Goal: Task Accomplishment & Management: Use online tool/utility

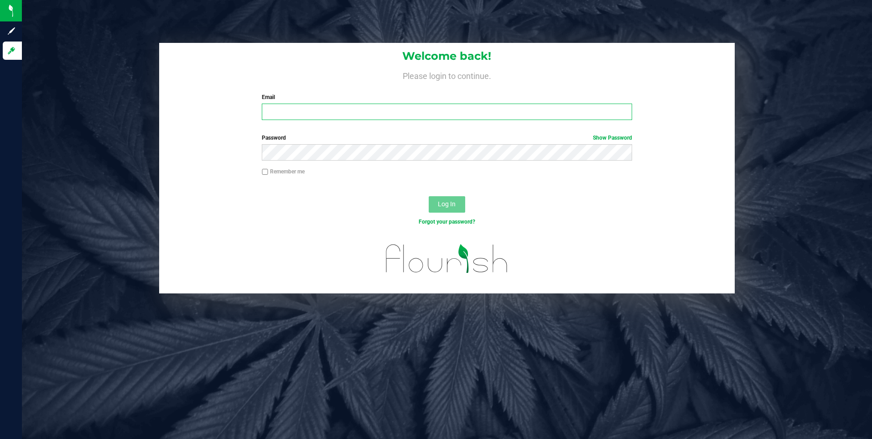
type input "[EMAIL_ADDRESS][DOMAIN_NAME]"
drag, startPoint x: 384, startPoint y: 112, endPoint x: 116, endPoint y: 106, distance: 267.7
click at [119, 105] on div "Welcome back! Please login to continue. Email [EMAIL_ADDRESS][DOMAIN_NAME] Requ…" at bounding box center [447, 168] width 864 height 250
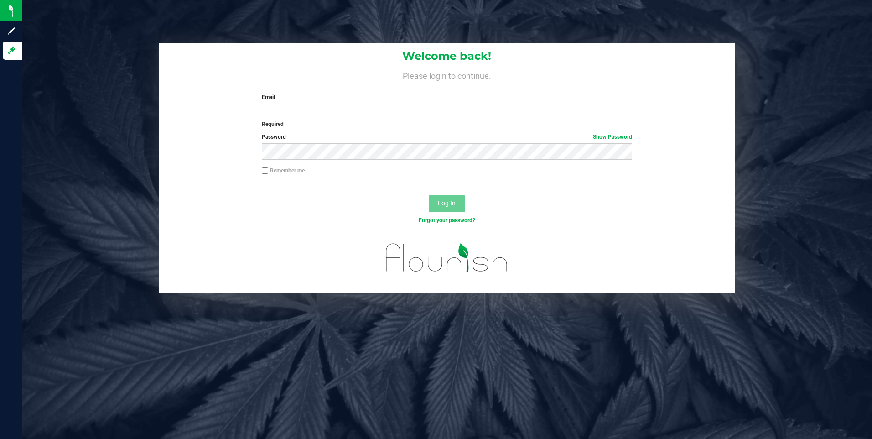
type input "[EMAIL_ADDRESS][DOMAIN_NAME]"
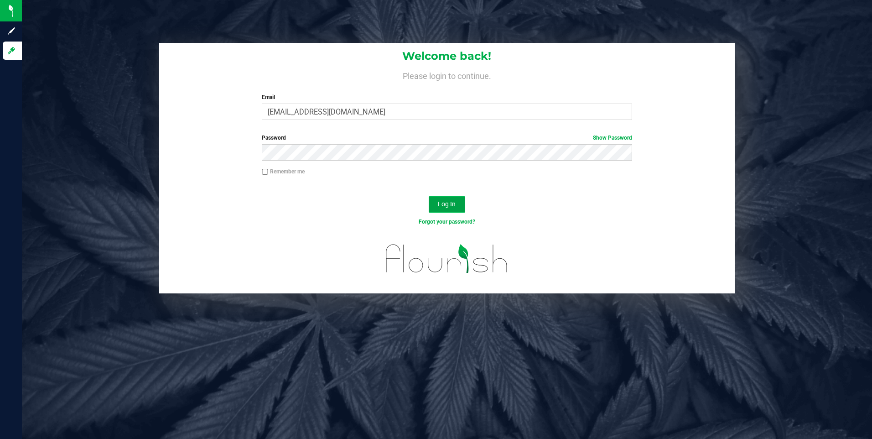
click at [454, 199] on button "Log In" at bounding box center [447, 204] width 36 height 16
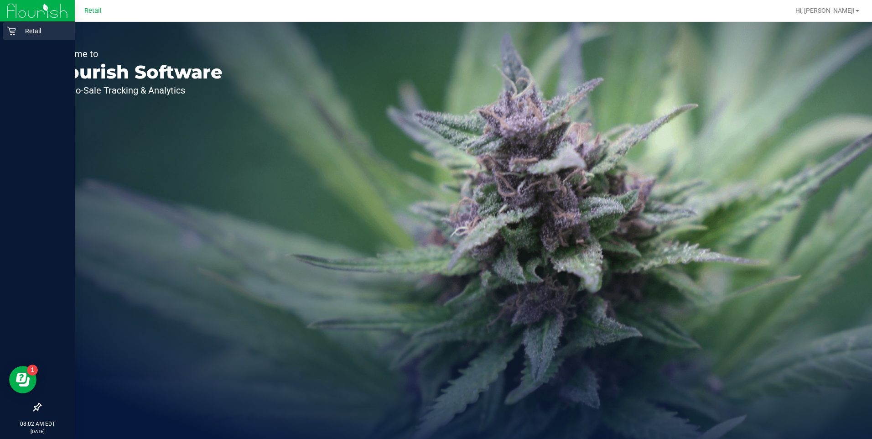
click at [14, 25] on div "Retail" at bounding box center [39, 31] width 72 height 18
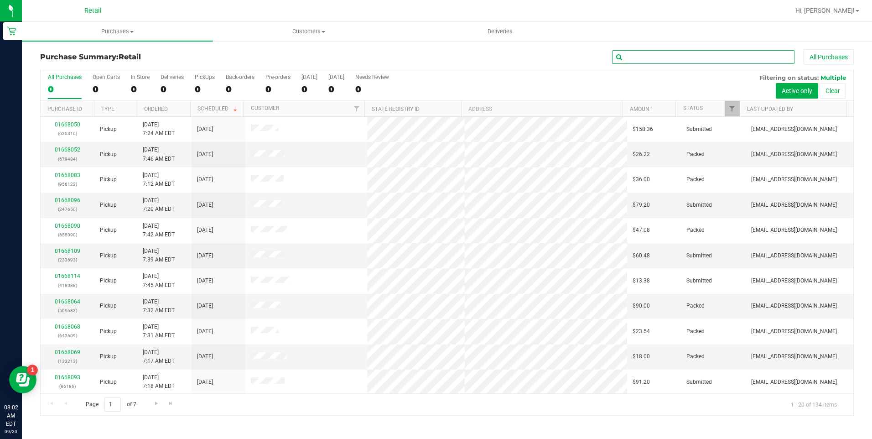
click at [696, 57] on input "text" at bounding box center [703, 57] width 182 height 14
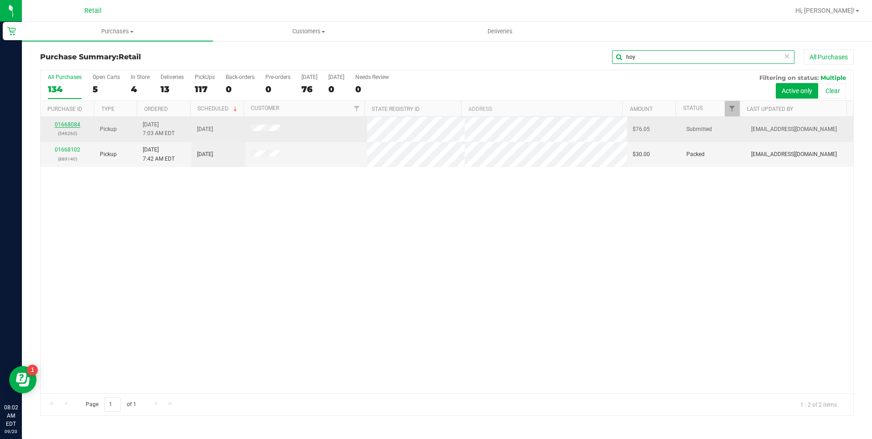
type input "hoy"
click at [69, 127] on link "01668084" at bounding box center [68, 124] width 26 height 6
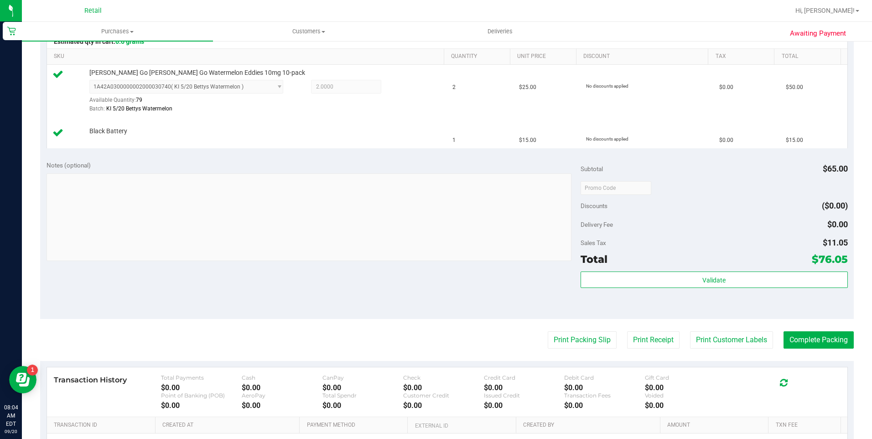
scroll to position [228, 0]
click at [797, 336] on button "Complete Packing" at bounding box center [818, 339] width 70 height 17
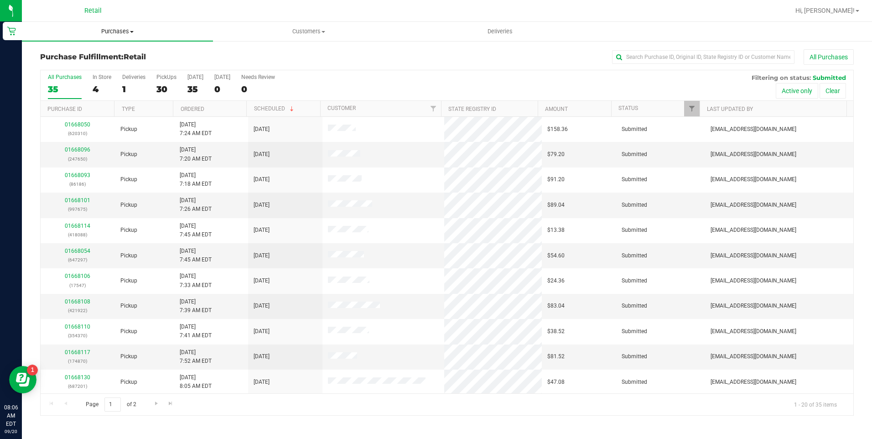
click at [124, 31] on span "Purchases" at bounding box center [117, 31] width 191 height 8
click at [633, 62] on input "text" at bounding box center [703, 57] width 182 height 14
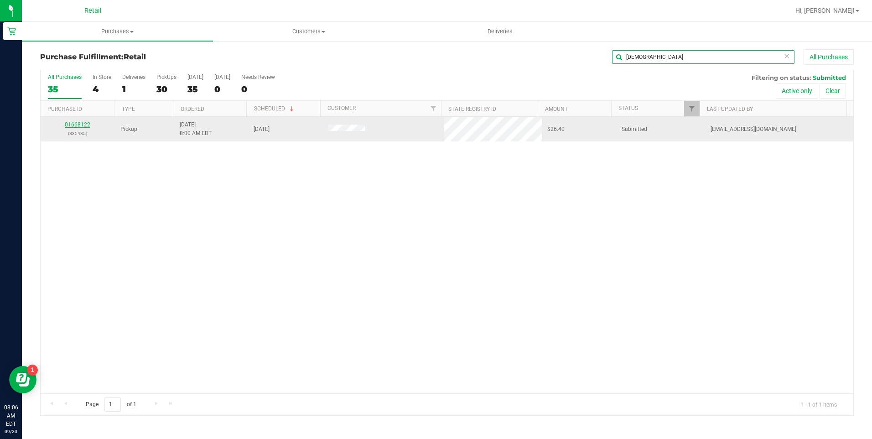
type input "jesu"
click at [73, 126] on link "01668122" at bounding box center [78, 124] width 26 height 6
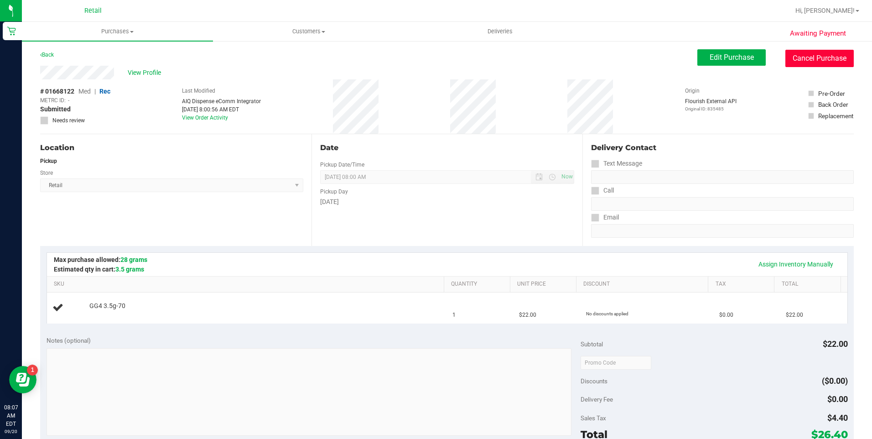
click at [786, 59] on button "Cancel Purchase" at bounding box center [819, 58] width 68 height 17
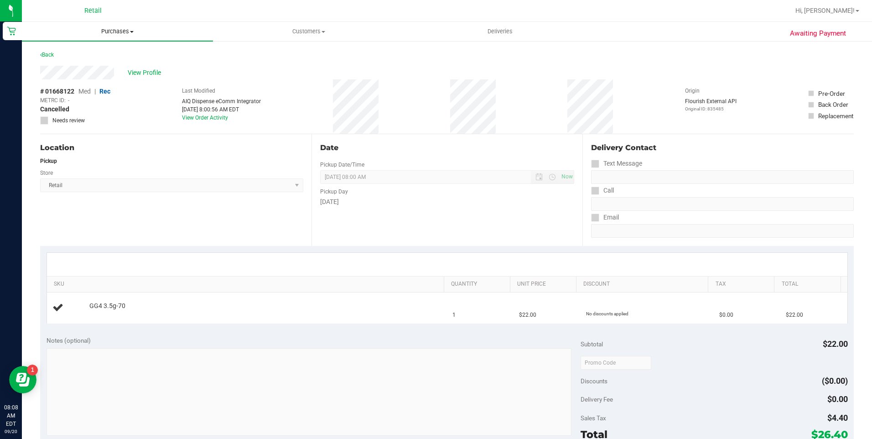
click at [117, 28] on span "Purchases" at bounding box center [117, 31] width 191 height 8
click at [93, 67] on li "Fulfillment" at bounding box center [117, 66] width 191 height 11
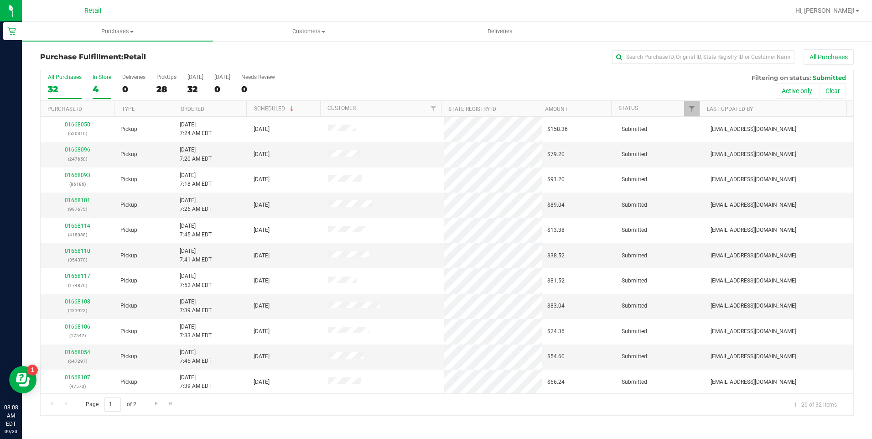
click at [97, 86] on div "4" at bounding box center [102, 89] width 19 height 10
click at [0, 0] on input "In Store 4" at bounding box center [0, 0] width 0 height 0
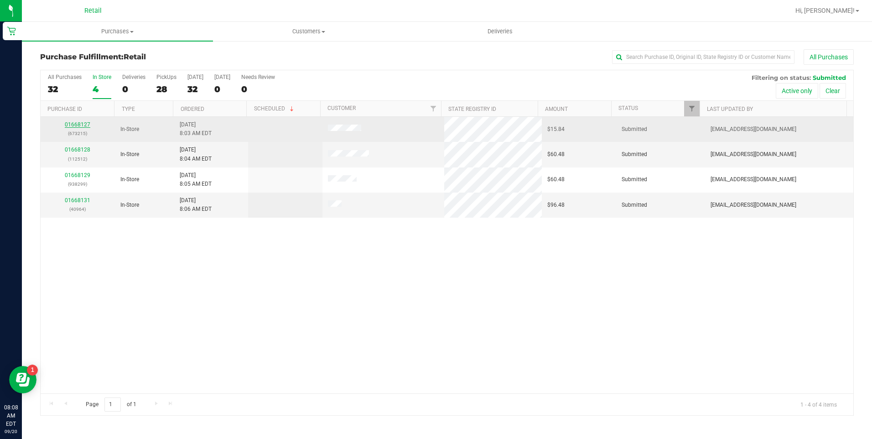
click at [83, 124] on link "01668127" at bounding box center [78, 124] width 26 height 6
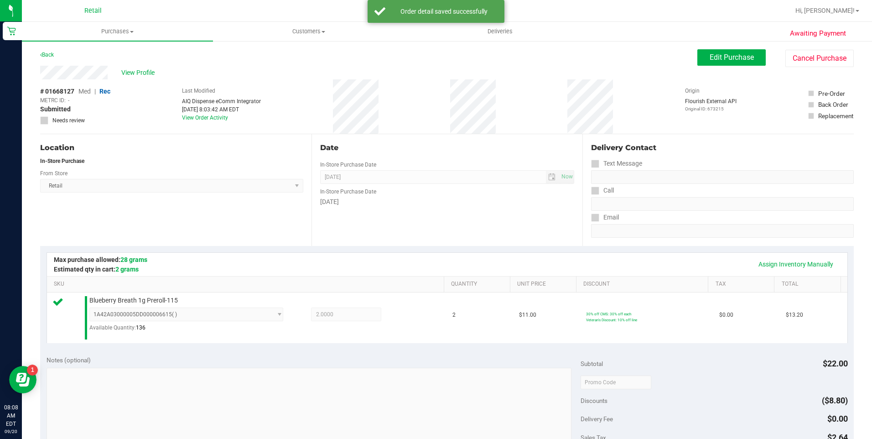
scroll to position [305, 0]
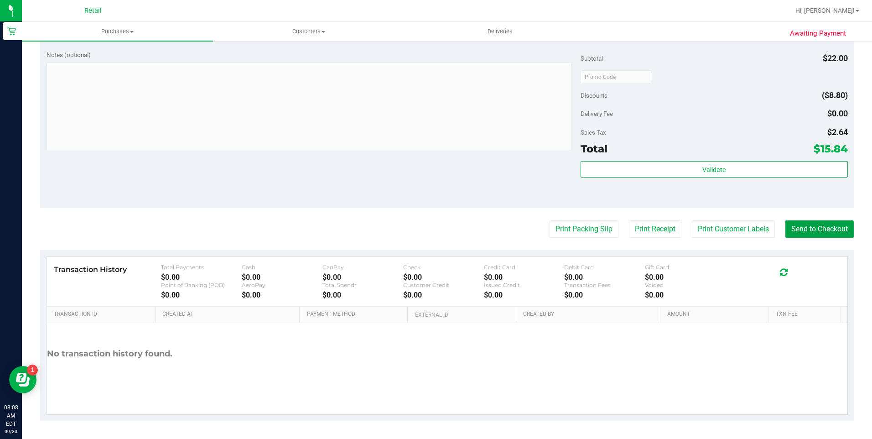
drag, startPoint x: 806, startPoint y: 232, endPoint x: 821, endPoint y: 217, distance: 21.3
click at [806, 231] on button "Send to Checkout" at bounding box center [819, 228] width 68 height 17
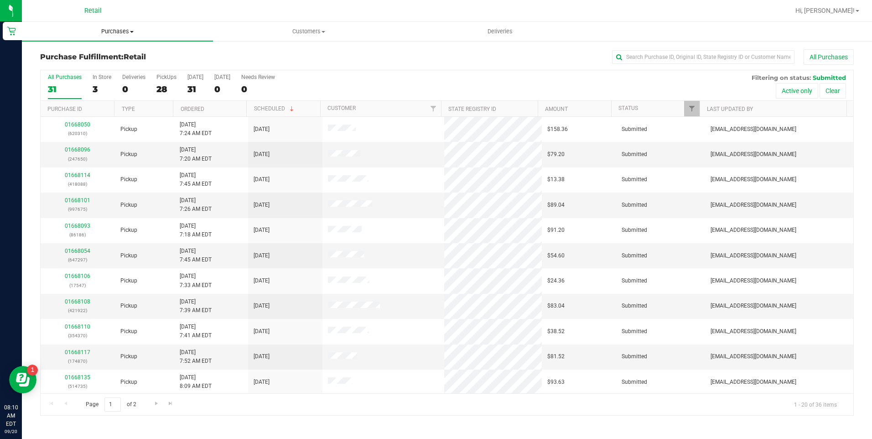
click at [118, 23] on uib-tab-heading "Purchases Summary of purchases Fulfillment All purchases" at bounding box center [117, 31] width 191 height 19
click at [230, 10] on div at bounding box center [476, 11] width 626 height 18
click at [99, 85] on div "3" at bounding box center [102, 89] width 19 height 10
click at [0, 0] on input "In Store 3" at bounding box center [0, 0] width 0 height 0
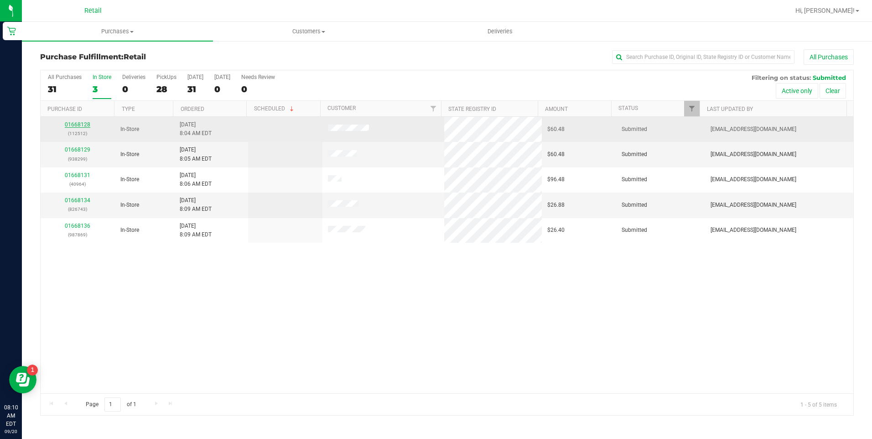
click at [76, 121] on link "01668128" at bounding box center [78, 124] width 26 height 6
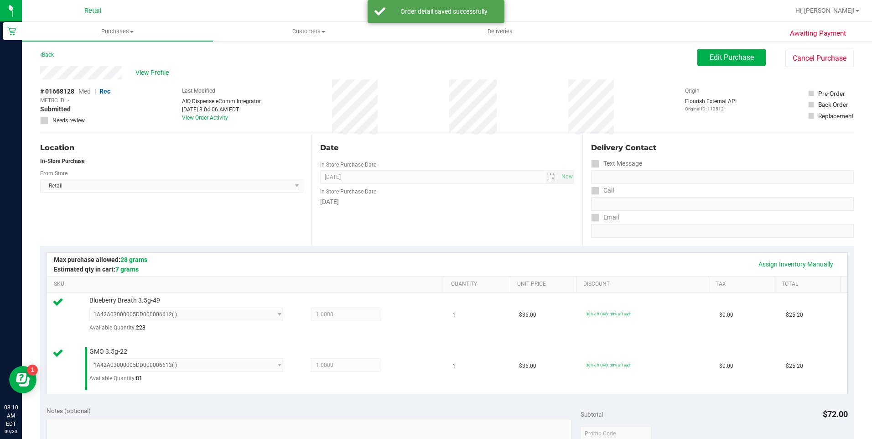
scroll to position [319, 0]
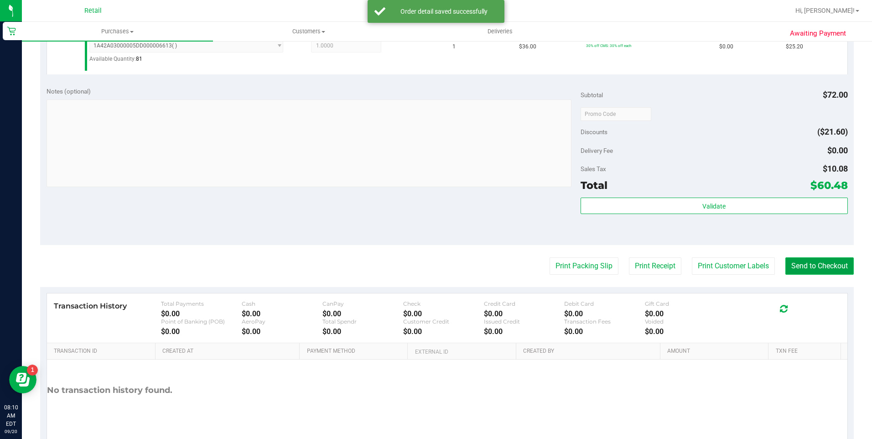
click at [812, 268] on button "Send to Checkout" at bounding box center [819, 265] width 68 height 17
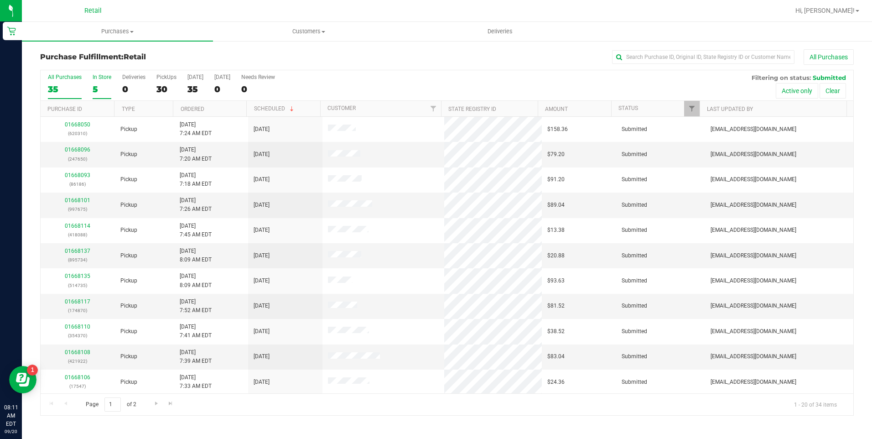
click at [97, 84] on div "5" at bounding box center [102, 89] width 19 height 10
click at [0, 0] on input "In Store 5" at bounding box center [0, 0] width 0 height 0
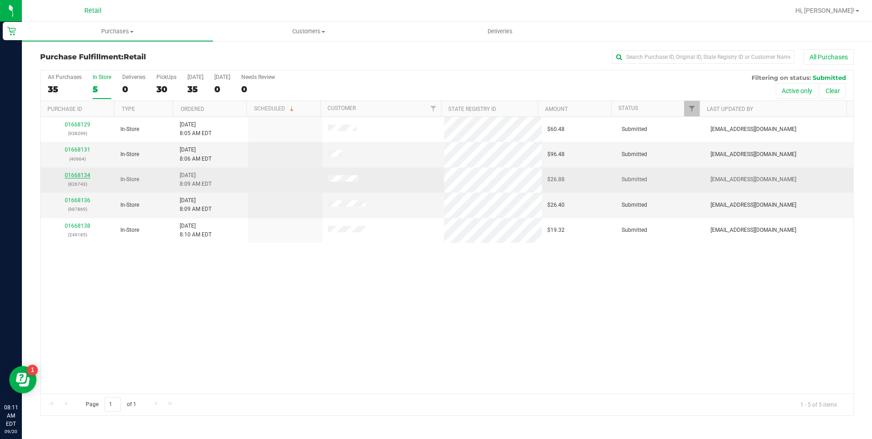
click at [85, 172] on link "01668134" at bounding box center [78, 175] width 26 height 6
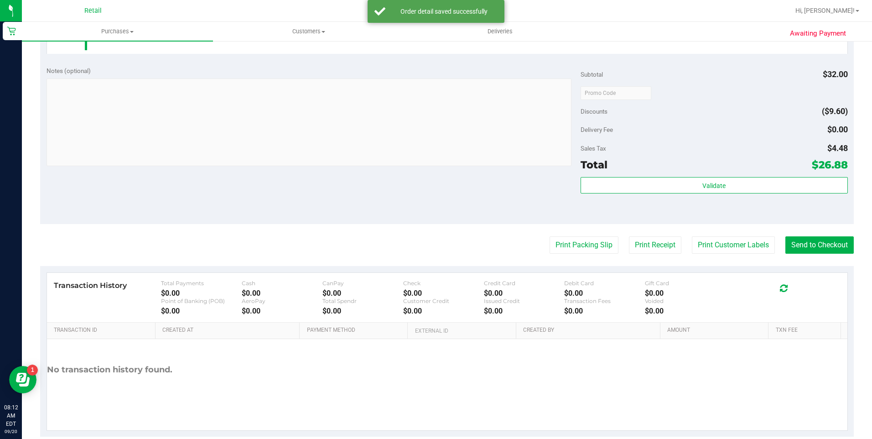
scroll to position [305, 0]
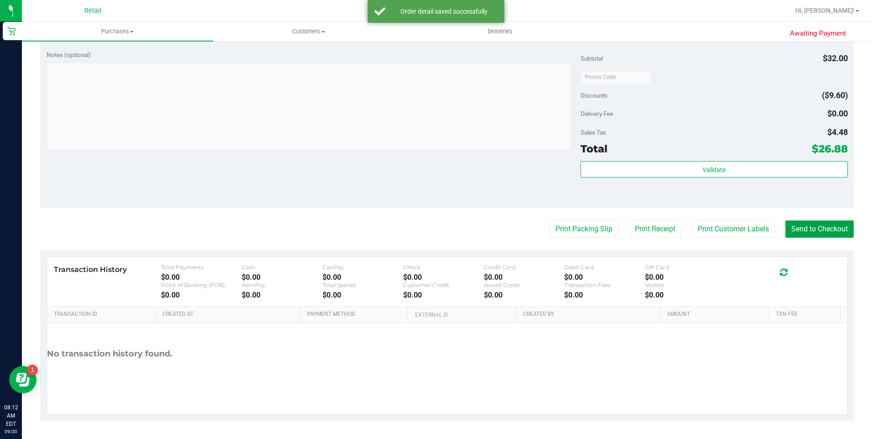
click at [785, 224] on button "Send to Checkout" at bounding box center [819, 228] width 68 height 17
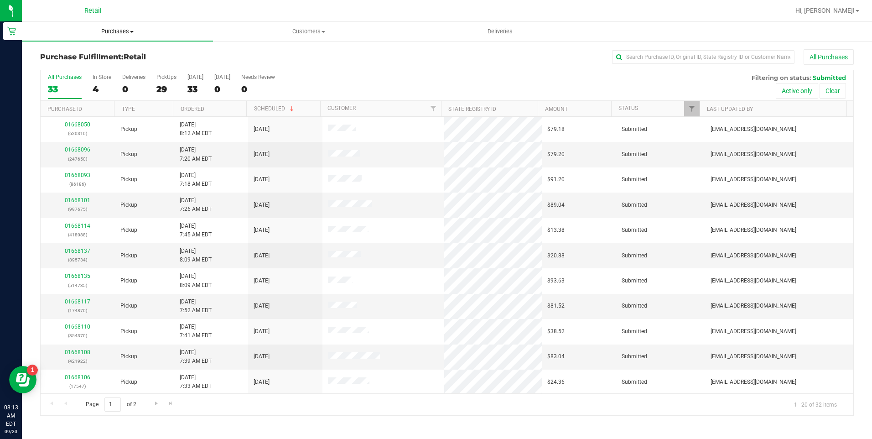
click at [109, 30] on span "Purchases" at bounding box center [117, 31] width 191 height 8
drag, startPoint x: 263, startPoint y: 51, endPoint x: 168, endPoint y: 64, distance: 96.3
click at [263, 51] on div "Purchase Fulfillment: Retail All Purchases" at bounding box center [446, 59] width 813 height 20
click at [96, 81] on label "In Store 4" at bounding box center [102, 86] width 19 height 25
click at [0, 0] on input "In Store 4" at bounding box center [0, 0] width 0 height 0
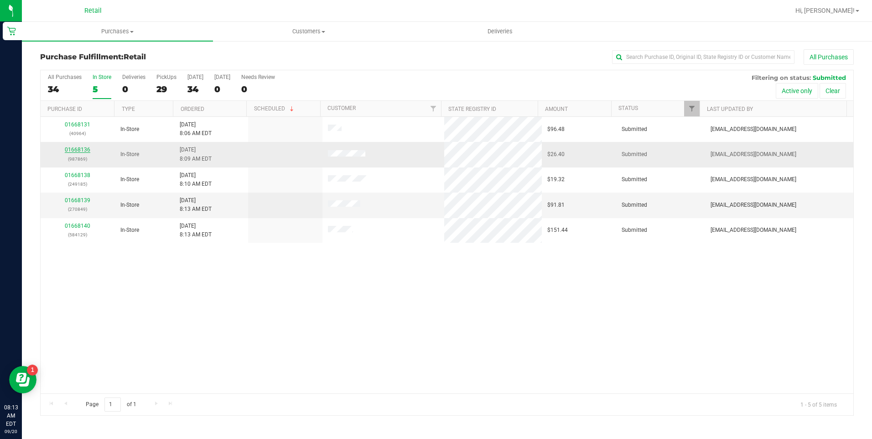
click at [79, 151] on link "01668136" at bounding box center [78, 149] width 26 height 6
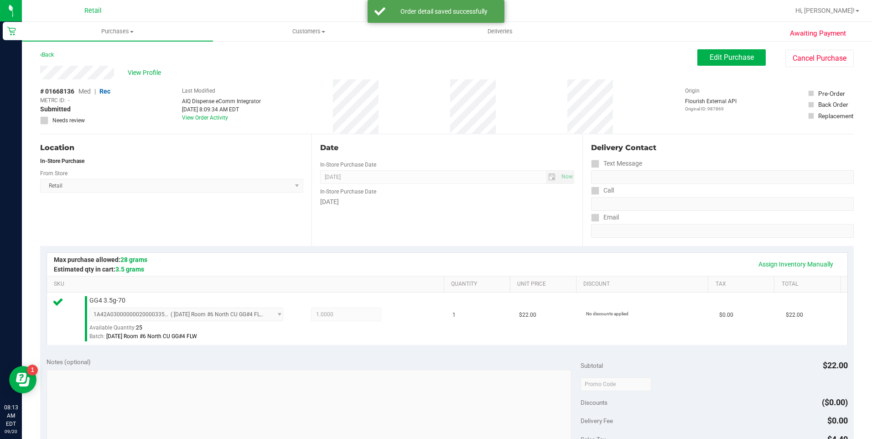
scroll to position [307, 0]
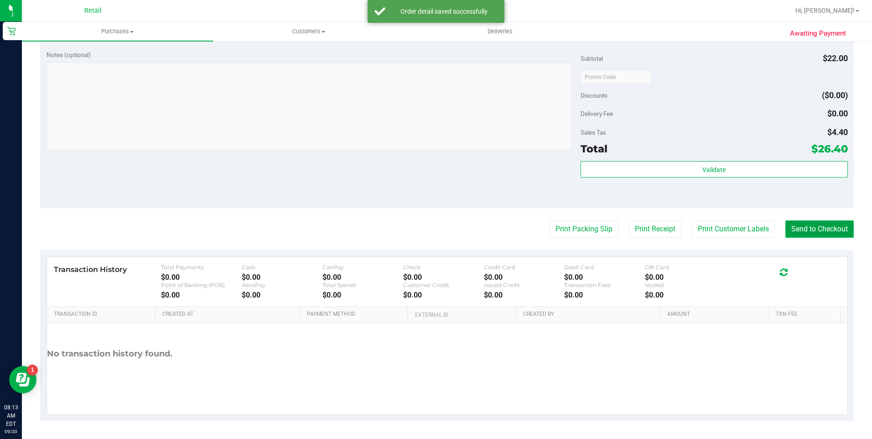
click at [814, 233] on button "Send to Checkout" at bounding box center [819, 228] width 68 height 17
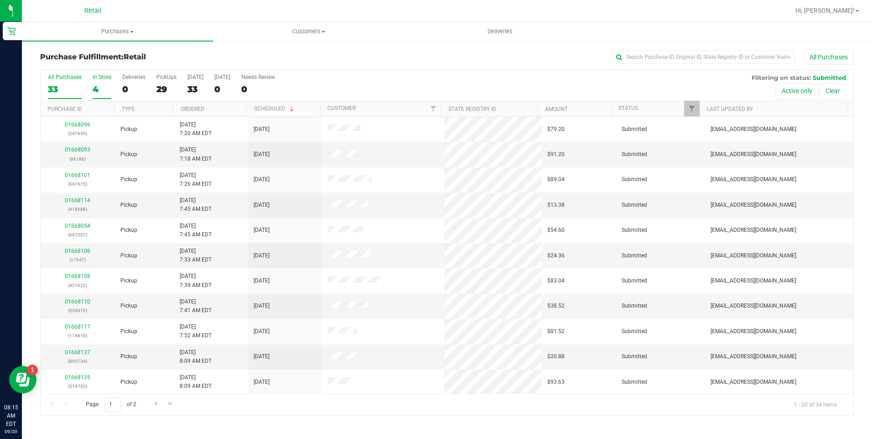
click at [105, 84] on div "4" at bounding box center [102, 89] width 19 height 10
click at [0, 0] on input "In Store 4" at bounding box center [0, 0] width 0 height 0
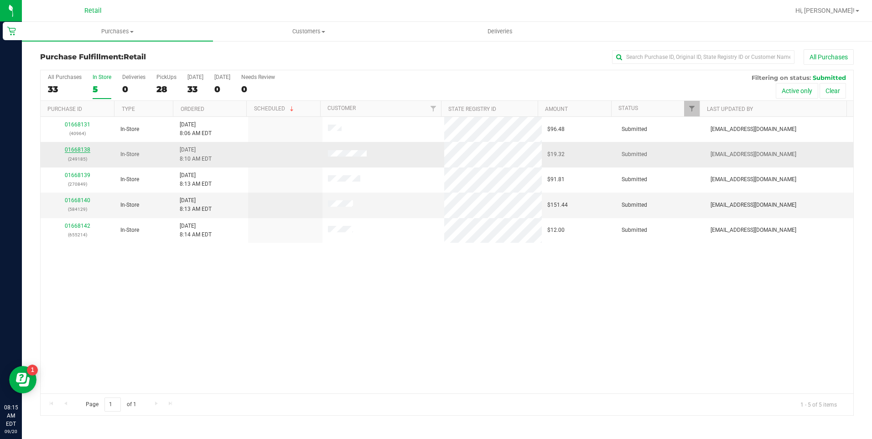
click at [80, 150] on link "01668138" at bounding box center [78, 149] width 26 height 6
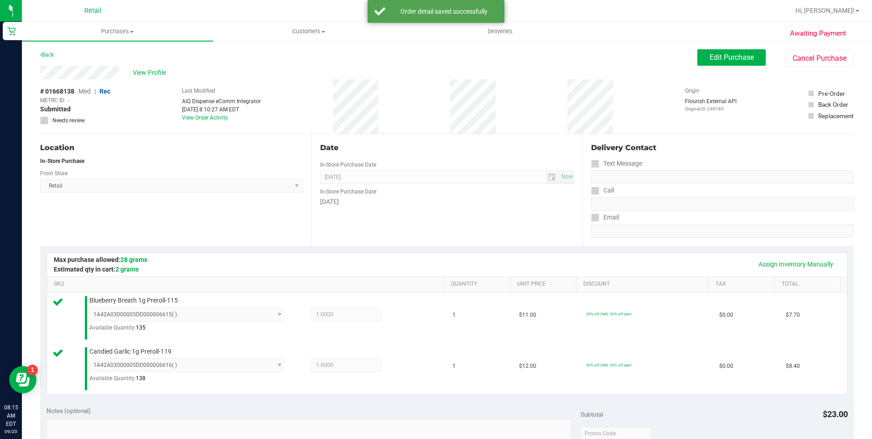
scroll to position [182, 0]
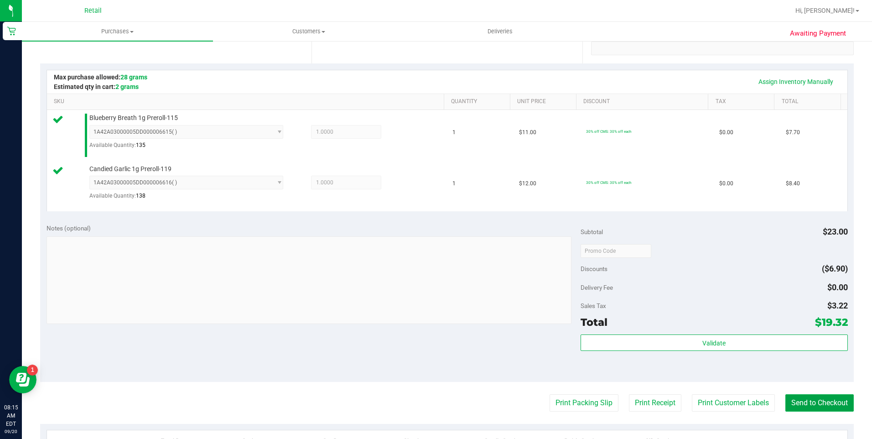
click at [812, 403] on button "Send to Checkout" at bounding box center [819, 402] width 68 height 17
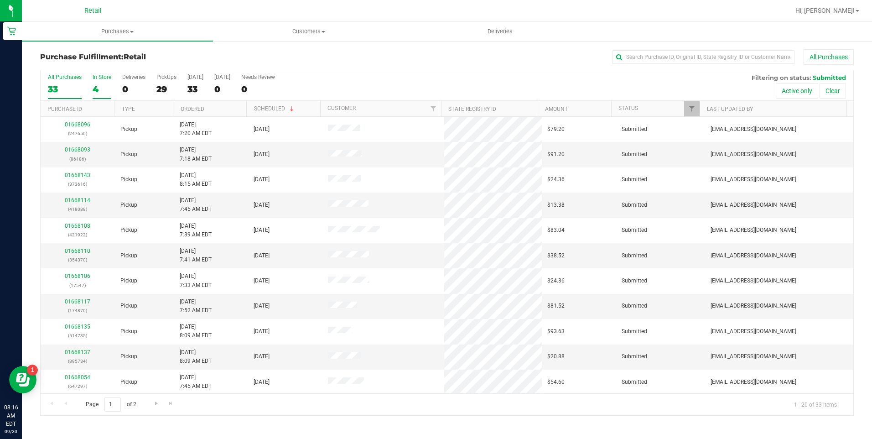
click at [93, 84] on div "4" at bounding box center [102, 89] width 19 height 10
click at [0, 0] on input "In Store 4" at bounding box center [0, 0] width 0 height 0
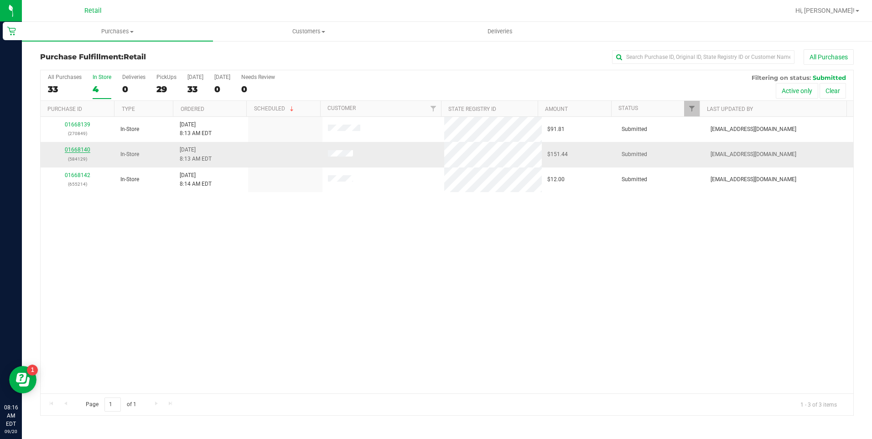
click at [77, 149] on link "01668140" at bounding box center [78, 149] width 26 height 6
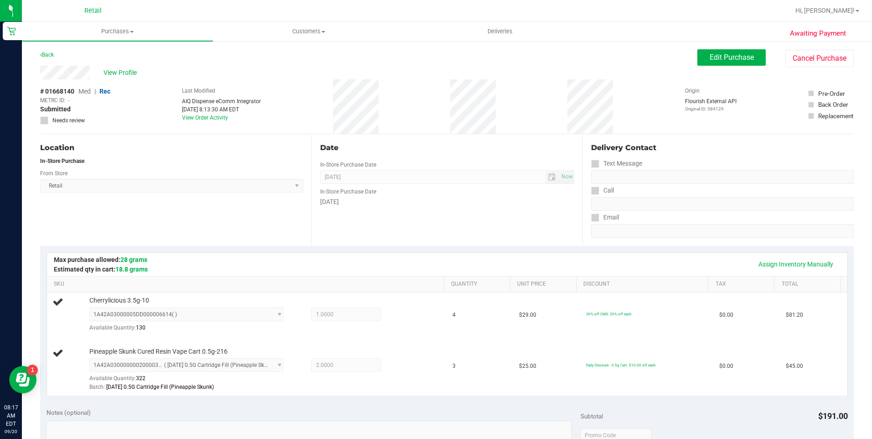
click at [458, 262] on div "Assign Inventory Manually" at bounding box center [447, 264] width 784 height 16
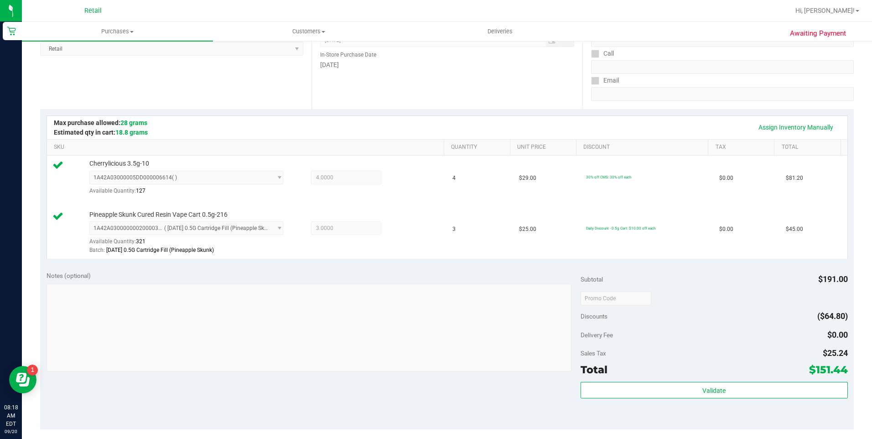
scroll to position [274, 0]
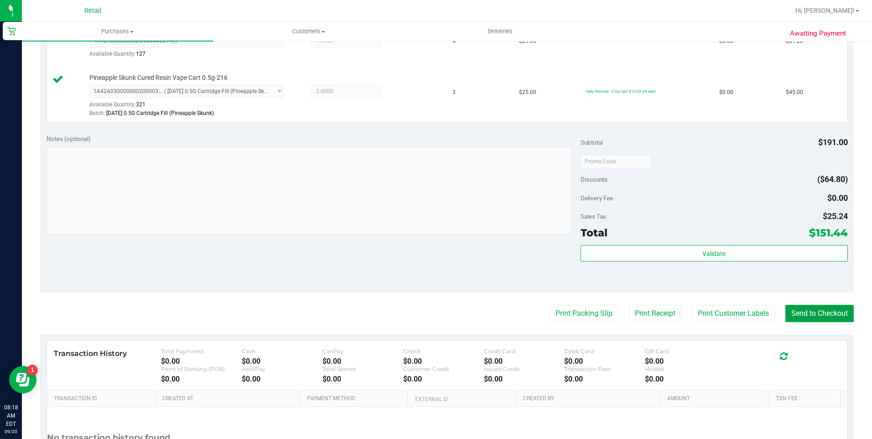
click at [812, 311] on button "Send to Checkout" at bounding box center [819, 313] width 68 height 17
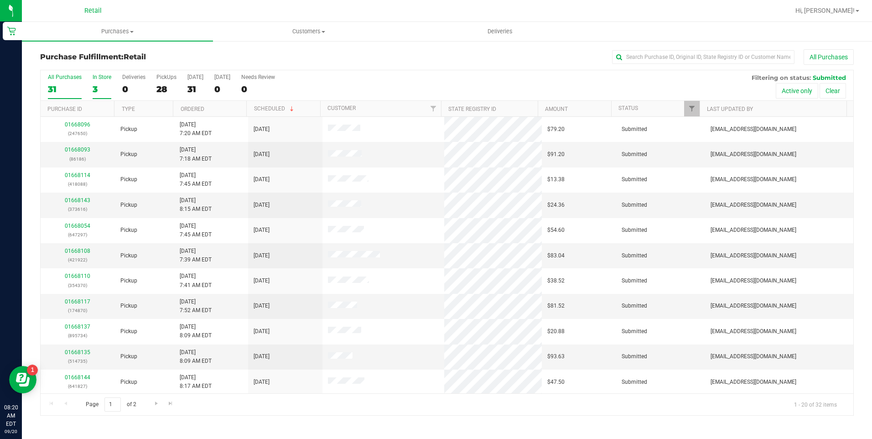
click at [102, 85] on div "3" at bounding box center [102, 89] width 19 height 10
click at [0, 0] on input "In Store 3" at bounding box center [0, 0] width 0 height 0
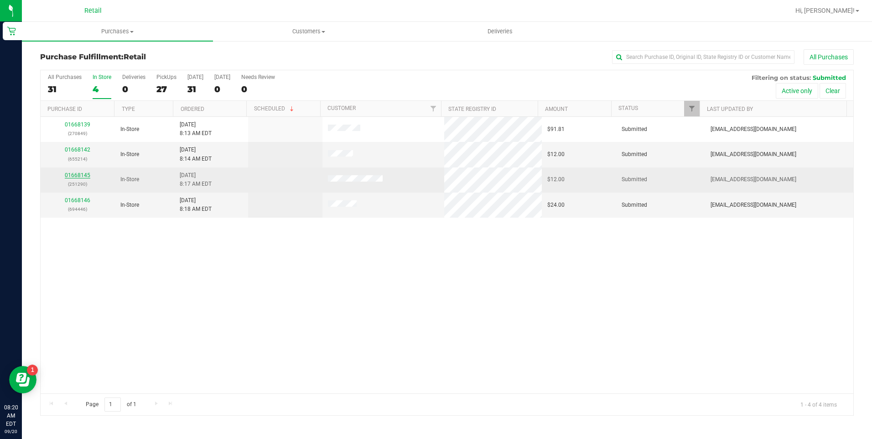
click at [76, 173] on link "01668145" at bounding box center [78, 175] width 26 height 6
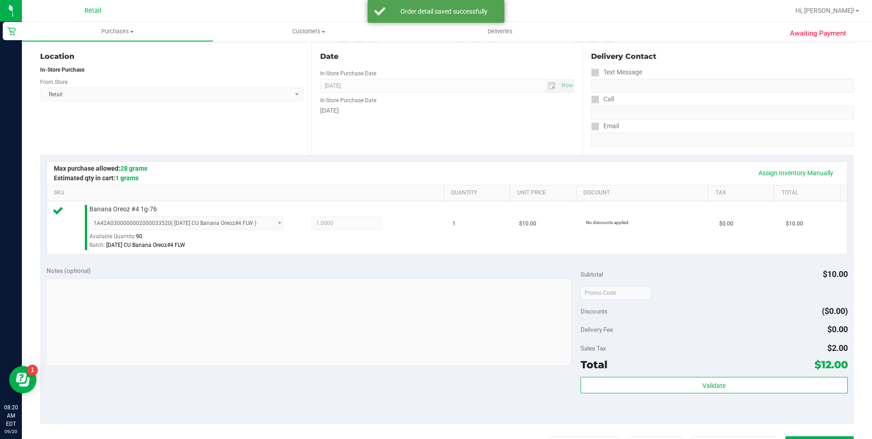
scroll to position [307, 0]
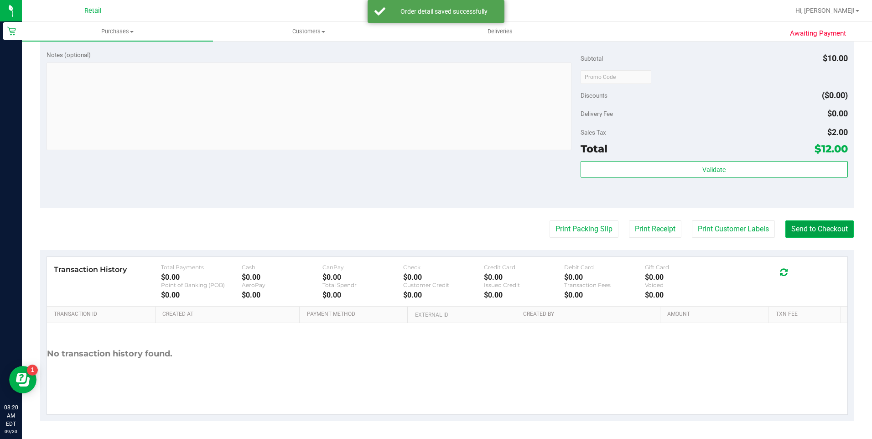
click at [830, 228] on button "Send to Checkout" at bounding box center [819, 228] width 68 height 17
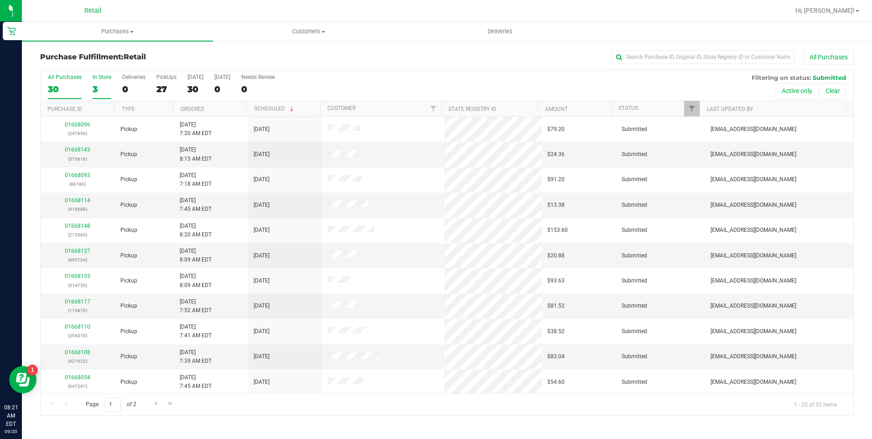
click at [97, 82] on label "In Store 3" at bounding box center [102, 86] width 19 height 25
click at [0, 0] on input "In Store 3" at bounding box center [0, 0] width 0 height 0
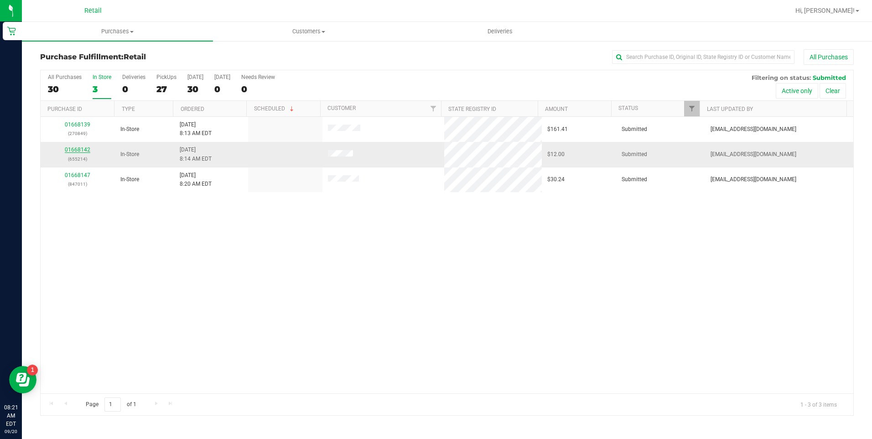
click at [80, 148] on link "01668142" at bounding box center [78, 149] width 26 height 6
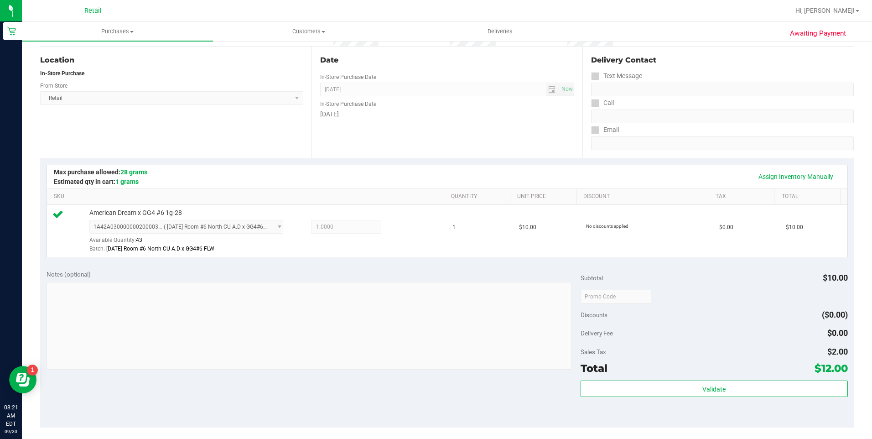
scroll to position [137, 0]
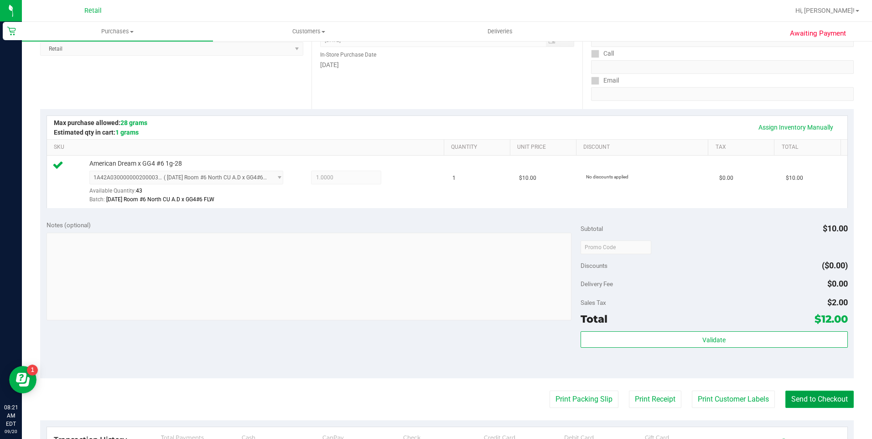
click at [814, 403] on button "Send to Checkout" at bounding box center [819, 398] width 68 height 17
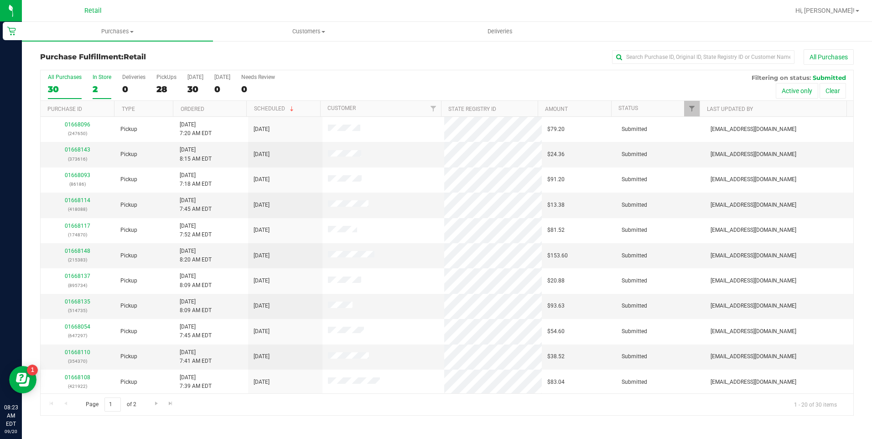
click at [95, 86] on div "2" at bounding box center [102, 89] width 19 height 10
click at [0, 0] on input "In Store 2" at bounding box center [0, 0] width 0 height 0
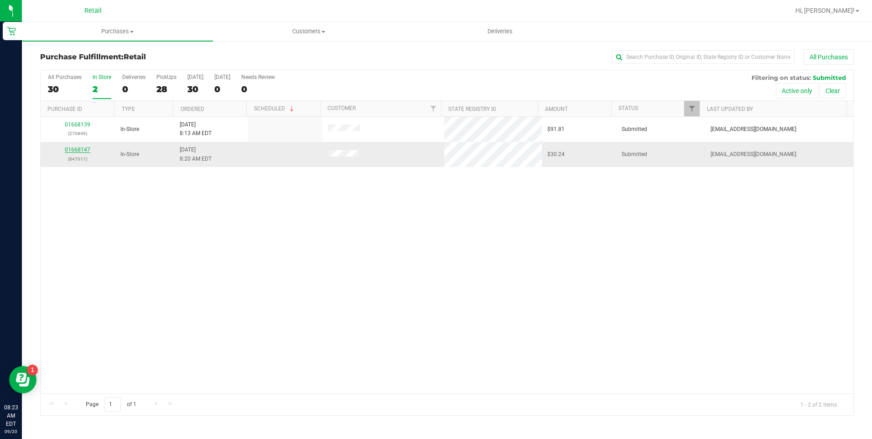
click at [72, 149] on link "01668147" at bounding box center [78, 149] width 26 height 6
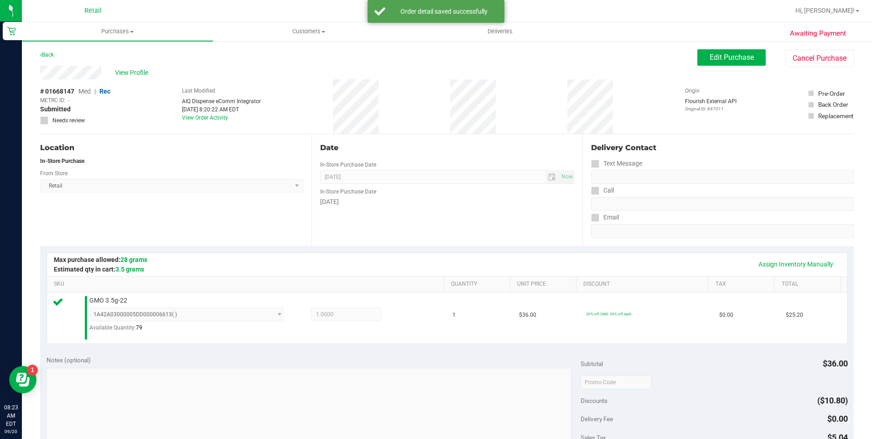
scroll to position [228, 0]
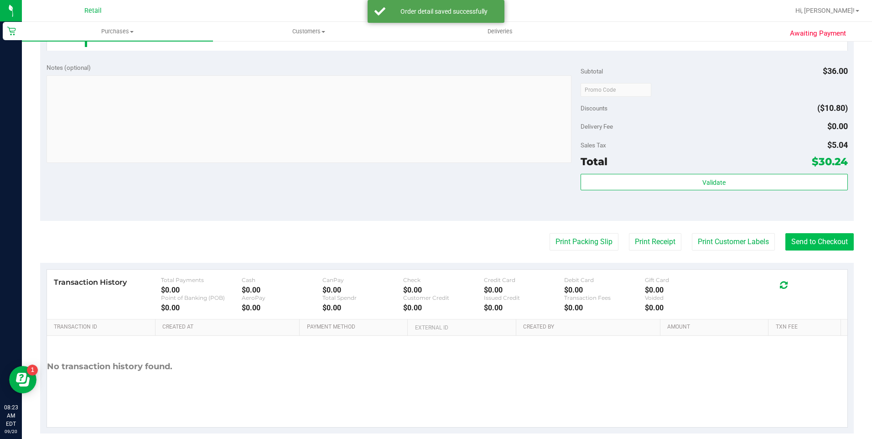
click at [817, 309] on div "Transaction History Total Payments $0.00 Cash $0.00 CanPay $0.00 Check $0.00 Cr…" at bounding box center [447, 348] width 801 height 158
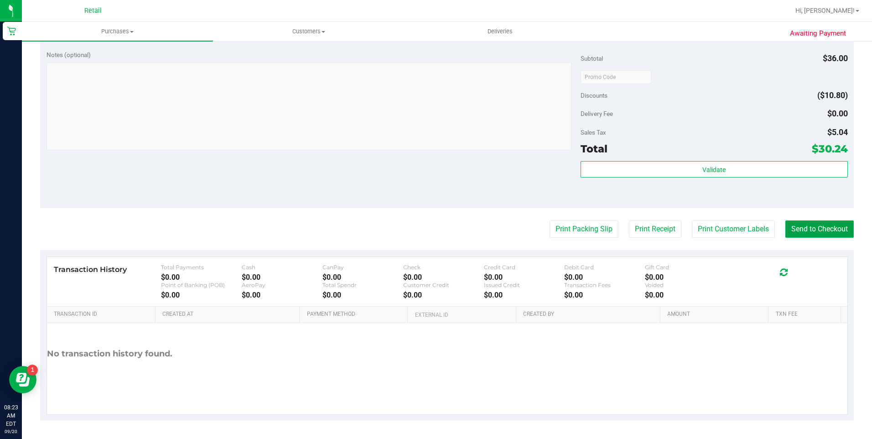
click at [817, 225] on button "Send to Checkout" at bounding box center [819, 228] width 68 height 17
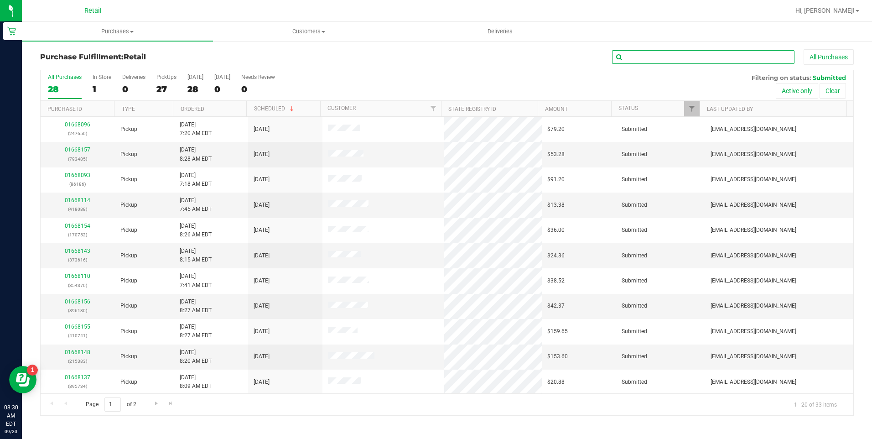
click at [633, 57] on input "text" at bounding box center [703, 57] width 182 height 14
type input ";"
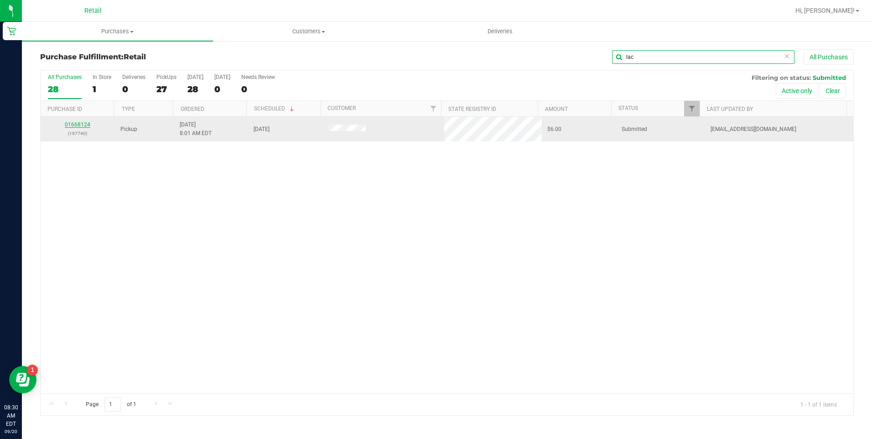
type input "lac"
click at [87, 124] on link "01668124" at bounding box center [78, 124] width 26 height 6
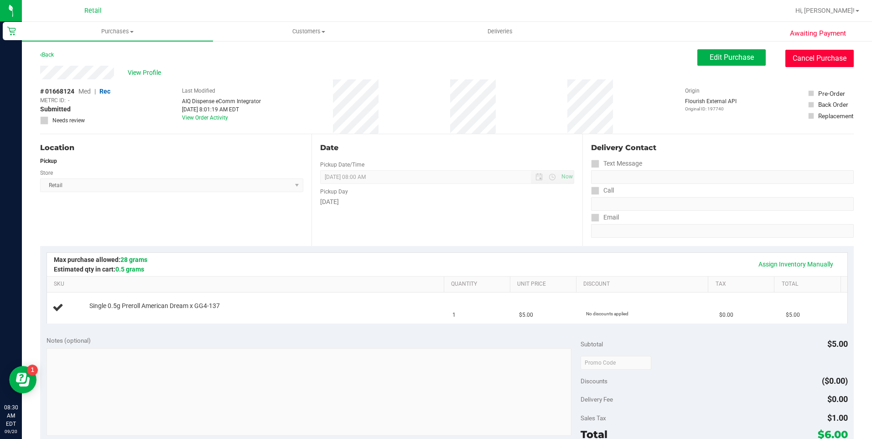
click at [822, 63] on button "Cancel Purchase" at bounding box center [819, 58] width 68 height 17
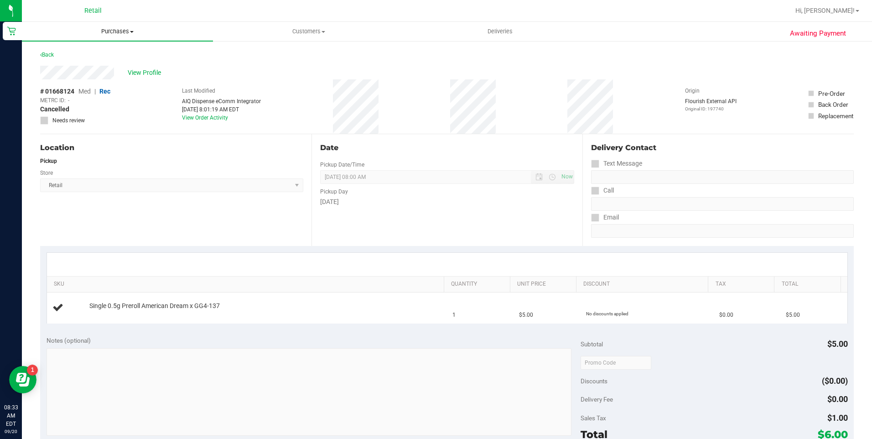
click at [112, 31] on span "Purchases" at bounding box center [117, 31] width 191 height 8
click at [94, 63] on li "Fulfillment" at bounding box center [117, 66] width 191 height 11
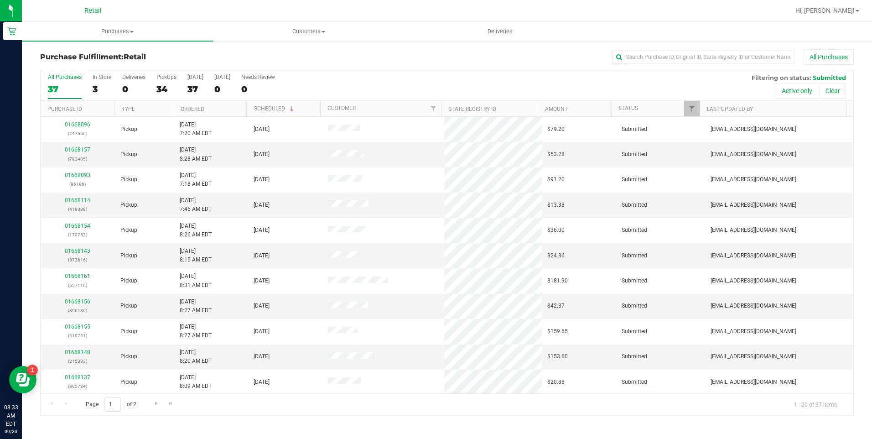
click at [89, 81] on div "All Purchases 37 In Store 3 Deliveries 0 PickUps 34 Today 37 Tomorrow 0 Needs R…" at bounding box center [447, 85] width 812 height 31
click at [94, 86] on div "3" at bounding box center [102, 89] width 19 height 10
click at [0, 0] on input "In Store 3" at bounding box center [0, 0] width 0 height 0
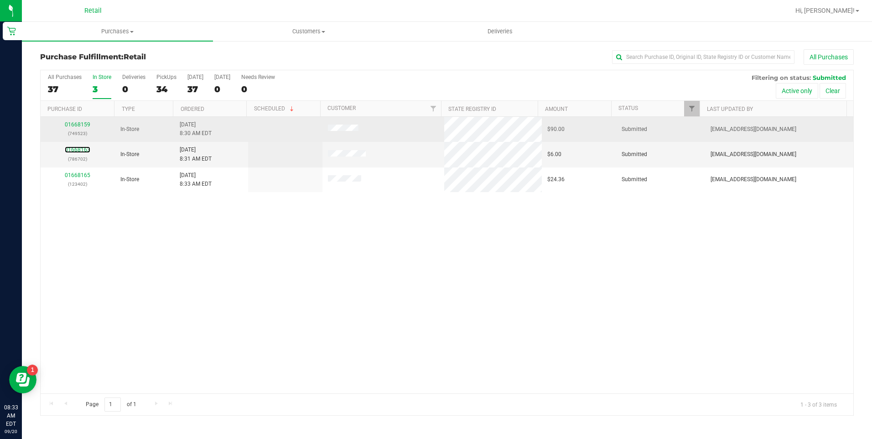
click at [82, 151] on link "01668163" at bounding box center [78, 149] width 26 height 6
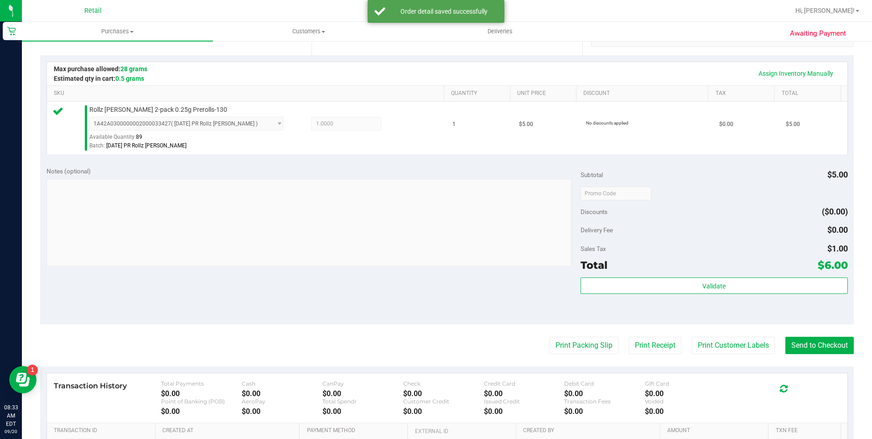
scroll to position [228, 0]
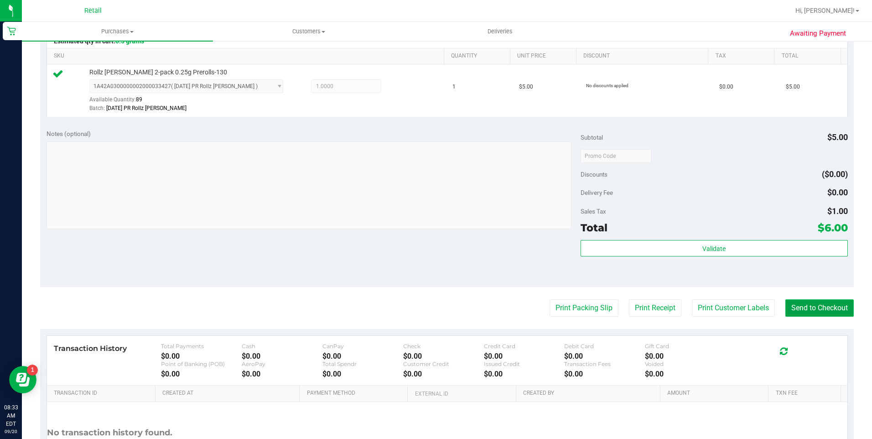
click at [808, 305] on button "Send to Checkout" at bounding box center [819, 307] width 68 height 17
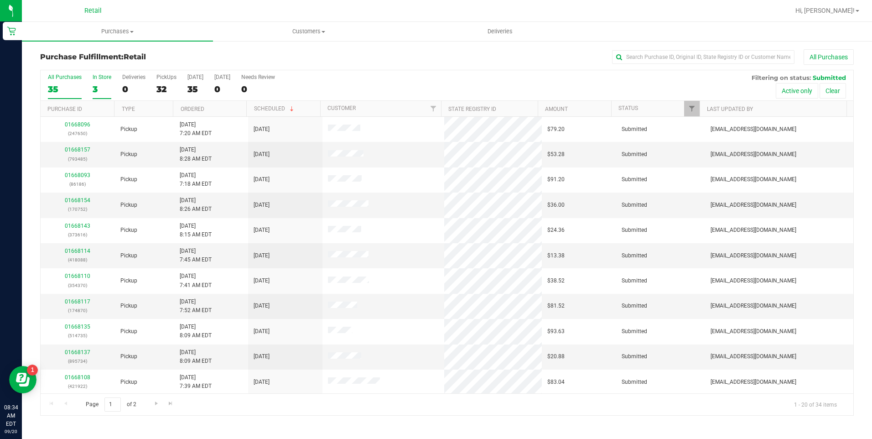
click at [98, 85] on div "3" at bounding box center [102, 89] width 19 height 10
click at [0, 0] on input "In Store 3" at bounding box center [0, 0] width 0 height 0
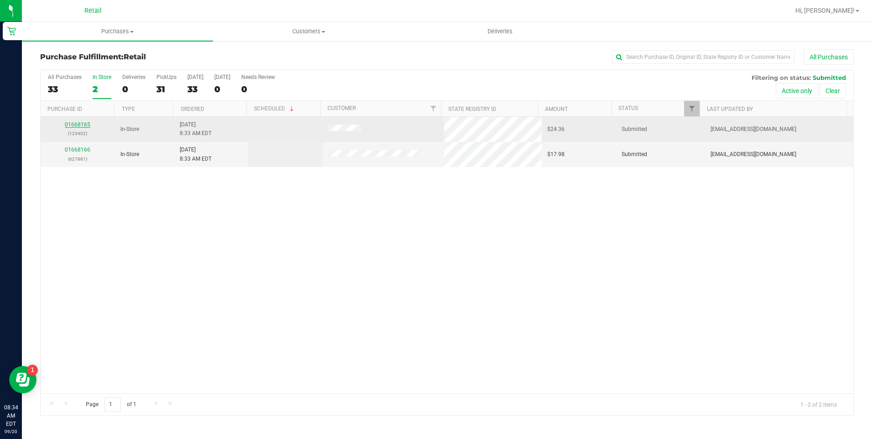
click at [81, 122] on link "01668165" at bounding box center [78, 124] width 26 height 6
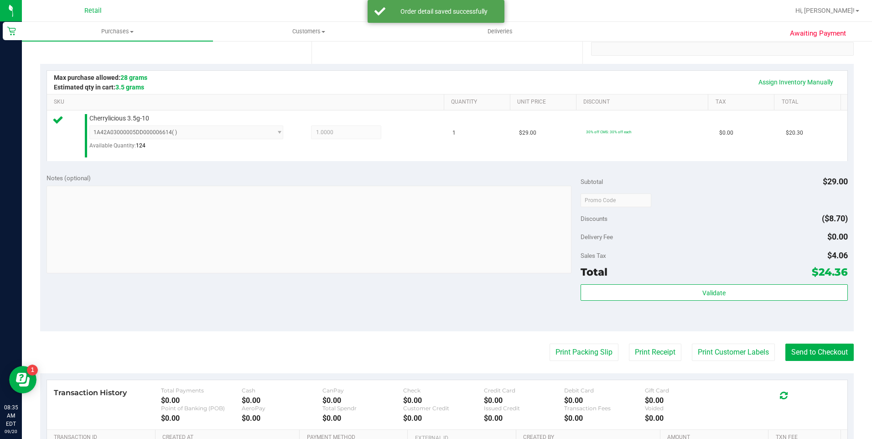
scroll to position [182, 0]
click at [814, 357] on button "Send to Checkout" at bounding box center [819, 351] width 68 height 17
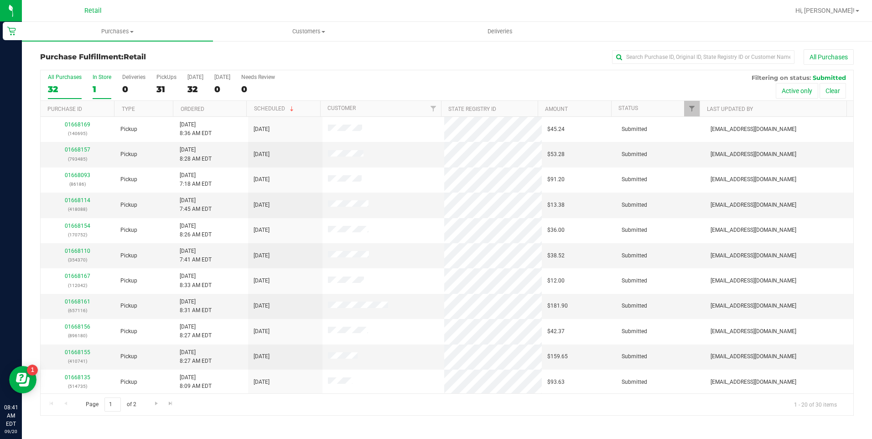
click at [100, 81] on label "In Store 1" at bounding box center [102, 86] width 19 height 25
click at [0, 0] on input "In Store 1" at bounding box center [0, 0] width 0 height 0
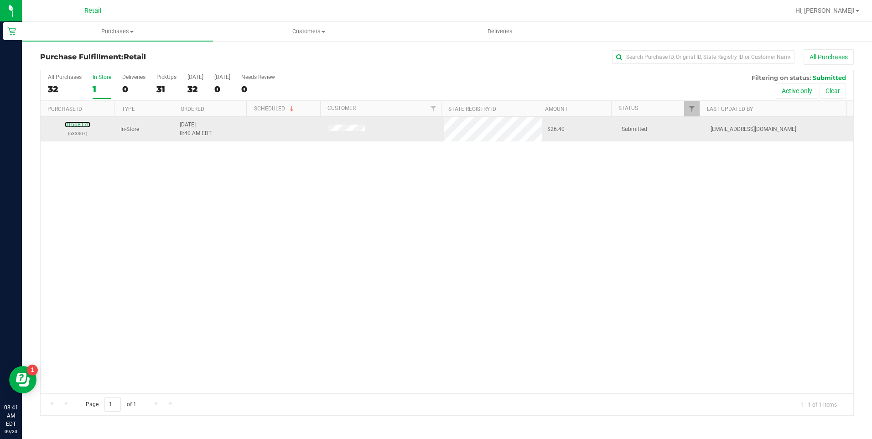
click at [77, 124] on link "01668176" at bounding box center [78, 124] width 26 height 6
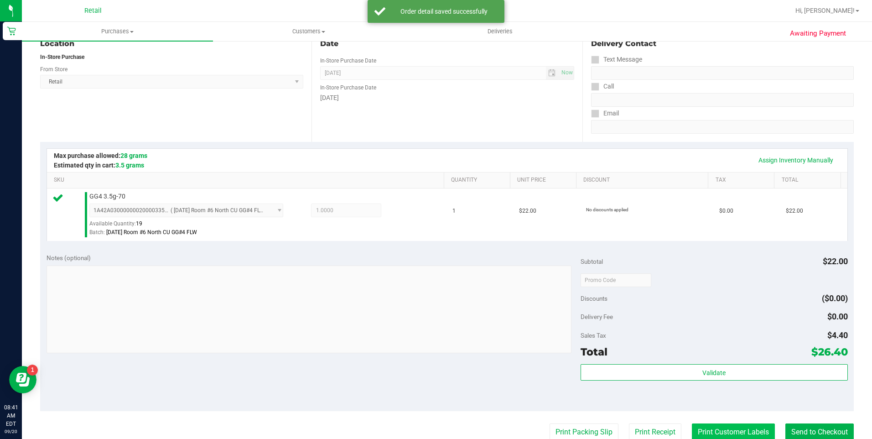
scroll to position [137, 0]
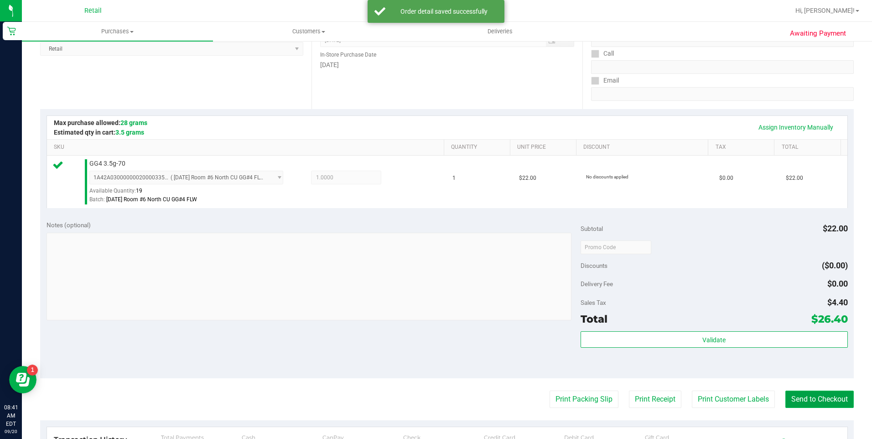
click at [817, 399] on button "Send to Checkout" at bounding box center [819, 398] width 68 height 17
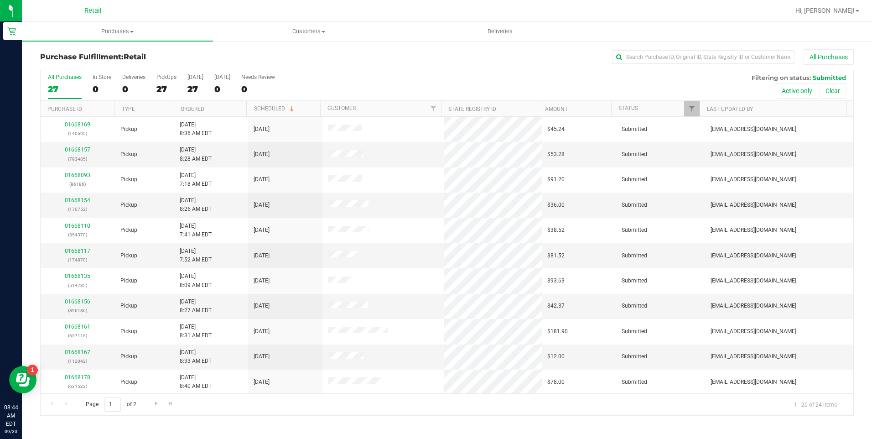
click at [91, 81] on div "All Purchases 27 In Store 0 Deliveries 0 PickUps 27 Today 27 Tomorrow 0 Needs R…" at bounding box center [447, 85] width 812 height 31
click at [94, 87] on div "0" at bounding box center [102, 89] width 19 height 10
click at [0, 0] on input "In Store 0" at bounding box center [0, 0] width 0 height 0
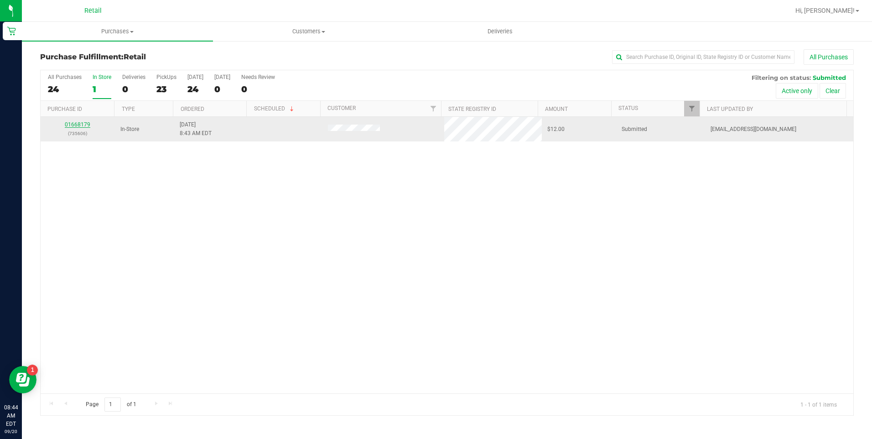
click at [82, 125] on link "01668179" at bounding box center [78, 124] width 26 height 6
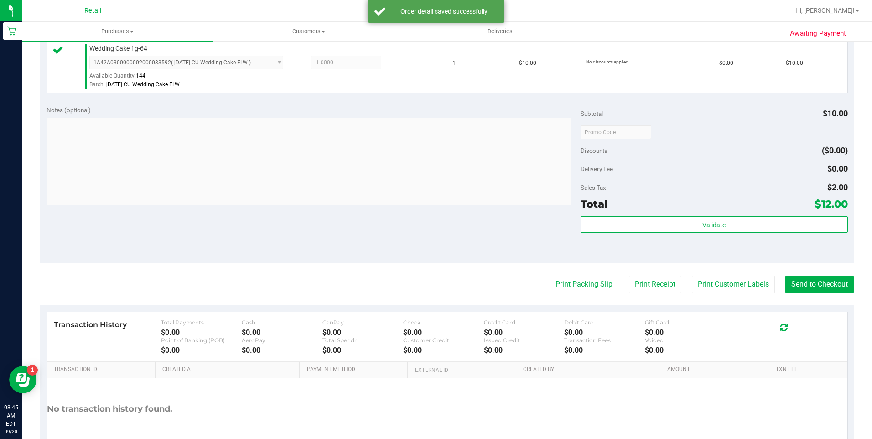
scroll to position [274, 0]
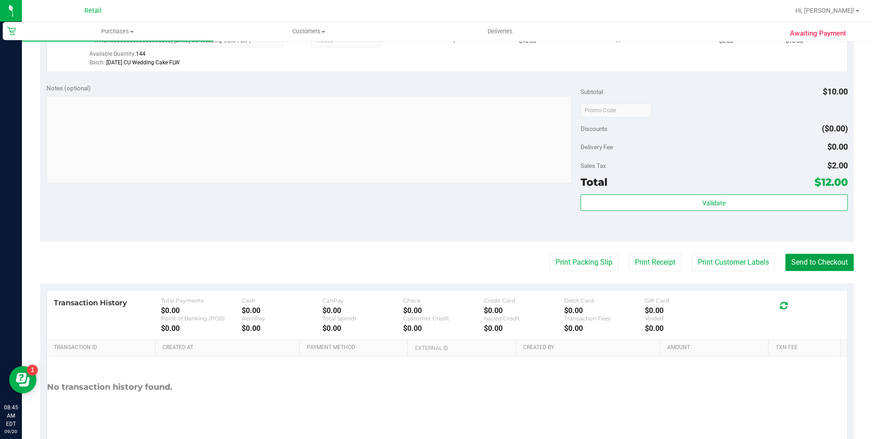
click at [807, 264] on button "Send to Checkout" at bounding box center [819, 261] width 68 height 17
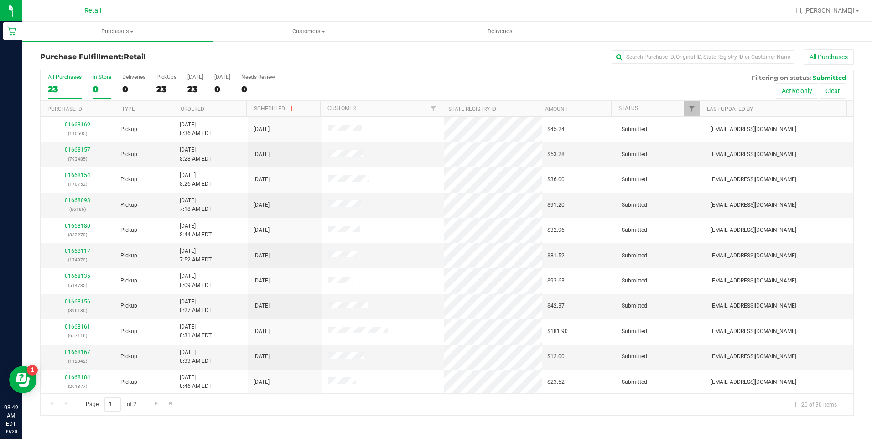
click at [98, 84] on div "0" at bounding box center [102, 89] width 19 height 10
click at [0, 0] on input "In Store 0" at bounding box center [0, 0] width 0 height 0
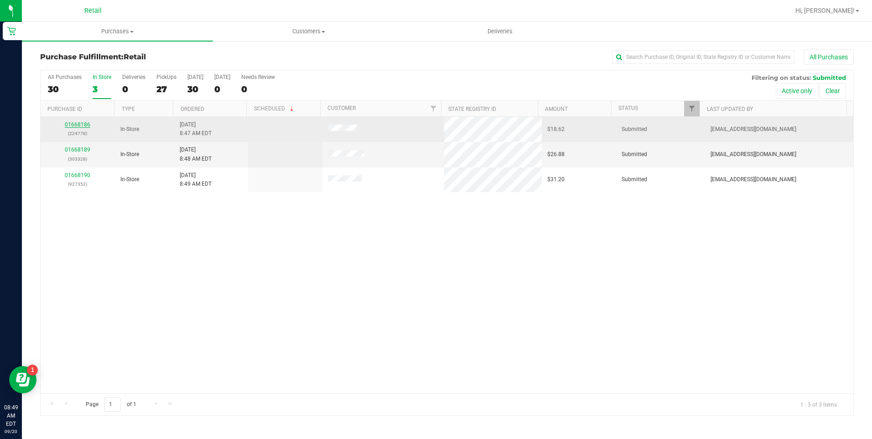
click at [80, 124] on link "01668186" at bounding box center [78, 124] width 26 height 6
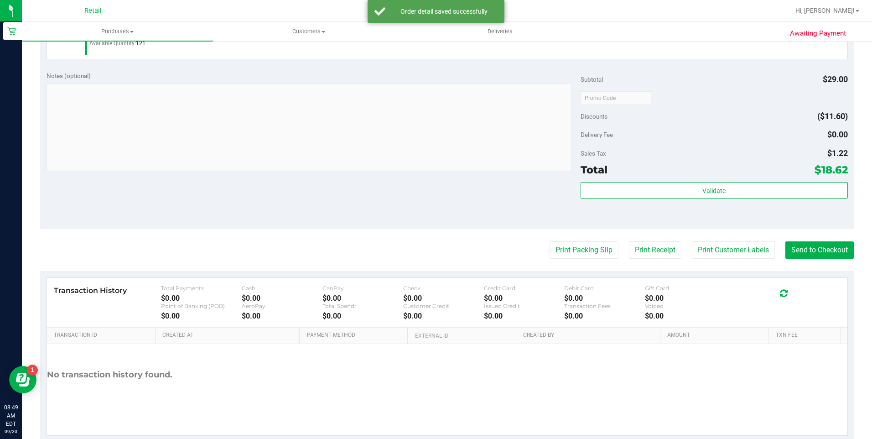
scroll to position [305, 0]
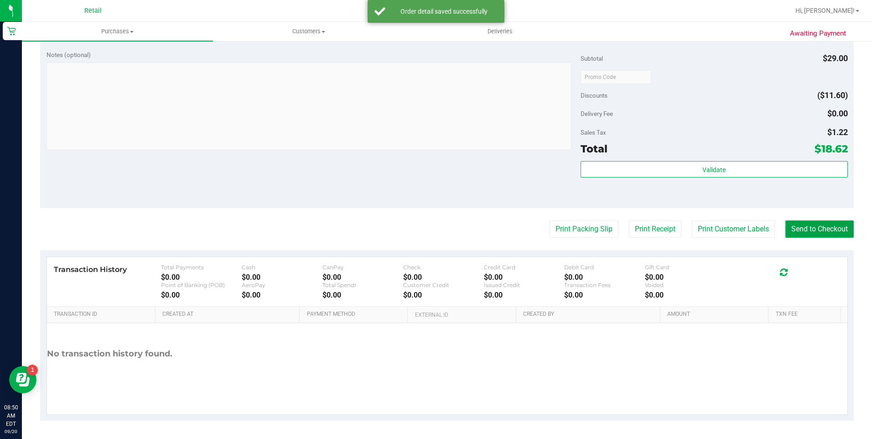
click at [825, 227] on button "Send to Checkout" at bounding box center [819, 228] width 68 height 17
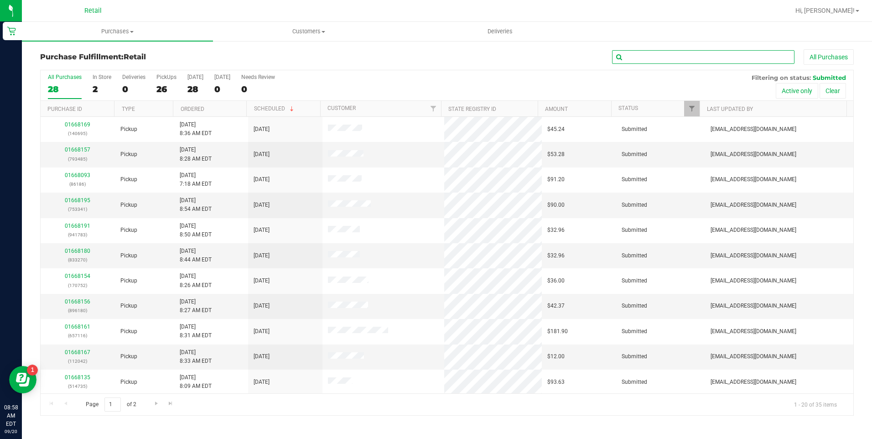
click at [657, 54] on input "text" at bounding box center [703, 57] width 182 height 14
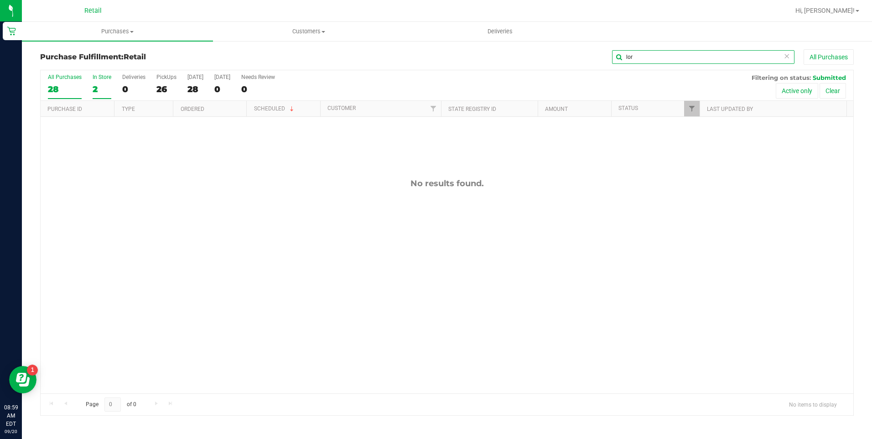
type input "lor"
click at [99, 85] on div "2" at bounding box center [102, 89] width 19 height 10
click at [0, 0] on input "In Store 2" at bounding box center [0, 0] width 0 height 0
click at [99, 92] on div "1" at bounding box center [102, 89] width 19 height 10
click at [0, 0] on input "In Store 1" at bounding box center [0, 0] width 0 height 0
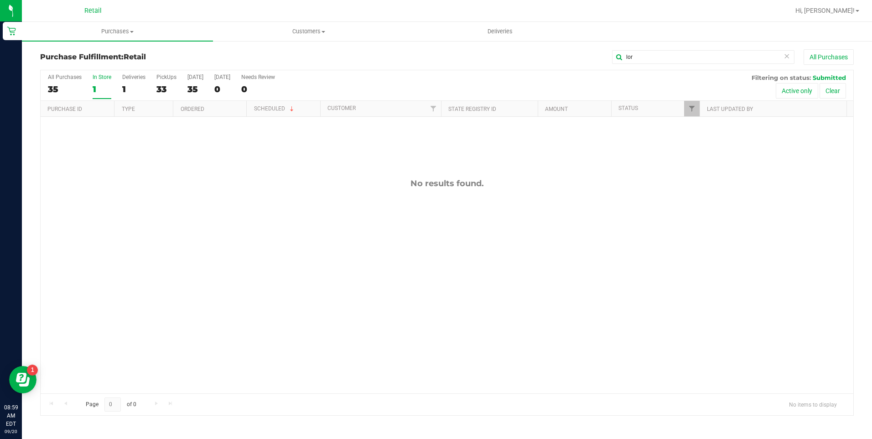
click at [134, 81] on label "Deliveries 1" at bounding box center [133, 86] width 23 height 25
click at [0, 0] on input "Deliveries 1" at bounding box center [0, 0] width 0 height 0
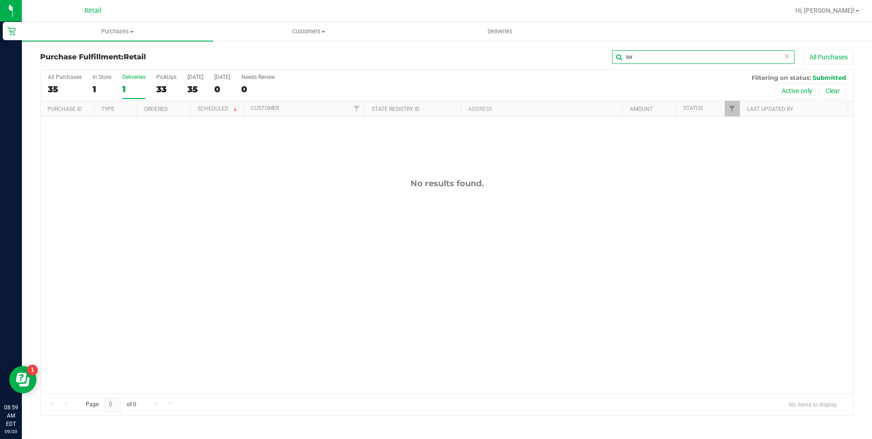
click at [780, 57] on input "lor" at bounding box center [703, 57] width 182 height 14
click at [786, 57] on icon at bounding box center [786, 55] width 6 height 11
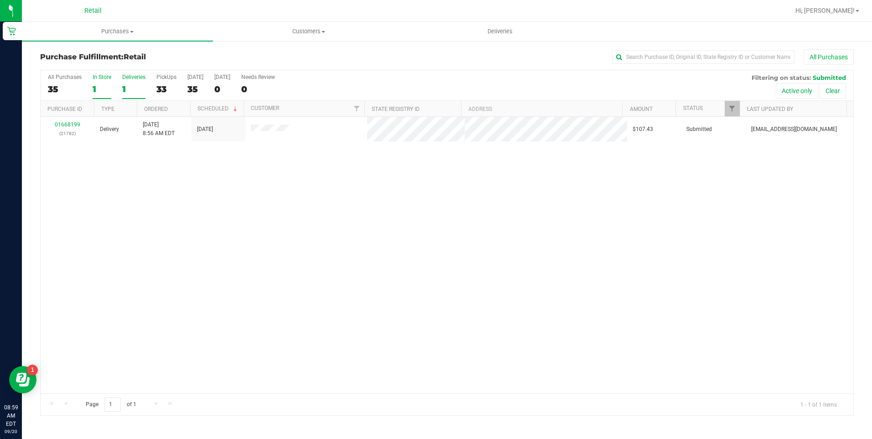
click at [96, 90] on div "1" at bounding box center [102, 89] width 19 height 10
click at [0, 0] on input "In Store 1" at bounding box center [0, 0] width 0 height 0
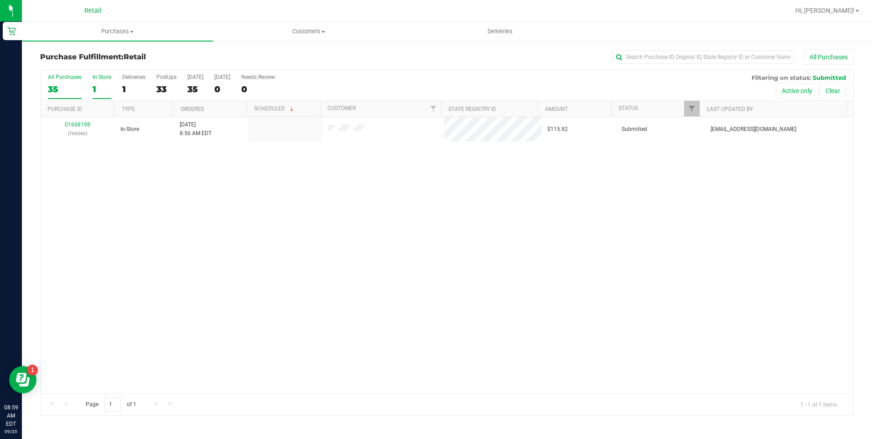
click at [67, 94] on div "35" at bounding box center [65, 89] width 34 height 10
click at [0, 0] on input "All Purchases 35" at bounding box center [0, 0] width 0 height 0
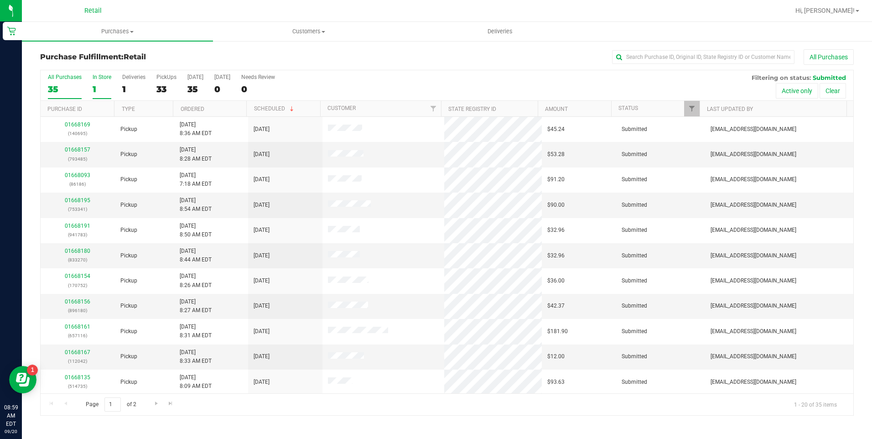
click at [100, 81] on label "In Store 1" at bounding box center [102, 86] width 19 height 25
click at [0, 0] on input "In Store 1" at bounding box center [0, 0] width 0 height 0
click at [95, 80] on div "In Store" at bounding box center [102, 77] width 19 height 6
click at [0, 0] on input "In Store 1" at bounding box center [0, 0] width 0 height 0
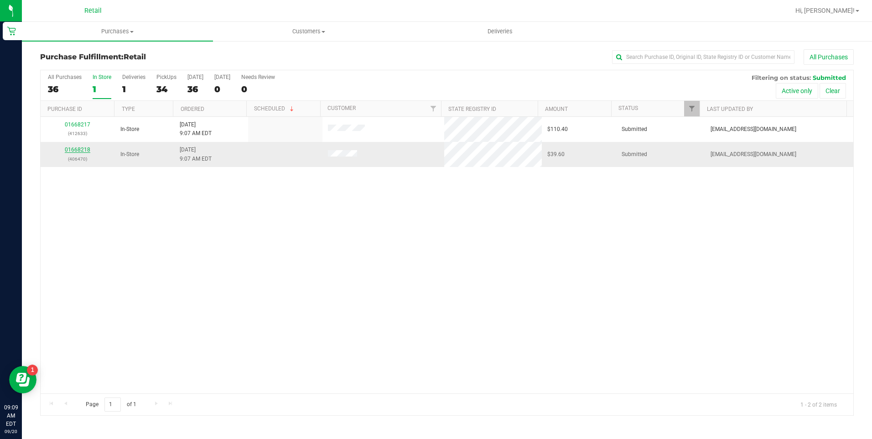
click at [83, 148] on link "01668218" at bounding box center [78, 149] width 26 height 6
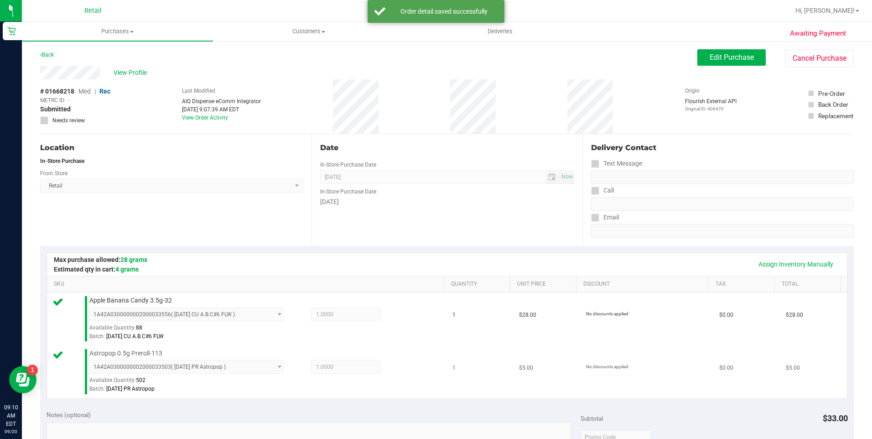
scroll to position [360, 0]
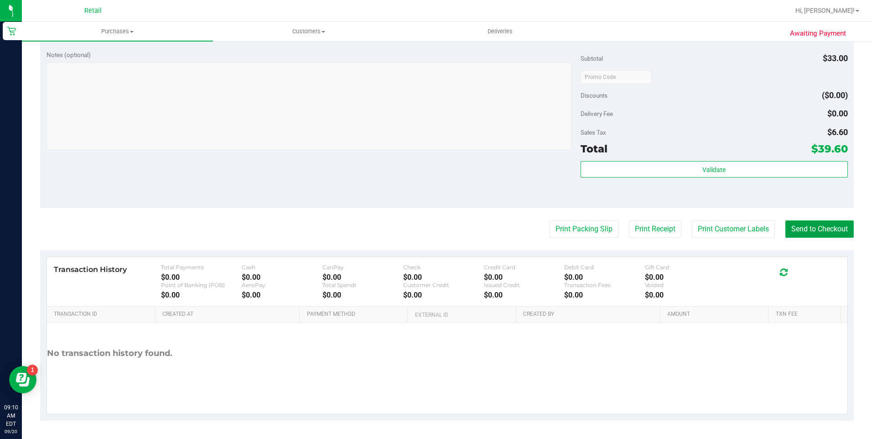
click at [820, 237] on button "Send to Checkout" at bounding box center [819, 228] width 68 height 17
click at [818, 229] on button "Send to Checkout" at bounding box center [819, 228] width 68 height 17
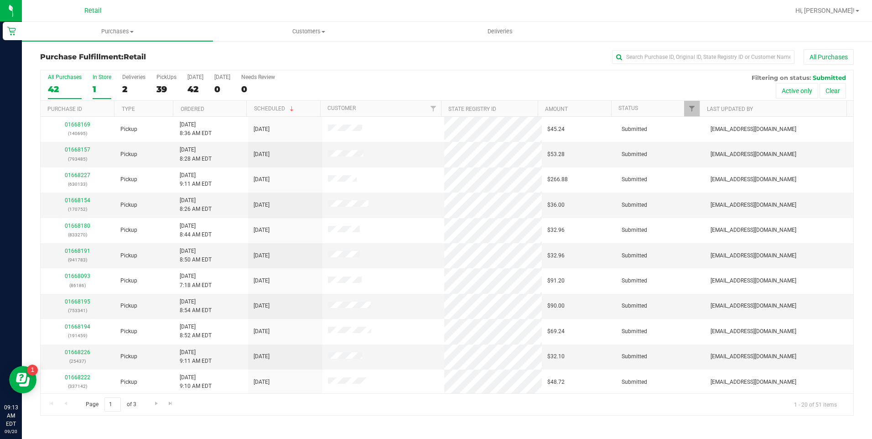
click at [94, 78] on div "In Store" at bounding box center [102, 77] width 19 height 6
click at [0, 0] on input "In Store 1" at bounding box center [0, 0] width 0 height 0
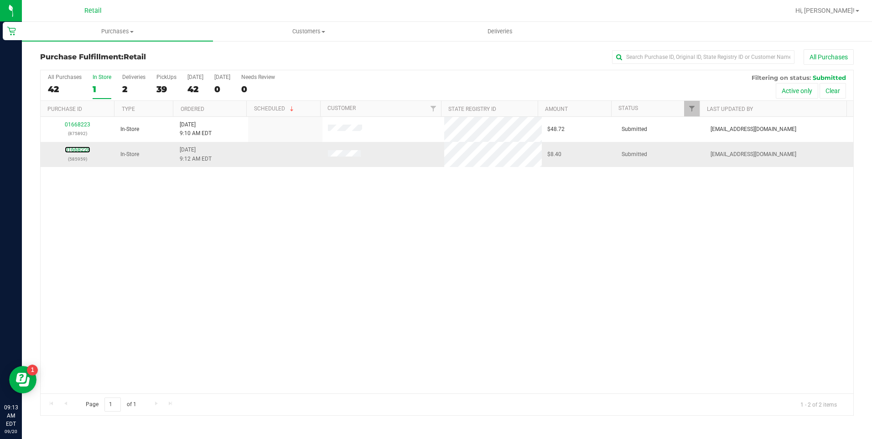
click at [78, 150] on link "01668228" at bounding box center [78, 149] width 26 height 6
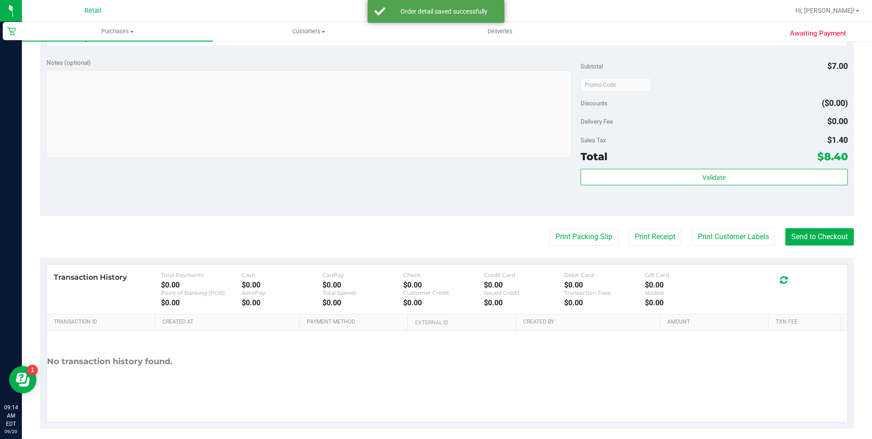
scroll to position [307, 0]
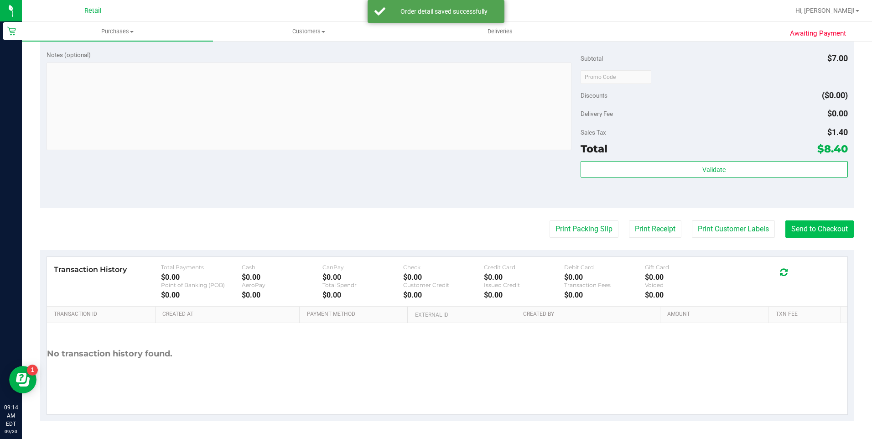
click at [813, 248] on purchase-details "Back Edit Purchase Cancel Purchase View Profile # 01668228 Med | Rec METRC ID: …" at bounding box center [446, 81] width 813 height 678
click at [815, 233] on button "Send to Checkout" at bounding box center [819, 228] width 68 height 17
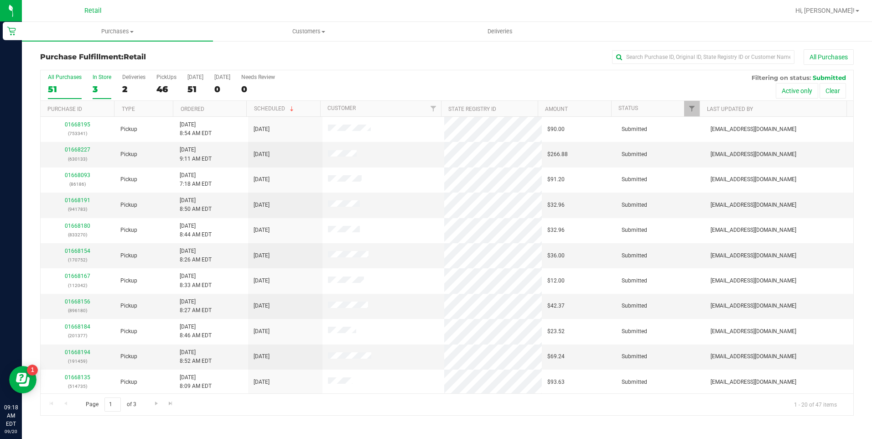
click at [93, 83] on label "In Store 3" at bounding box center [102, 86] width 19 height 25
click at [0, 0] on input "In Store 3" at bounding box center [0, 0] width 0 height 0
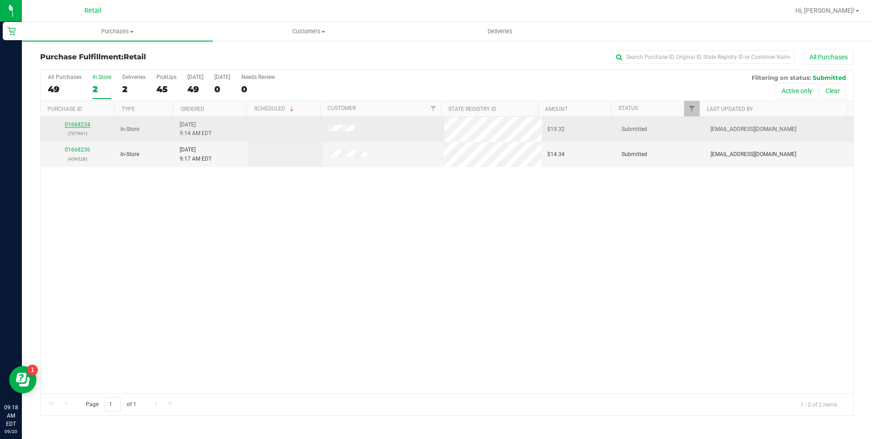
click at [79, 124] on link "01668234" at bounding box center [78, 124] width 26 height 6
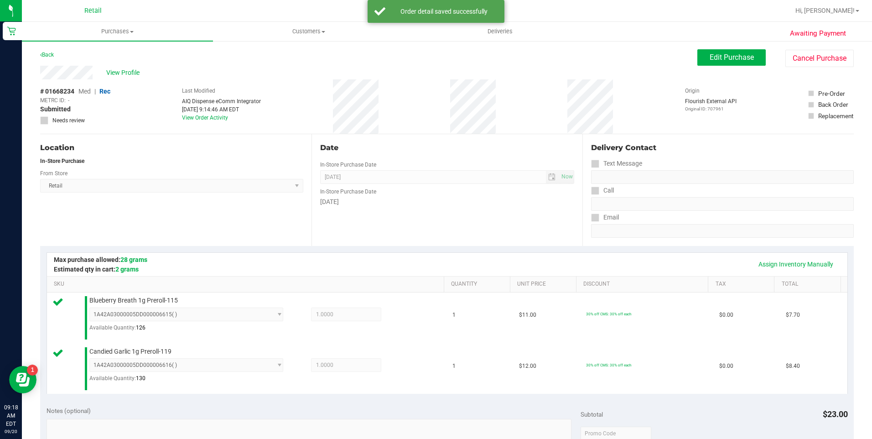
scroll to position [228, 0]
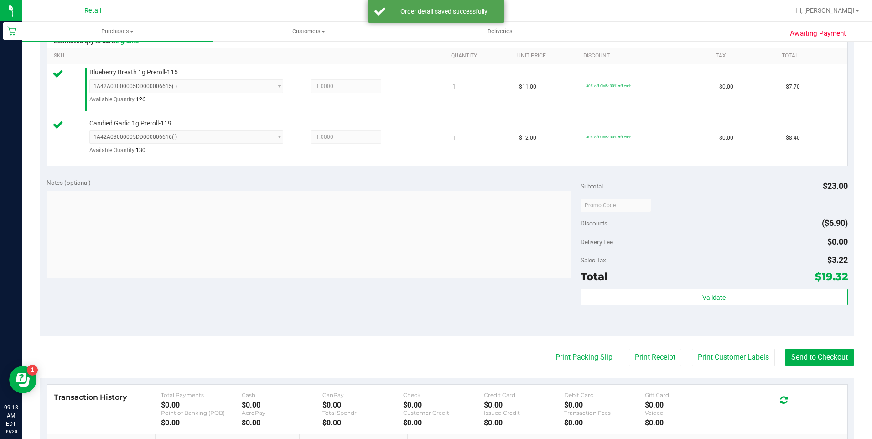
click at [801, 391] on div at bounding box center [784, 397] width 66 height 13
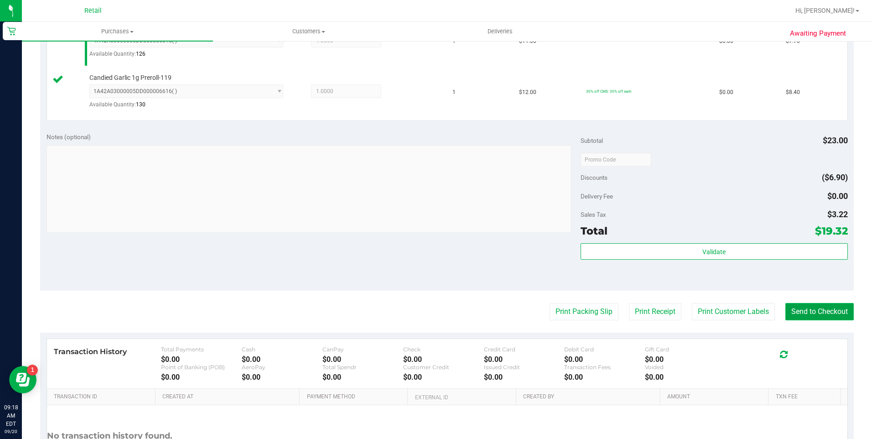
click at [810, 316] on button "Send to Checkout" at bounding box center [819, 311] width 68 height 17
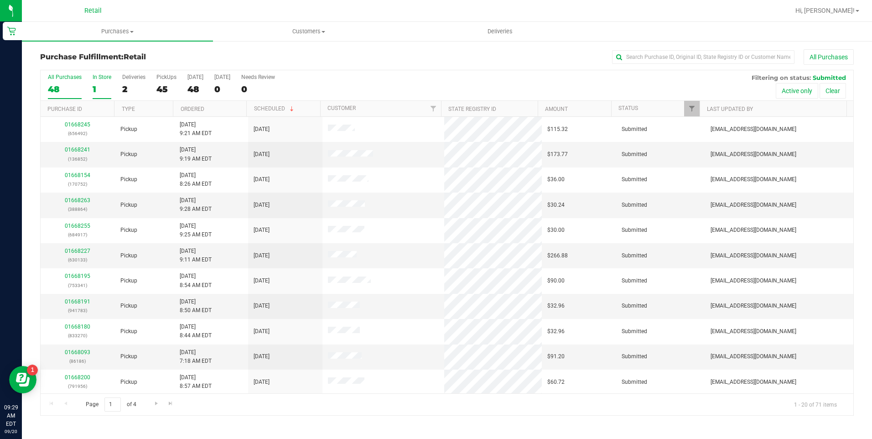
click at [102, 88] on div "1" at bounding box center [102, 89] width 19 height 10
click at [0, 0] on input "In Store 1" at bounding box center [0, 0] width 0 height 0
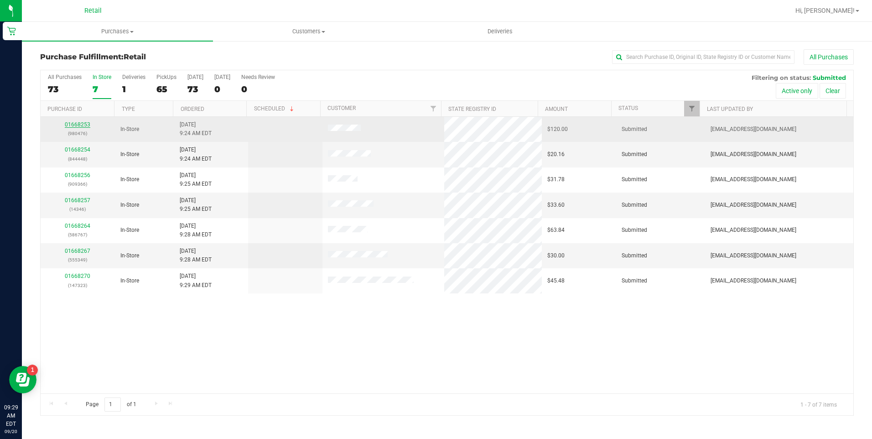
click at [80, 126] on link "01668253" at bounding box center [78, 124] width 26 height 6
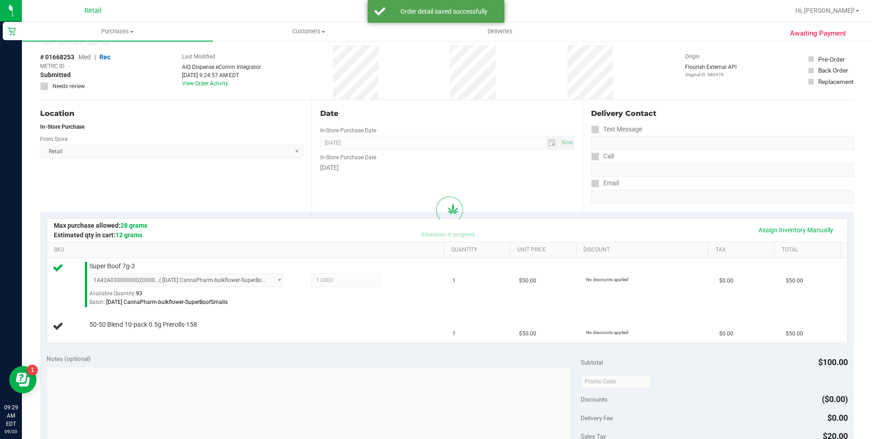
scroll to position [228, 0]
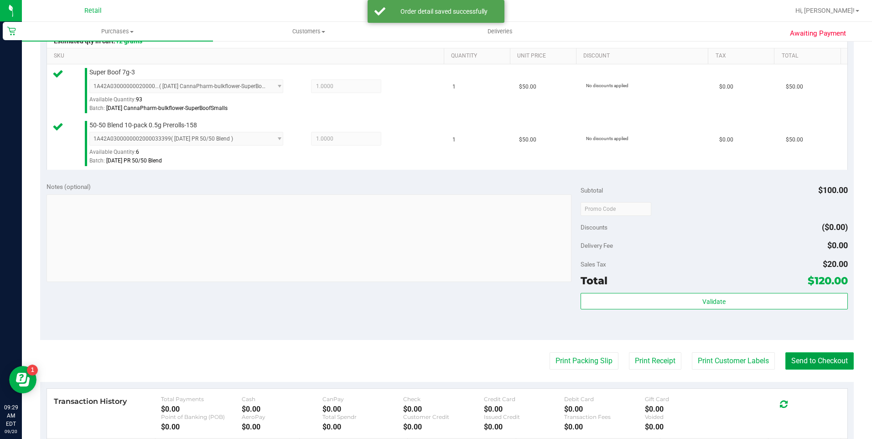
click at [802, 367] on button "Send to Checkout" at bounding box center [819, 360] width 68 height 17
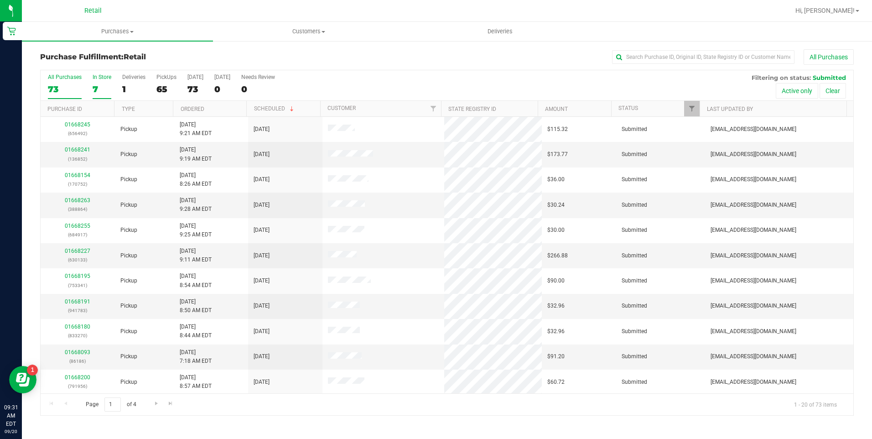
click at [97, 89] on div "7" at bounding box center [102, 89] width 19 height 10
click at [0, 0] on input "In Store 7" at bounding box center [0, 0] width 0 height 0
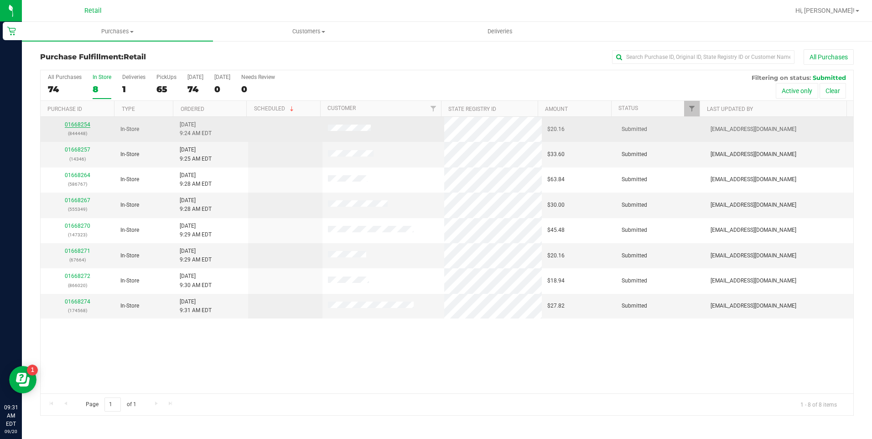
click at [73, 123] on link "01668254" at bounding box center [78, 124] width 26 height 6
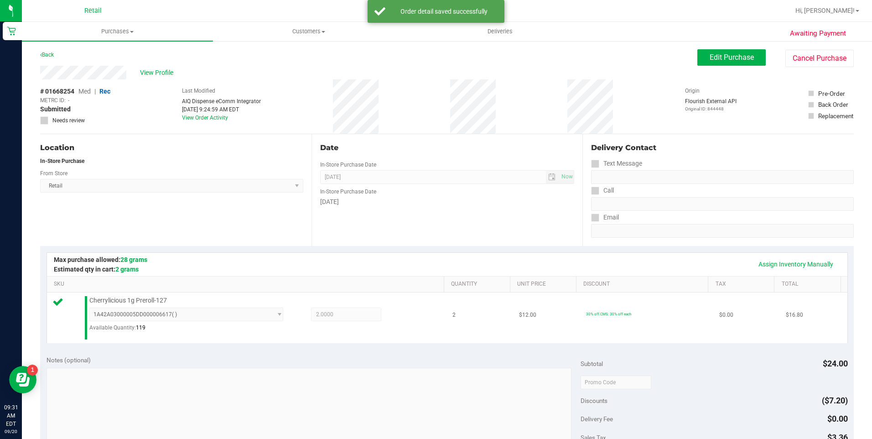
scroll to position [305, 0]
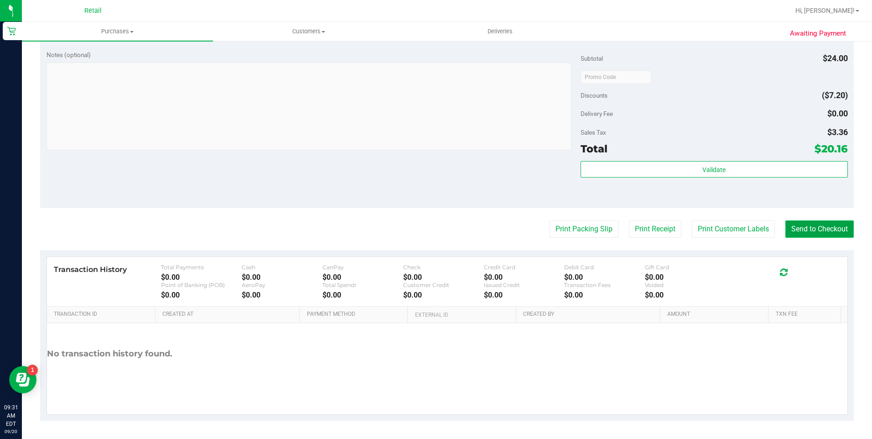
click at [826, 224] on button "Send to Checkout" at bounding box center [819, 228] width 68 height 17
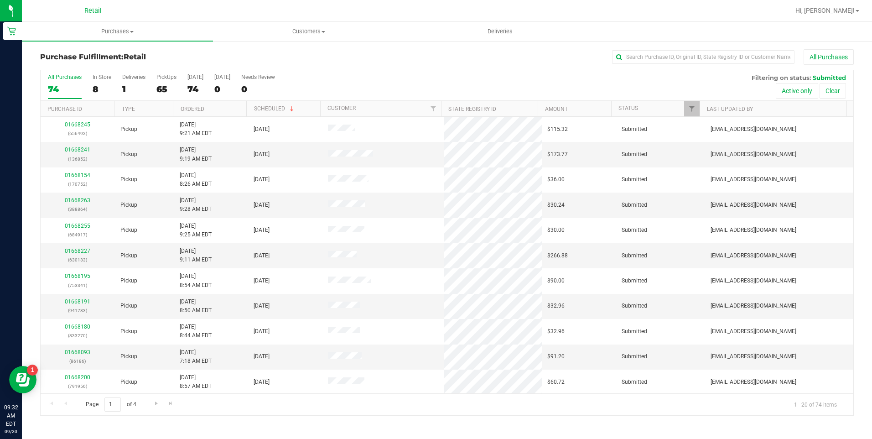
click at [90, 84] on div "All Purchases 74 In Store 8 Deliveries 1 PickUps 65 Today 74 Tomorrow 0 Needs R…" at bounding box center [447, 85] width 812 height 31
click at [95, 85] on div "8" at bounding box center [102, 89] width 19 height 10
click at [0, 0] on input "In Store 8" at bounding box center [0, 0] width 0 height 0
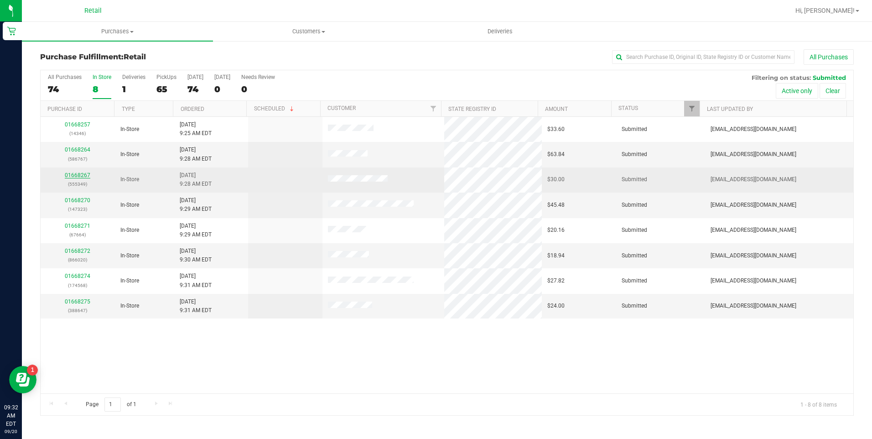
click at [70, 173] on link "01668267" at bounding box center [78, 175] width 26 height 6
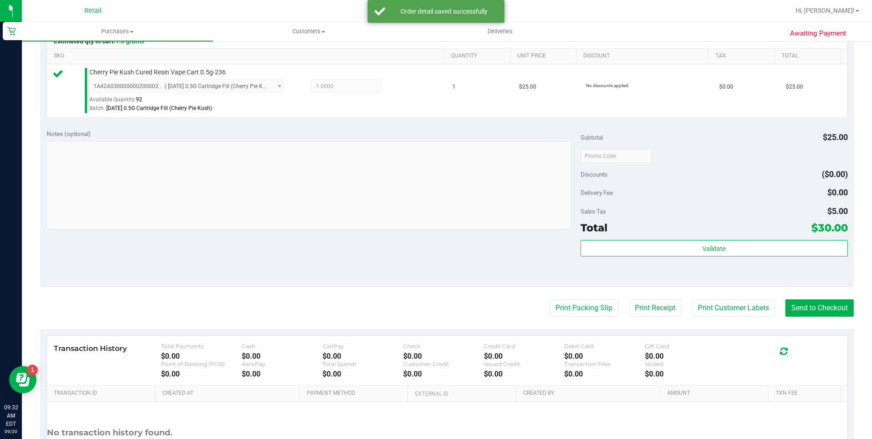
scroll to position [274, 0]
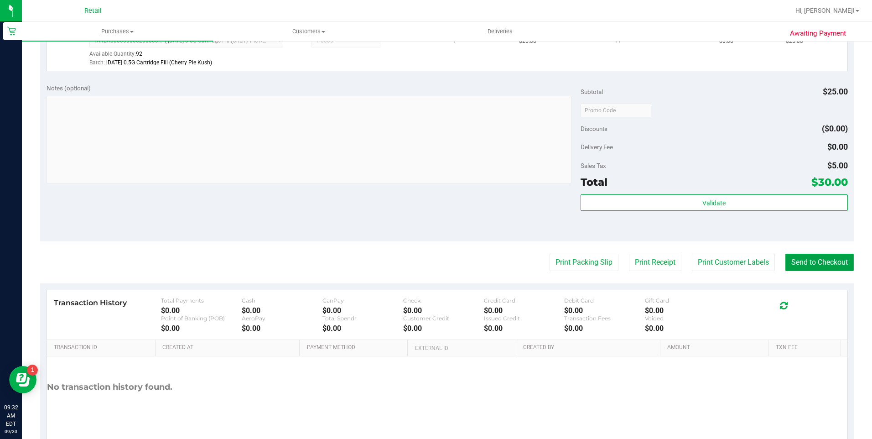
click at [844, 263] on button "Send to Checkout" at bounding box center [819, 261] width 68 height 17
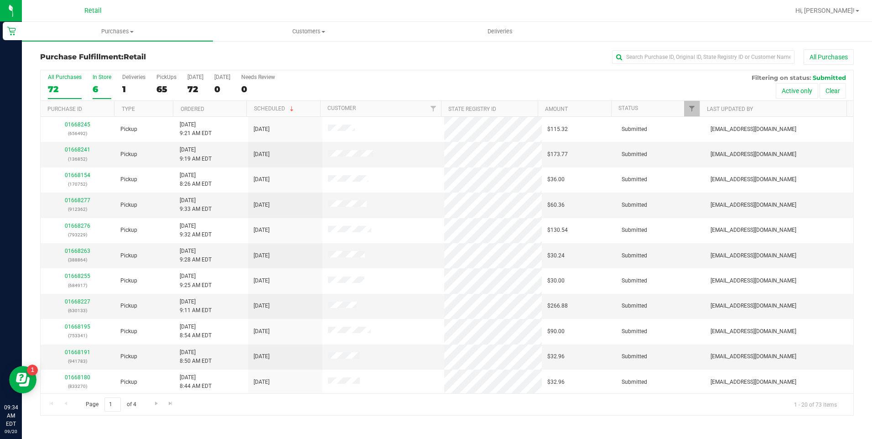
click at [100, 85] on div "6" at bounding box center [102, 89] width 19 height 10
click at [0, 0] on input "In Store 6" at bounding box center [0, 0] width 0 height 0
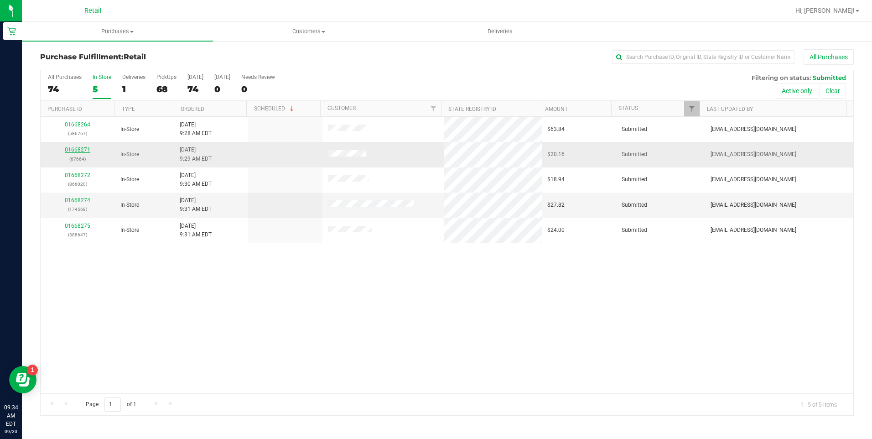
click at [79, 147] on link "01668271" at bounding box center [78, 149] width 26 height 6
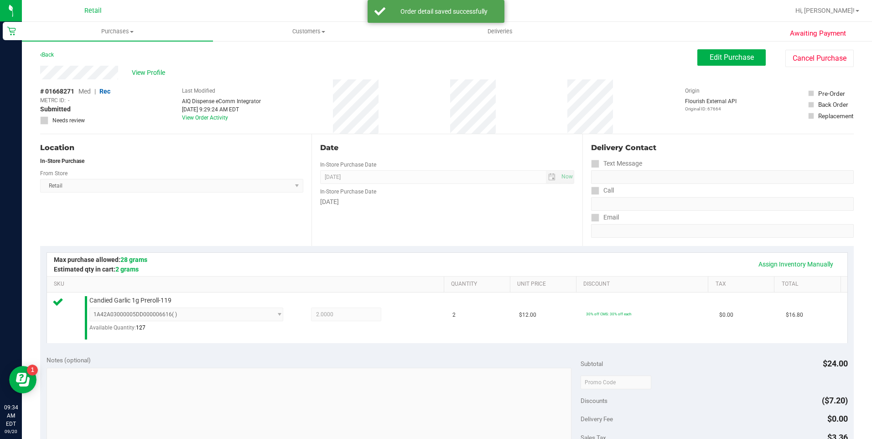
scroll to position [274, 0]
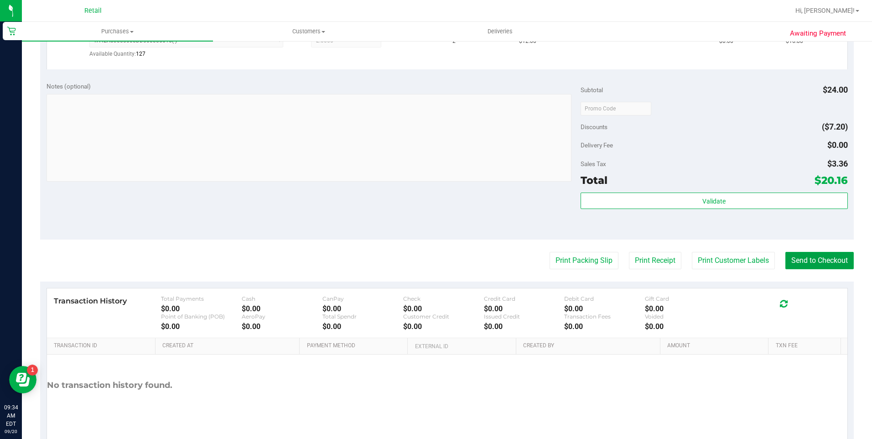
click at [820, 262] on button "Send to Checkout" at bounding box center [819, 260] width 68 height 17
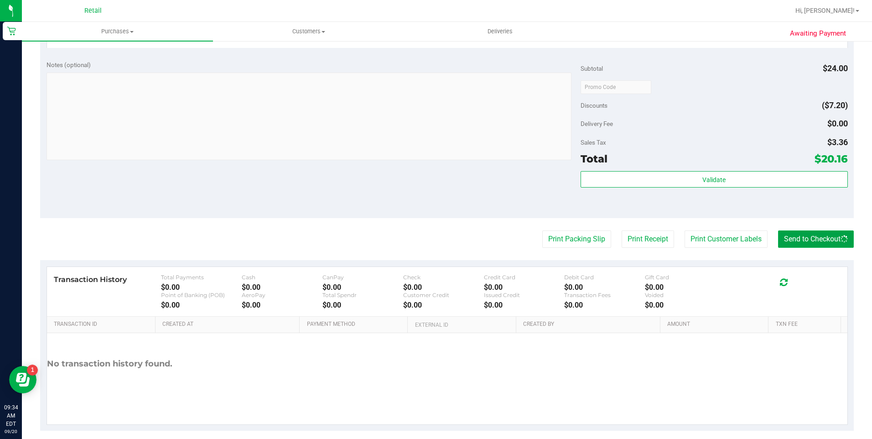
scroll to position [305, 0]
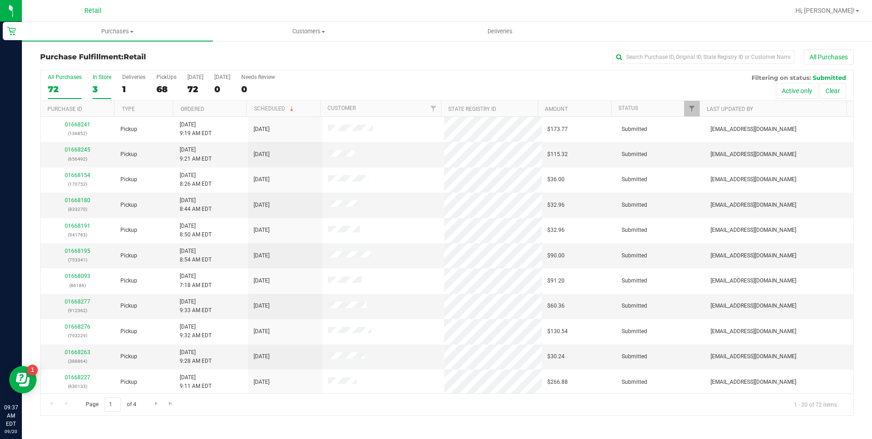
click at [97, 85] on div "3" at bounding box center [102, 89] width 19 height 10
click at [0, 0] on input "In Store 3" at bounding box center [0, 0] width 0 height 0
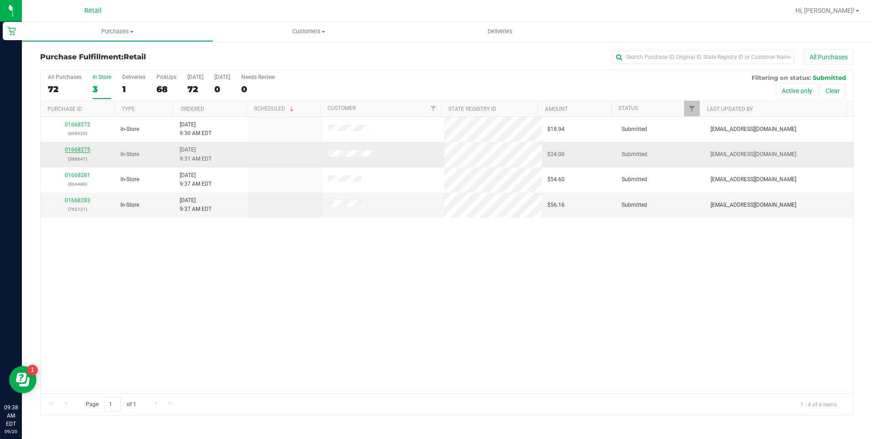
click at [80, 147] on link "01668275" at bounding box center [78, 149] width 26 height 6
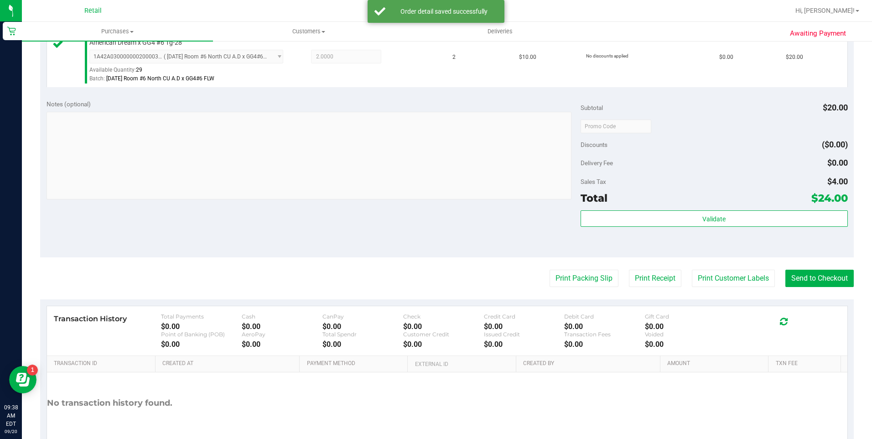
scroll to position [274, 0]
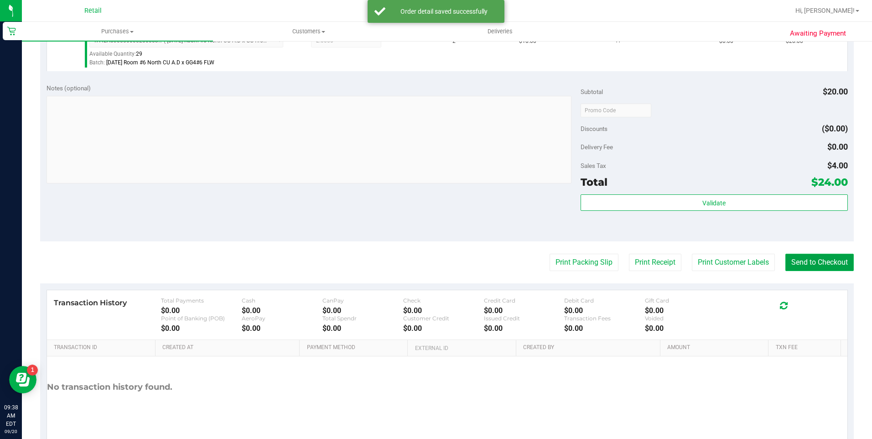
click at [802, 260] on button "Send to Checkout" at bounding box center [819, 261] width 68 height 17
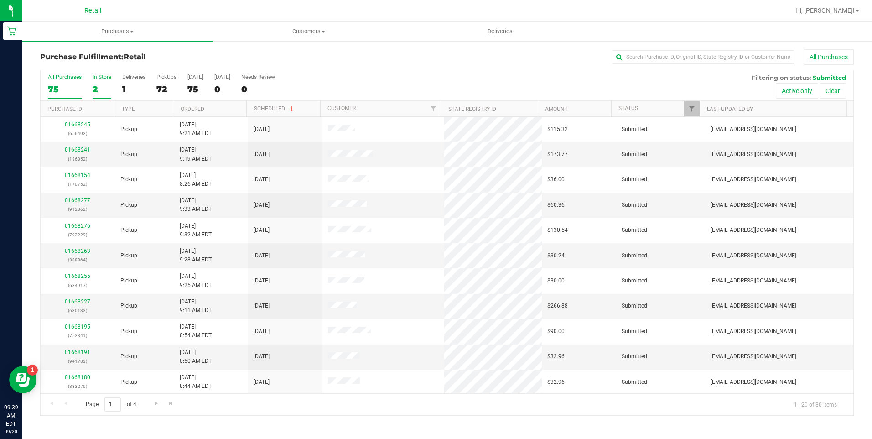
click at [94, 83] on label "In Store 2" at bounding box center [102, 86] width 19 height 25
click at [0, 0] on input "In Store 2" at bounding box center [0, 0] width 0 height 0
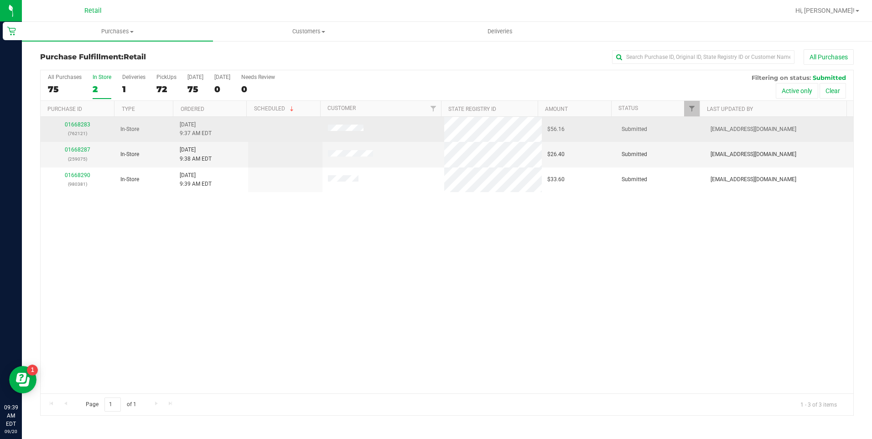
click at [79, 120] on td "01668283 (762121)" at bounding box center [78, 129] width 74 height 25
click at [79, 125] on link "01668283" at bounding box center [78, 124] width 26 height 6
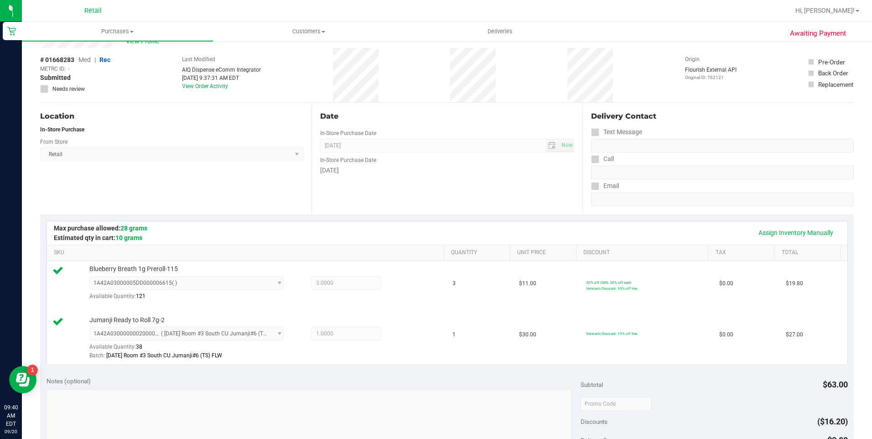
scroll to position [182, 0]
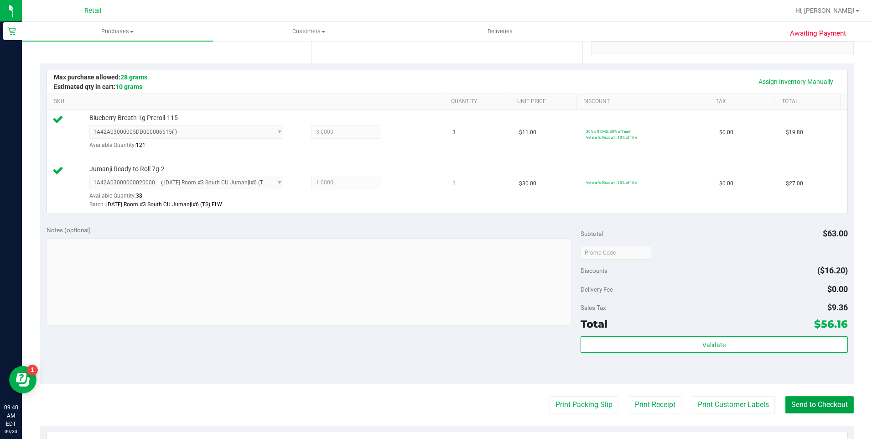
click at [804, 404] on button "Send to Checkout" at bounding box center [819, 404] width 68 height 17
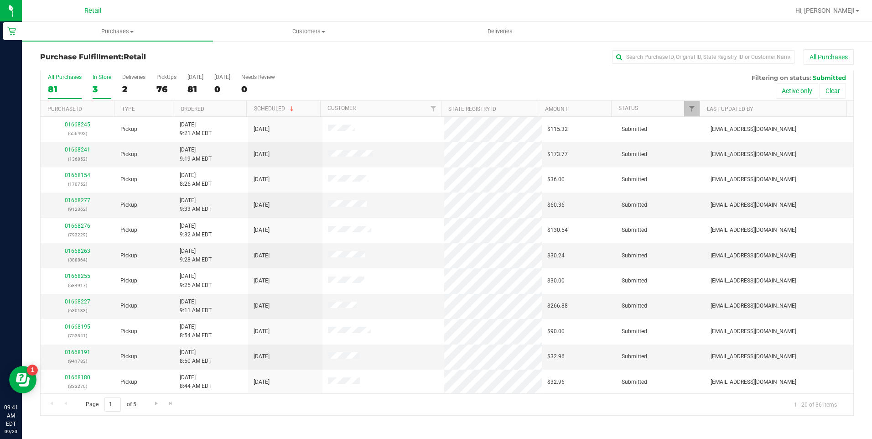
click at [96, 92] on div "3" at bounding box center [102, 89] width 19 height 10
click at [0, 0] on input "In Store 3" at bounding box center [0, 0] width 0 height 0
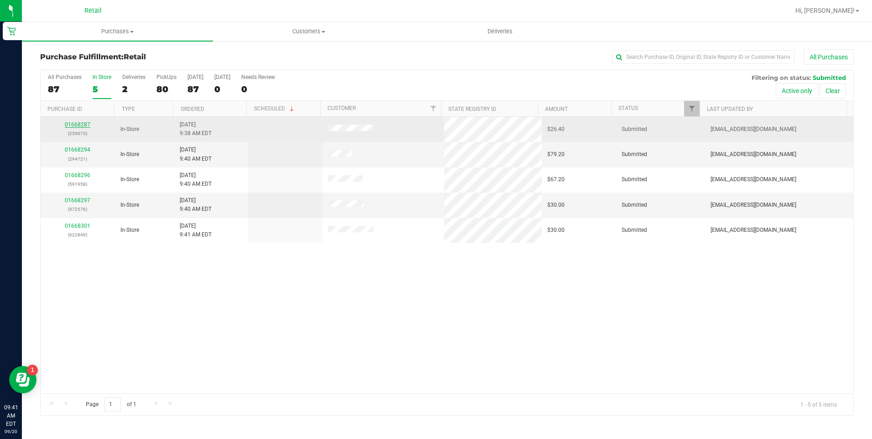
click at [78, 124] on link "01668287" at bounding box center [78, 124] width 26 height 6
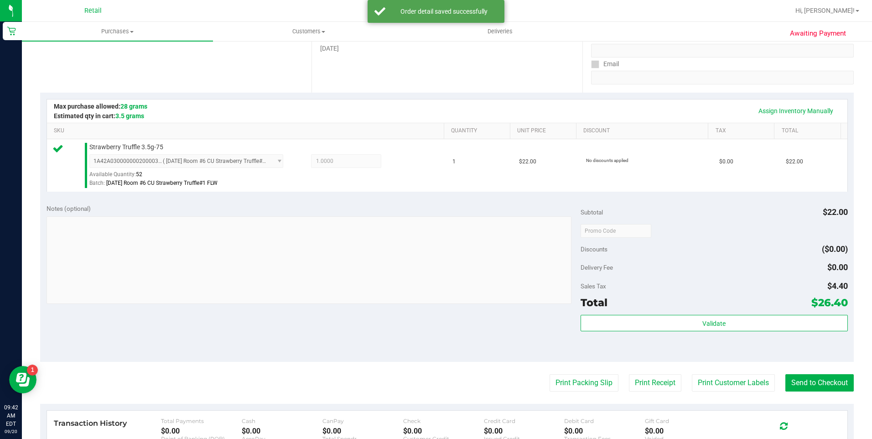
scroll to position [182, 0]
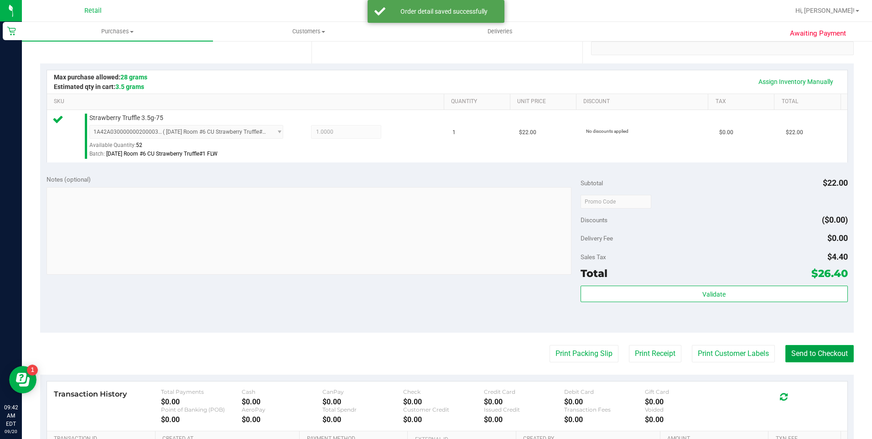
click at [805, 362] on button "Send to Checkout" at bounding box center [819, 353] width 68 height 17
click at [802, 353] on button "Send to Checkout" at bounding box center [819, 353] width 68 height 17
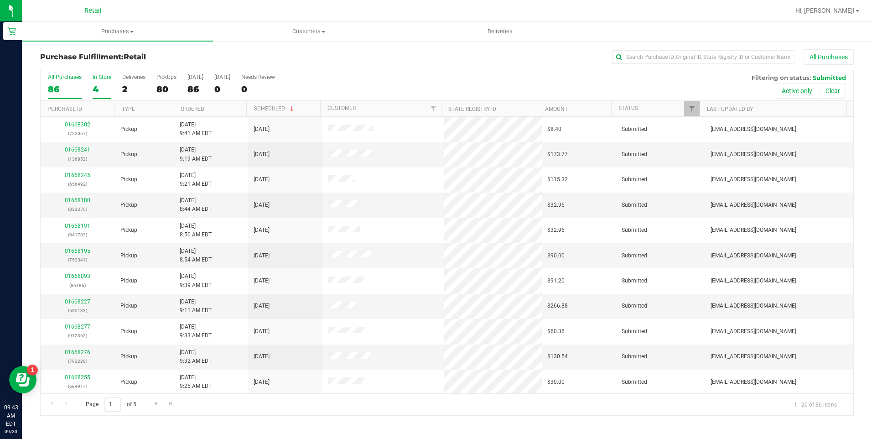
click at [96, 90] on div "4" at bounding box center [102, 89] width 19 height 10
click at [0, 0] on input "In Store 4" at bounding box center [0, 0] width 0 height 0
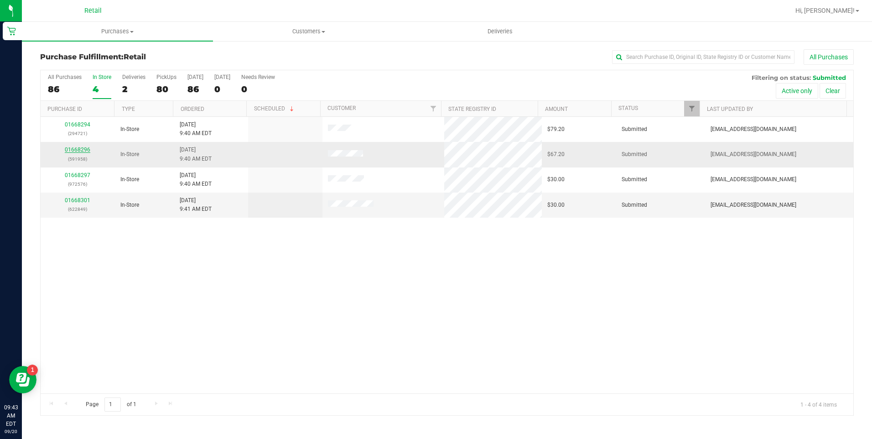
click at [79, 150] on link "01668296" at bounding box center [78, 149] width 26 height 6
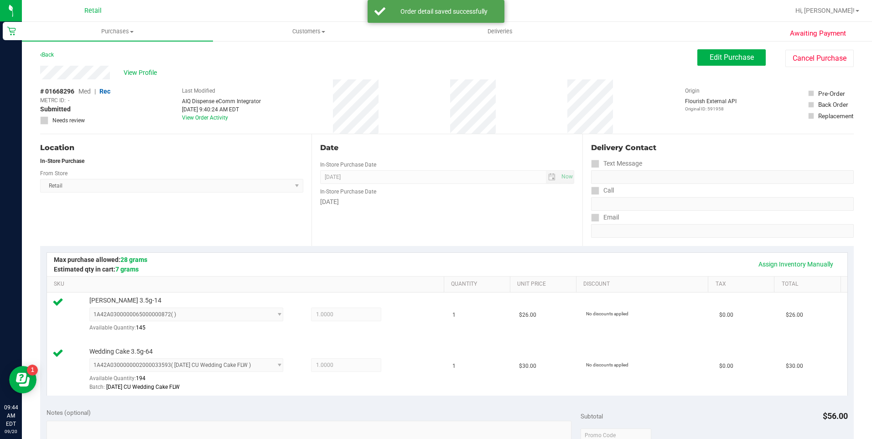
scroll to position [319, 0]
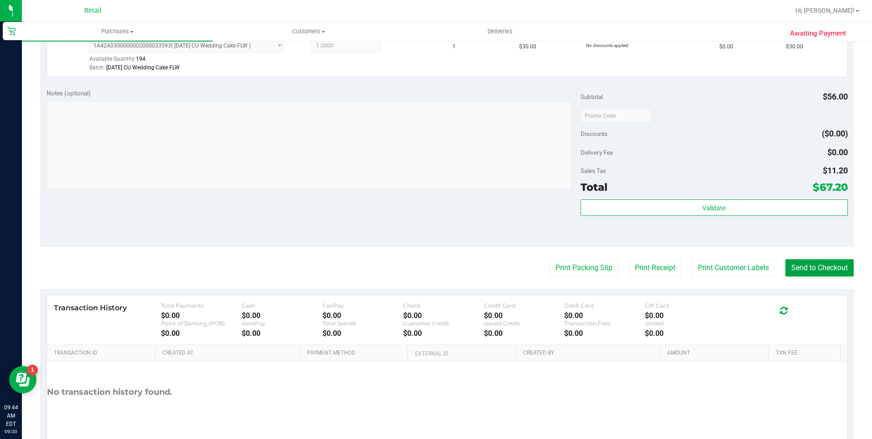
click at [813, 269] on button "Send to Checkout" at bounding box center [819, 267] width 68 height 17
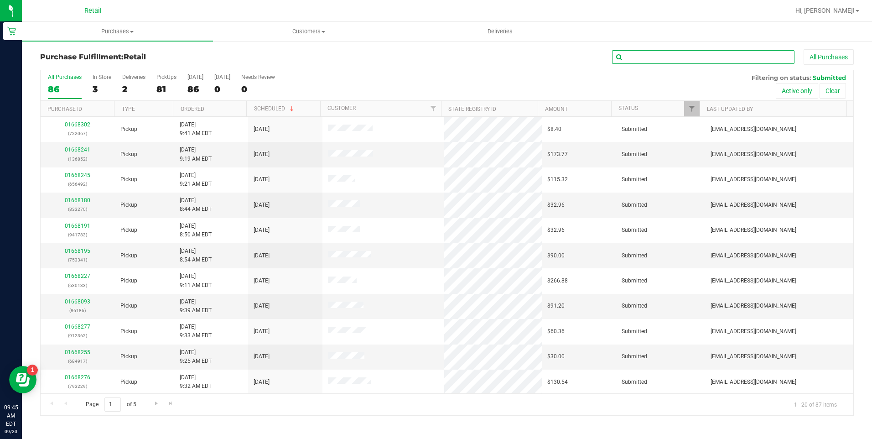
click at [635, 62] on input "text" at bounding box center [703, 57] width 182 height 14
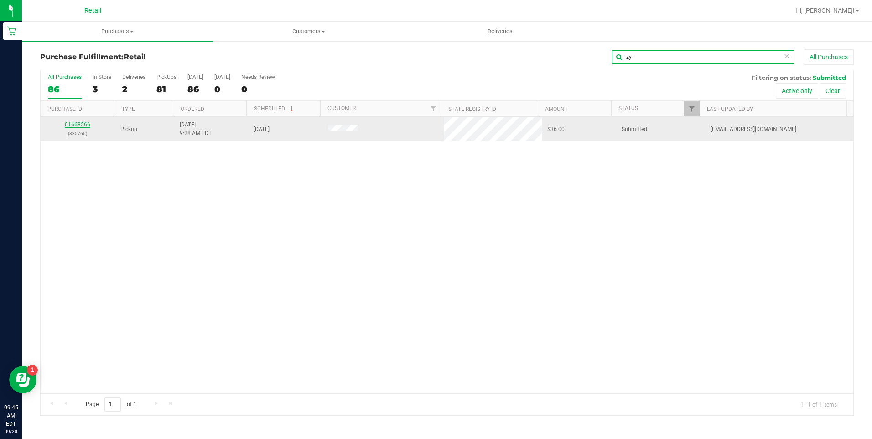
type input "zy"
click at [78, 125] on link "01668266" at bounding box center [78, 124] width 26 height 6
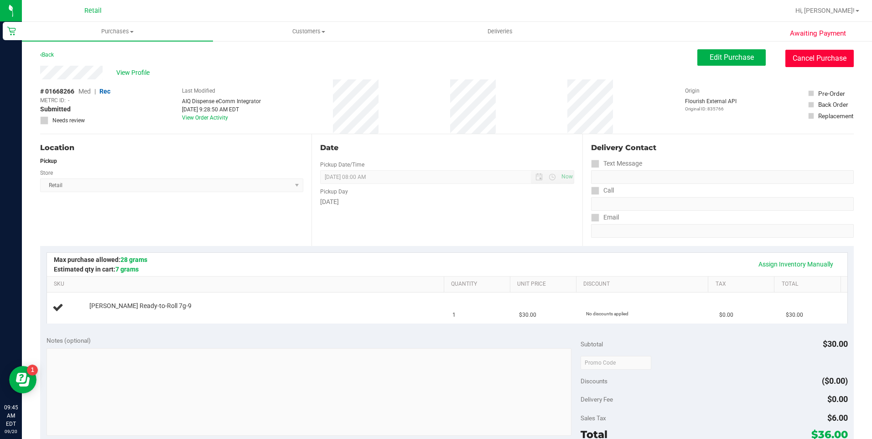
click at [838, 57] on button "Cancel Purchase" at bounding box center [819, 58] width 68 height 17
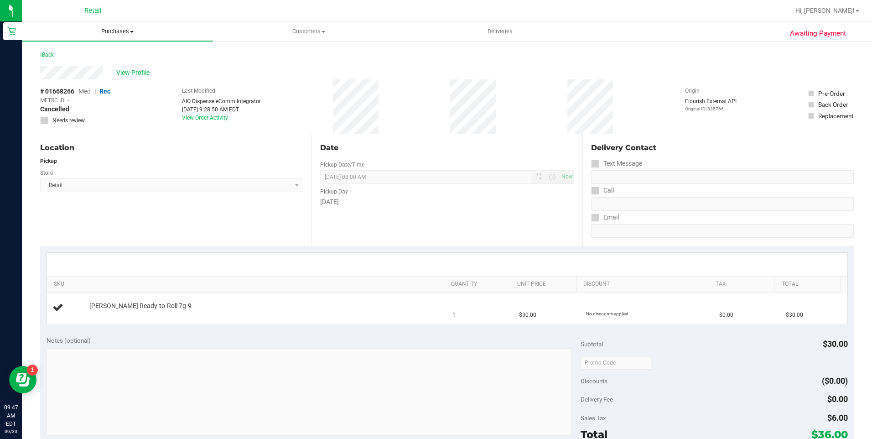
click at [119, 32] on span "Purchases" at bounding box center [117, 31] width 191 height 8
click at [46, 63] on span "Fulfillment" at bounding box center [50, 66] width 57 height 8
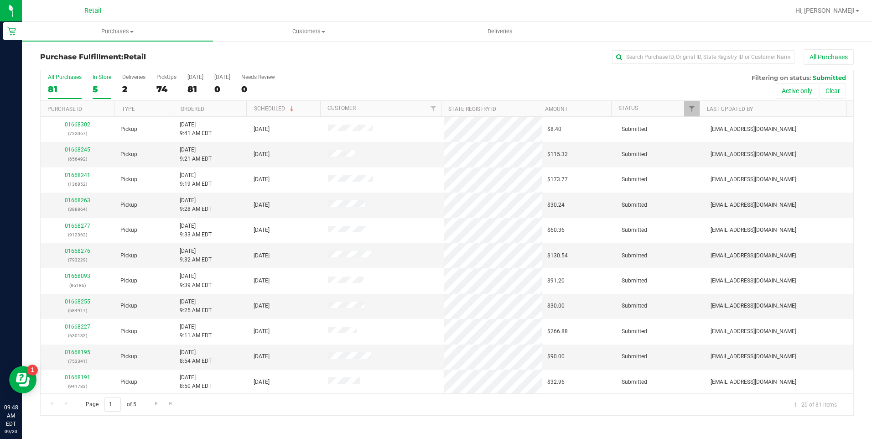
click at [93, 87] on div "5" at bounding box center [102, 89] width 19 height 10
click at [0, 0] on input "In Store 5" at bounding box center [0, 0] width 0 height 0
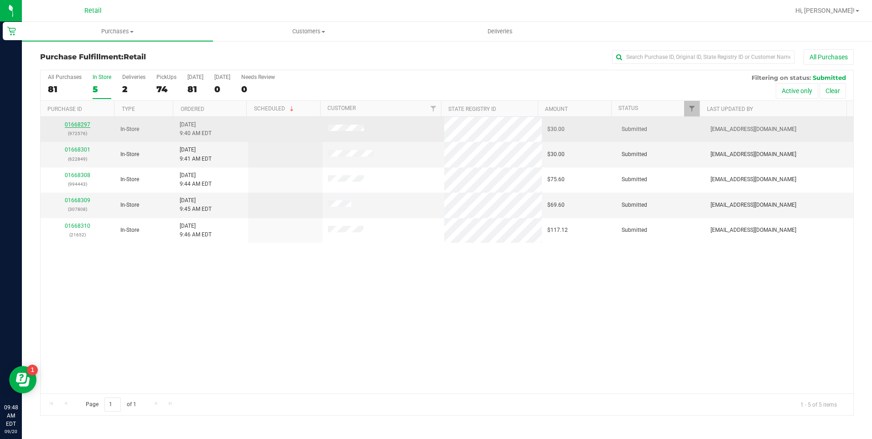
click at [69, 123] on link "01668297" at bounding box center [78, 124] width 26 height 6
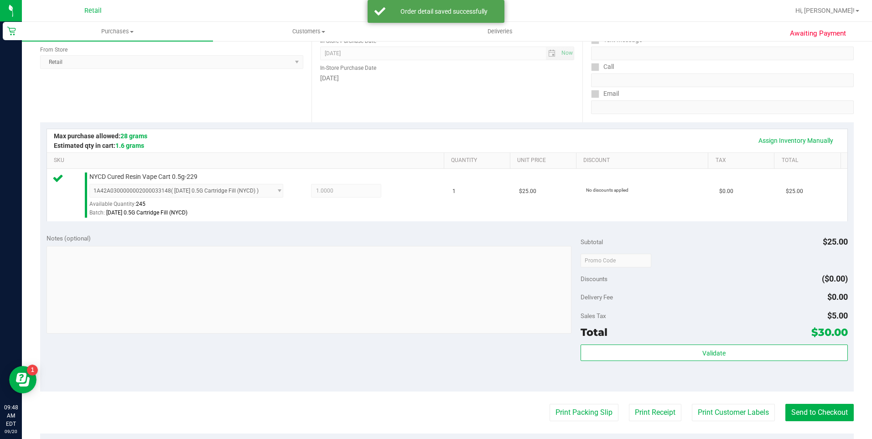
scroll to position [137, 0]
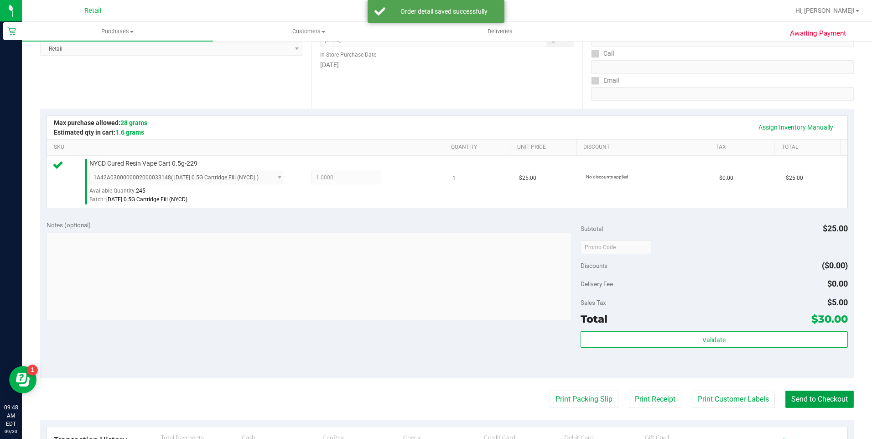
click at [807, 402] on button "Send to Checkout" at bounding box center [819, 398] width 68 height 17
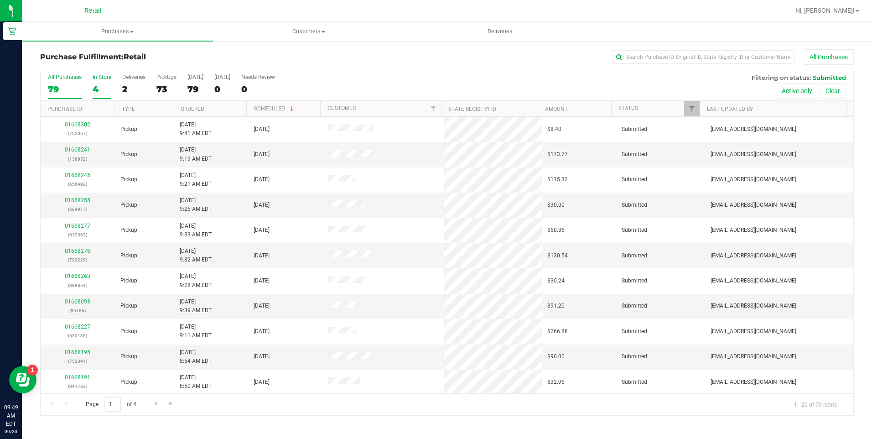
click at [99, 84] on div "4" at bounding box center [102, 89] width 19 height 10
click at [0, 0] on input "In Store 4" at bounding box center [0, 0] width 0 height 0
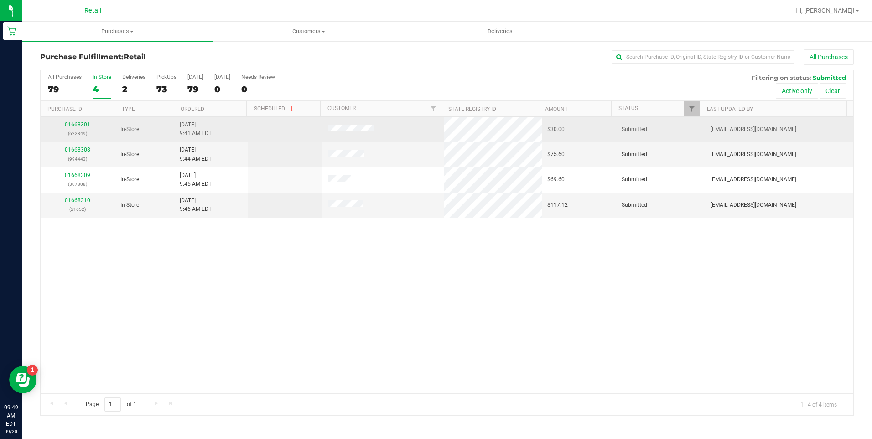
click at [73, 128] on div "01668301 (622849)" at bounding box center [77, 128] width 63 height 17
click at [72, 123] on link "01668301" at bounding box center [78, 124] width 26 height 6
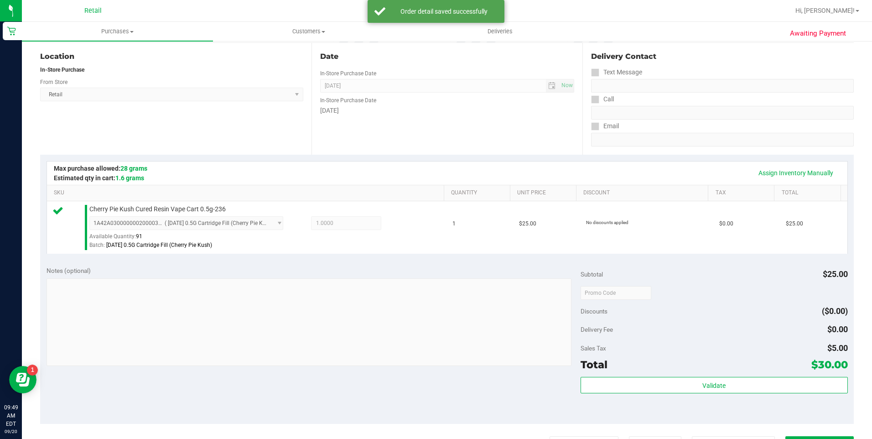
scroll to position [274, 0]
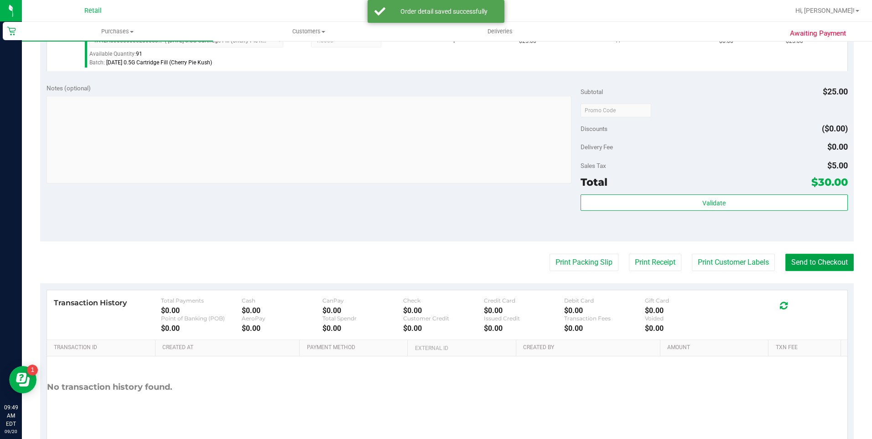
click at [797, 264] on button "Send to Checkout" at bounding box center [819, 261] width 68 height 17
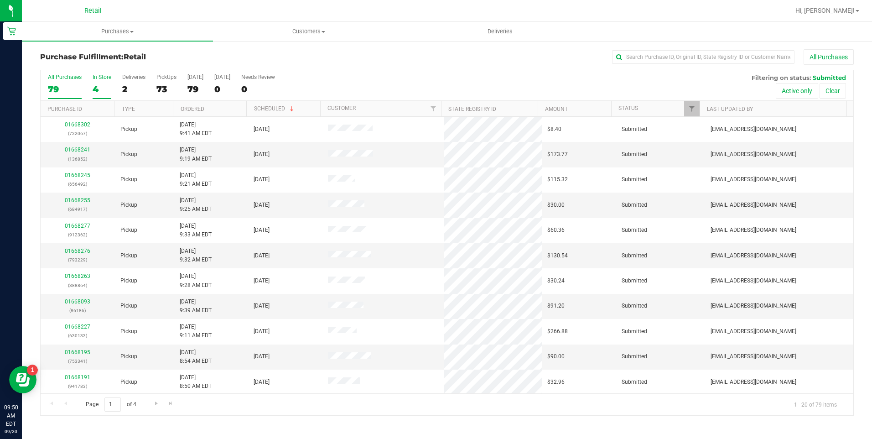
click at [97, 84] on div "4" at bounding box center [102, 89] width 19 height 10
click at [0, 0] on input "In Store 4" at bounding box center [0, 0] width 0 height 0
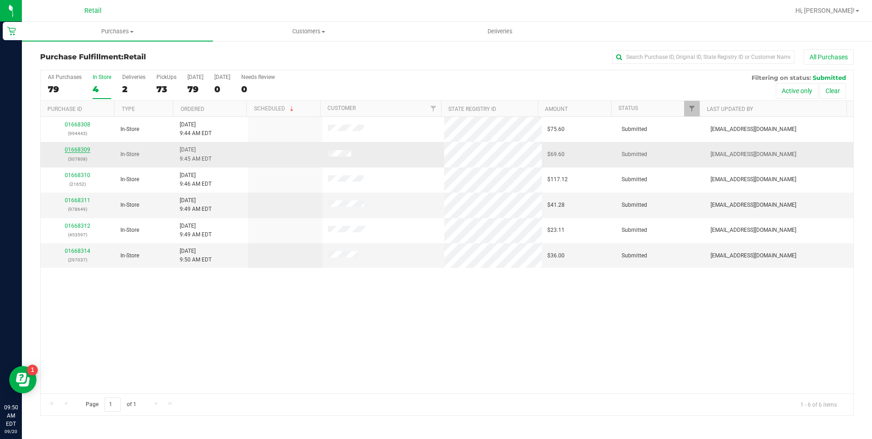
click at [75, 147] on link "01668309" at bounding box center [78, 149] width 26 height 6
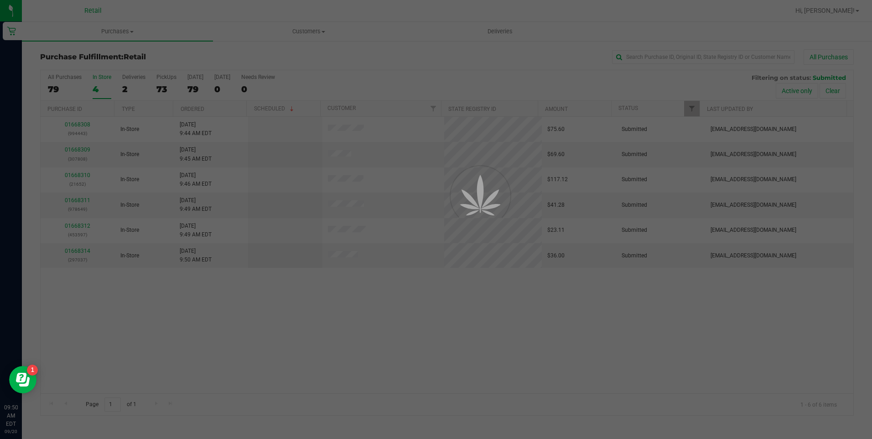
click at [77, 154] on div at bounding box center [436, 219] width 872 height 439
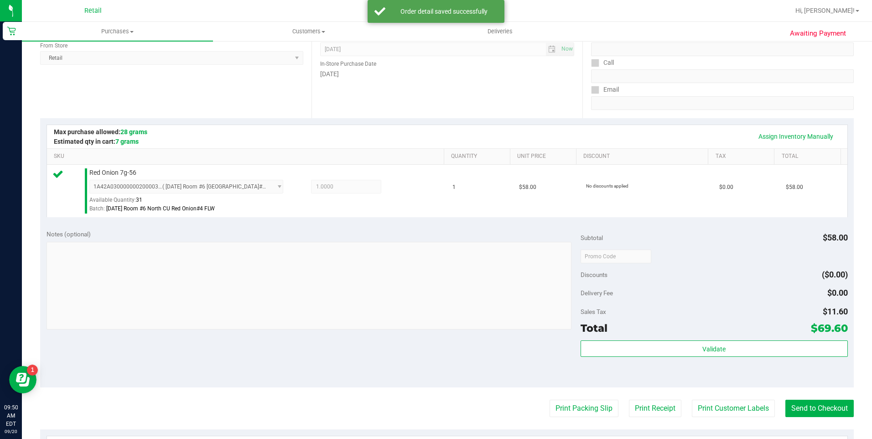
scroll to position [137, 0]
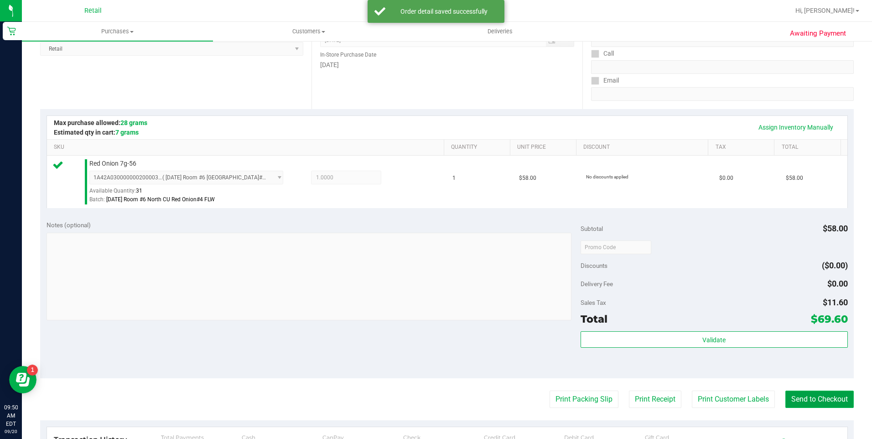
click at [794, 398] on button "Send to Checkout" at bounding box center [819, 398] width 68 height 17
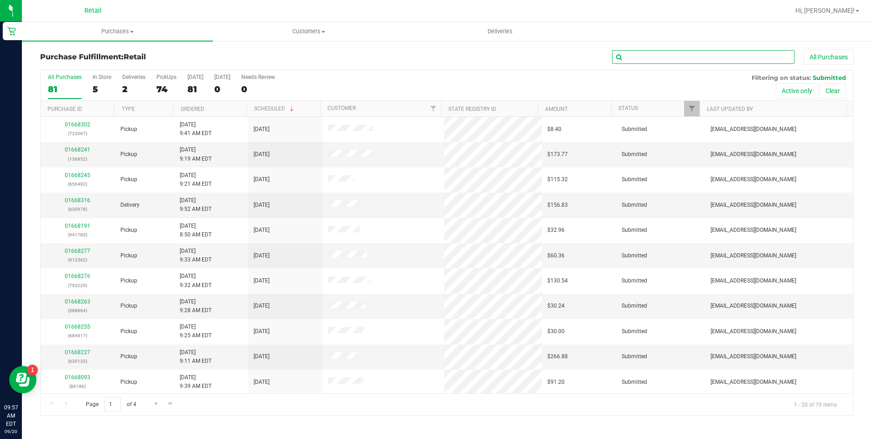
click at [675, 60] on input "text" at bounding box center [703, 57] width 182 height 14
click at [122, 19] on div "Retail" at bounding box center [94, 11] width 137 height 18
click at [121, 29] on span "Purchases" at bounding box center [117, 31] width 191 height 8
click at [104, 67] on li "Fulfillment" at bounding box center [117, 66] width 191 height 11
click at [636, 55] on input "text" at bounding box center [703, 57] width 182 height 14
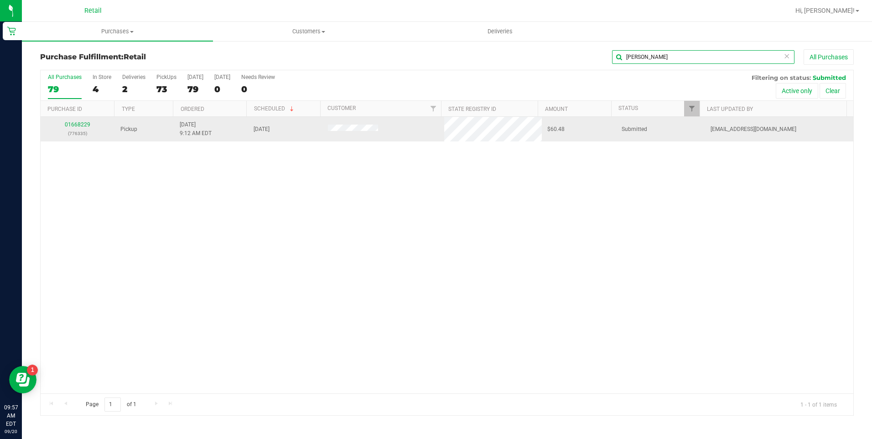
type input "mary"
click at [83, 121] on div "01668229 (776335)" at bounding box center [77, 128] width 63 height 17
click at [83, 126] on link "01668229" at bounding box center [78, 124] width 26 height 6
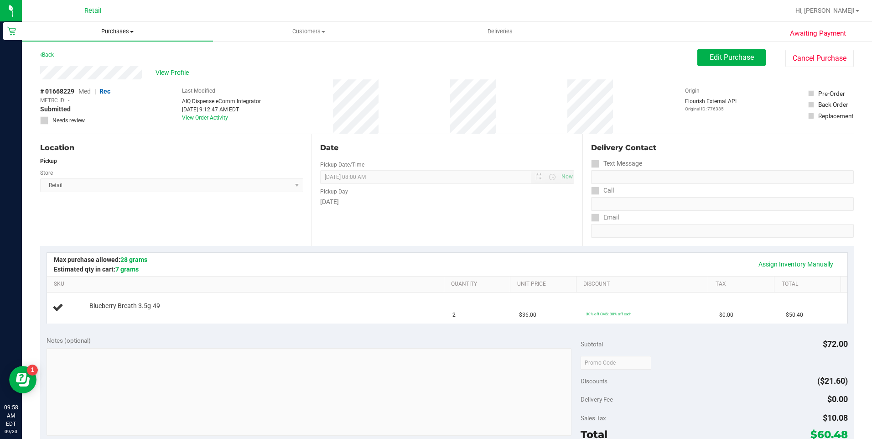
click at [107, 30] on span "Purchases" at bounding box center [117, 31] width 191 height 8
click at [86, 63] on li "Fulfillment" at bounding box center [117, 66] width 191 height 11
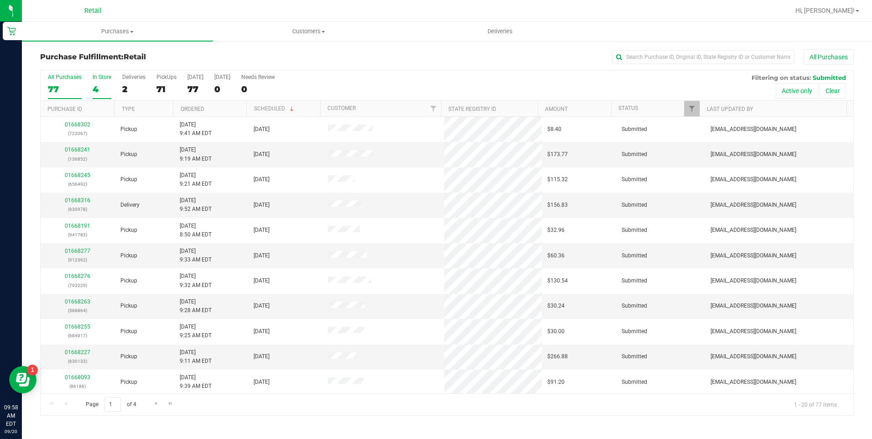
click at [100, 84] on div "4" at bounding box center [102, 89] width 19 height 10
click at [0, 0] on input "In Store 4" at bounding box center [0, 0] width 0 height 0
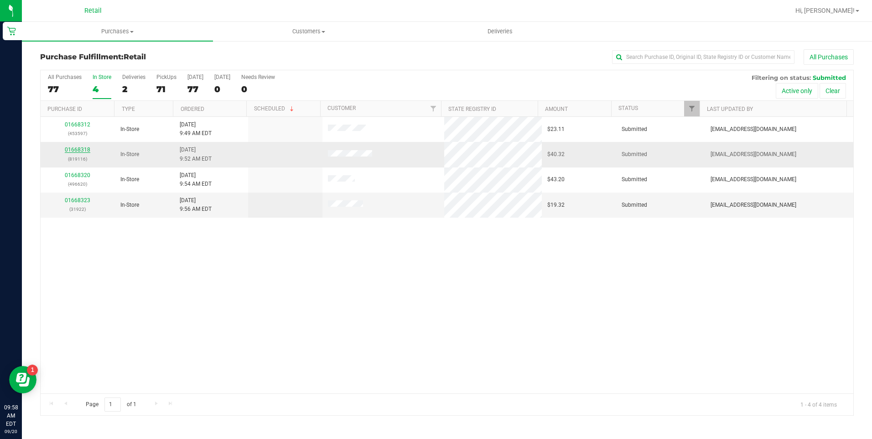
click at [74, 151] on link "01668318" at bounding box center [78, 149] width 26 height 6
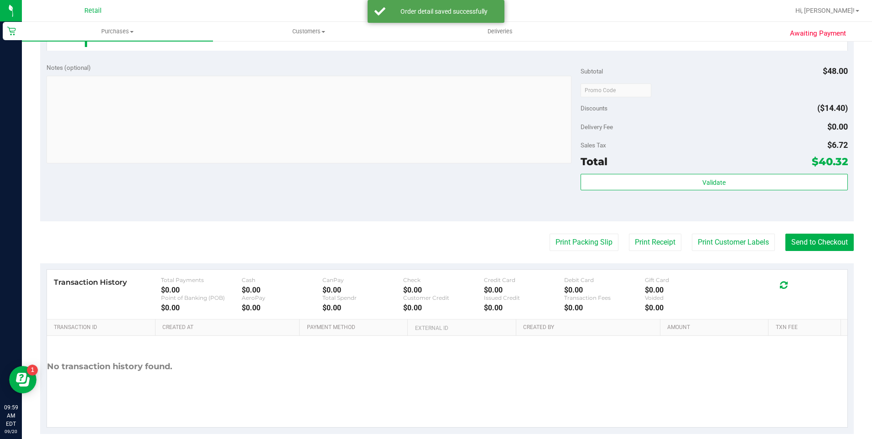
scroll to position [356, 0]
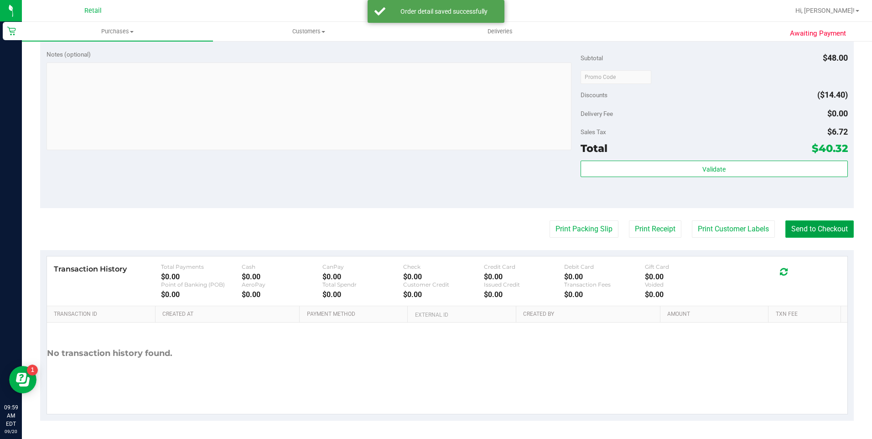
click at [803, 225] on button "Send to Checkout" at bounding box center [819, 228] width 68 height 17
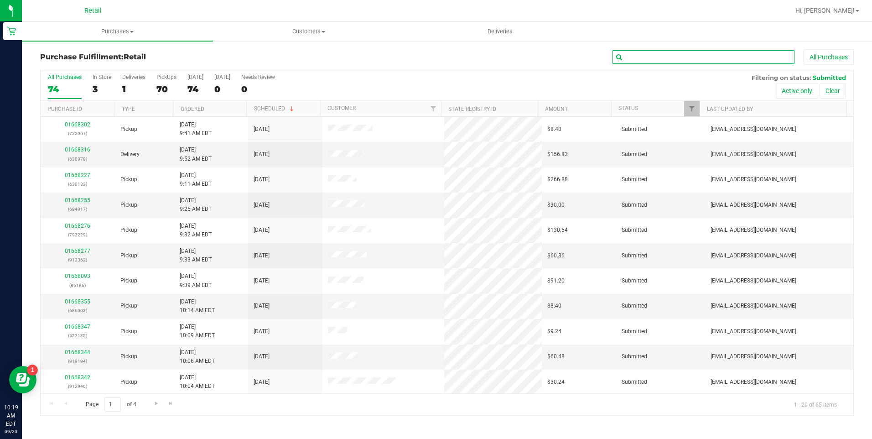
click at [641, 62] on input "text" at bounding box center [703, 57] width 182 height 14
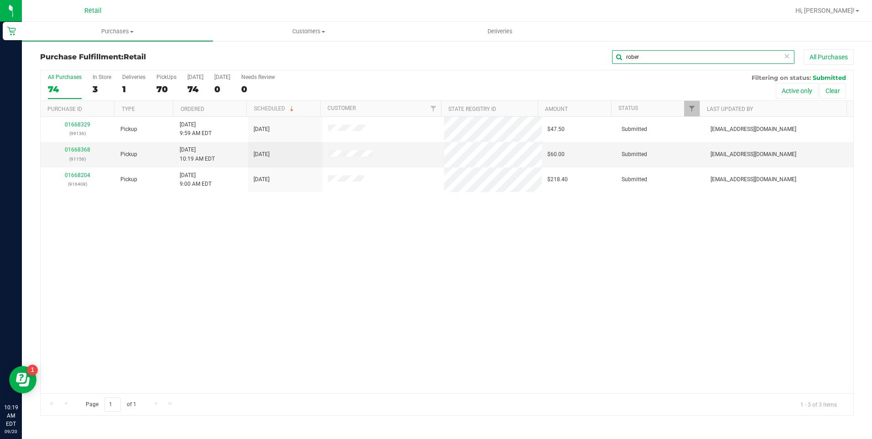
type input "rober"
click at [104, 86] on div "3" at bounding box center [102, 89] width 19 height 10
click at [0, 0] on input "In Store 3" at bounding box center [0, 0] width 0 height 0
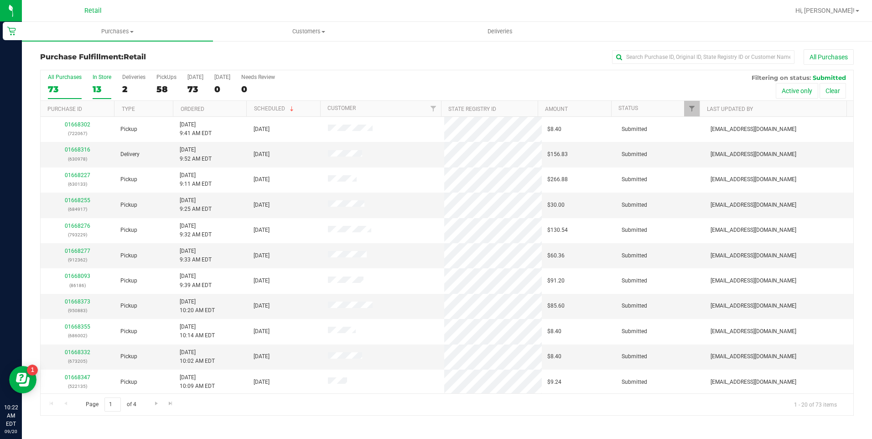
click at [95, 89] on div "13" at bounding box center [102, 89] width 19 height 10
click at [0, 0] on input "In Store 13" at bounding box center [0, 0] width 0 height 0
click at [86, 148] on link "01668343" at bounding box center [78, 149] width 26 height 6
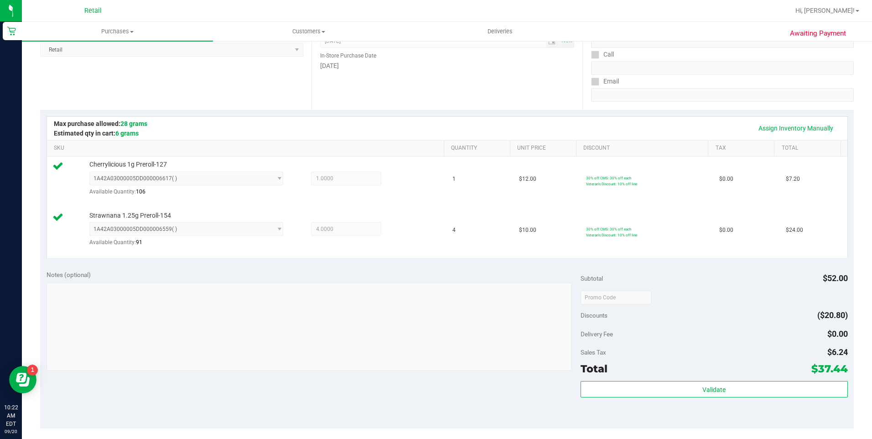
scroll to position [274, 0]
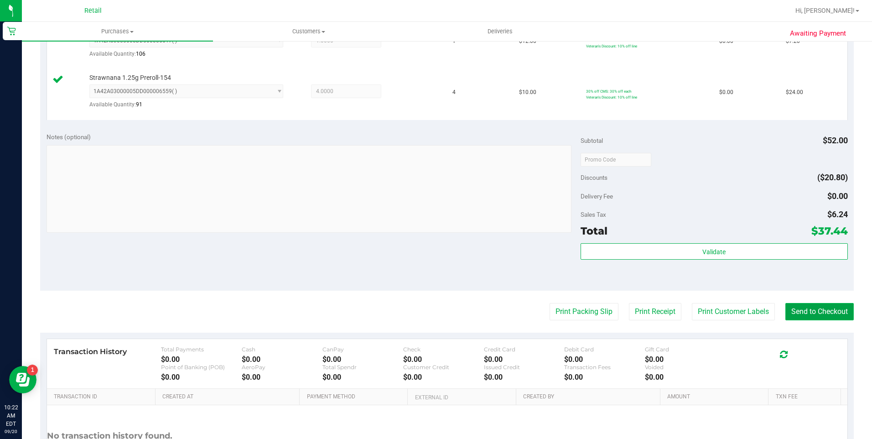
click at [808, 311] on button "Send to Checkout" at bounding box center [819, 311] width 68 height 17
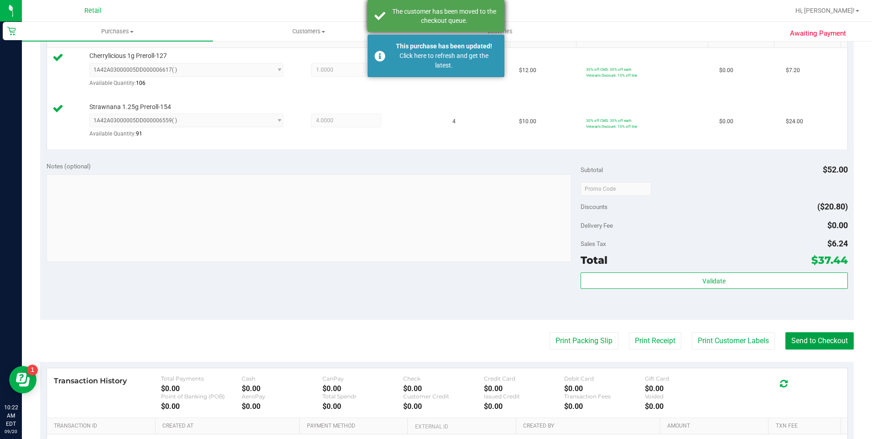
scroll to position [228, 0]
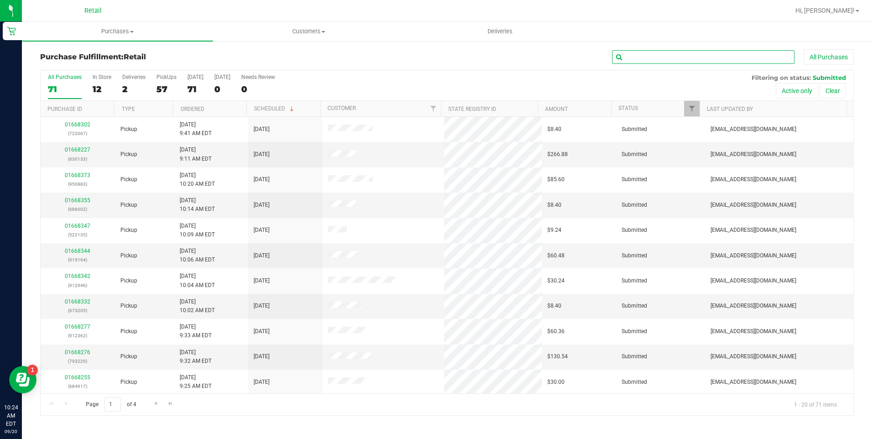
click at [629, 57] on input "text" at bounding box center [703, 57] width 182 height 14
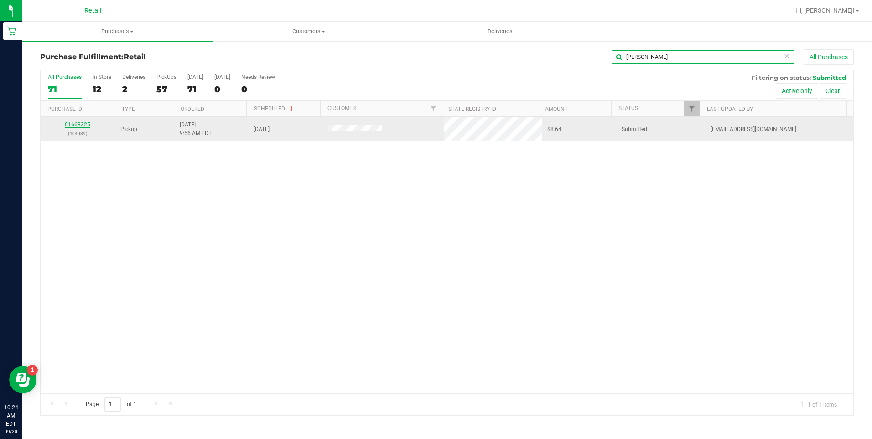
type input "rau"
click at [83, 124] on link "01668325" at bounding box center [78, 124] width 26 height 6
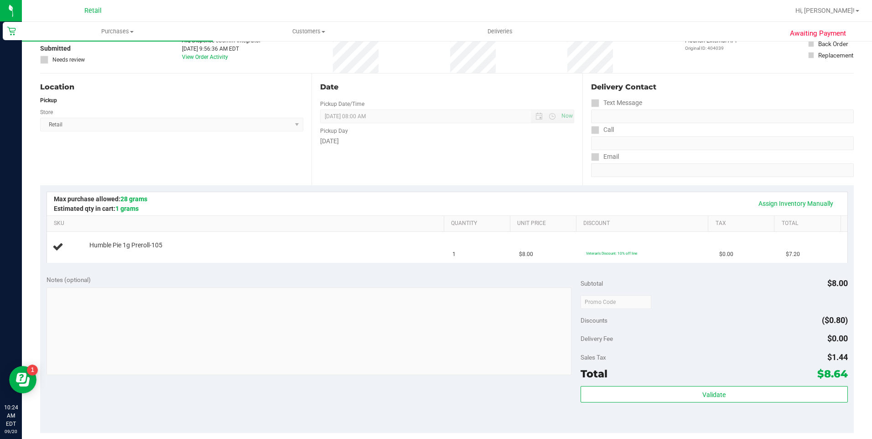
scroll to position [182, 0]
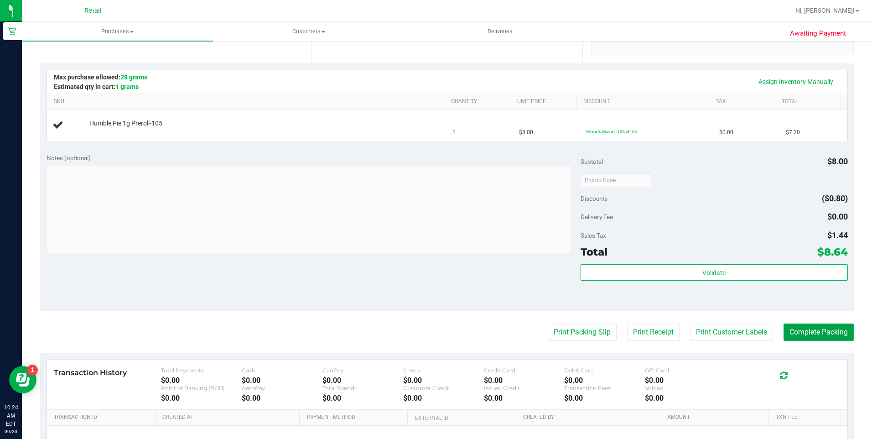
click at [821, 329] on button "Complete Packing" at bounding box center [818, 331] width 70 height 17
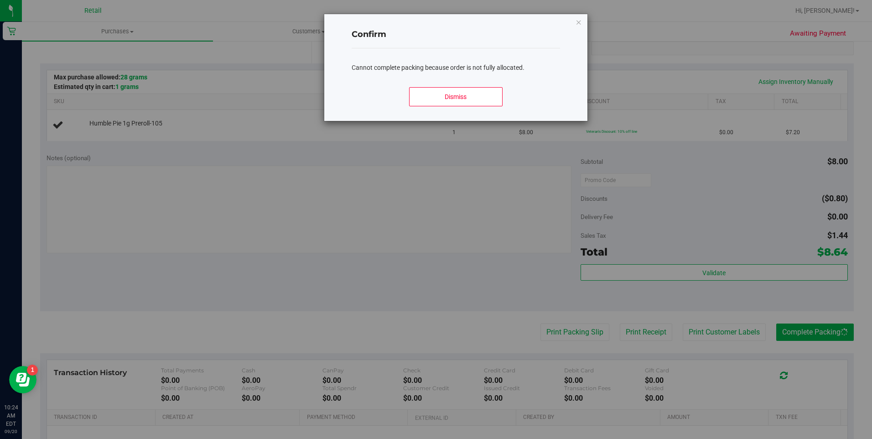
click at [574, 23] on div "Confirm Cannot complete packing because order is not fully allocated. Dismiss" at bounding box center [455, 67] width 263 height 107
click at [577, 21] on icon "Close modal" at bounding box center [578, 21] width 6 height 11
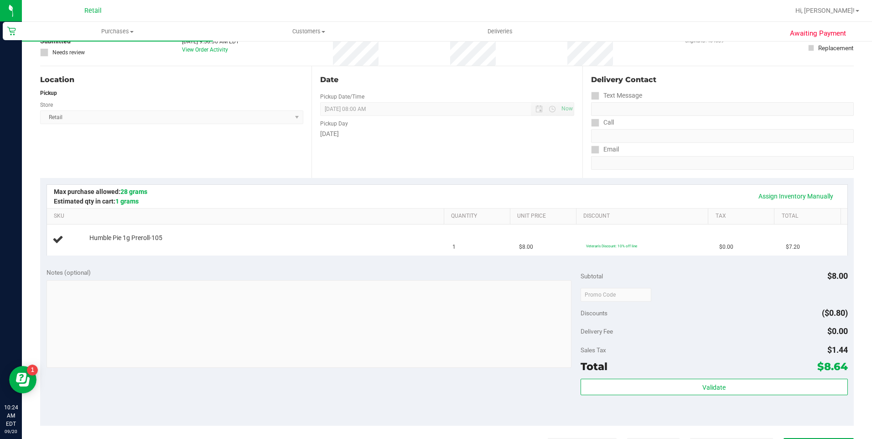
scroll to position [0, 0]
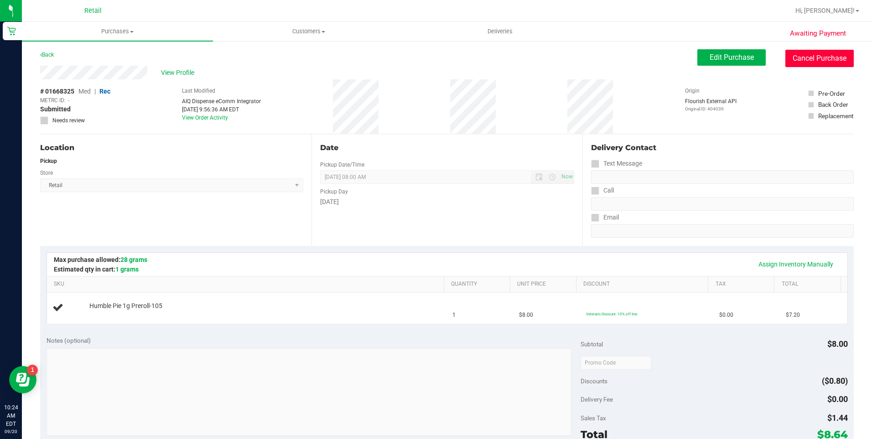
click at [786, 59] on button "Cancel Purchase" at bounding box center [819, 58] width 68 height 17
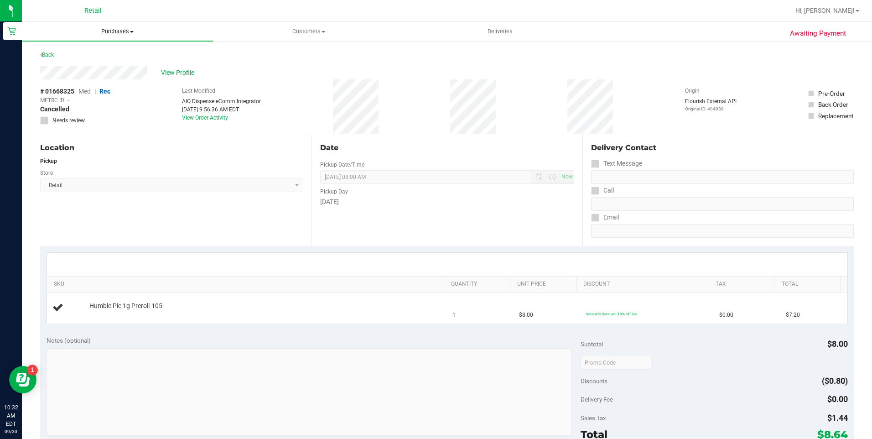
click at [119, 32] on span "Purchases" at bounding box center [117, 31] width 191 height 8
click at [93, 62] on li "Fulfillment" at bounding box center [117, 66] width 191 height 11
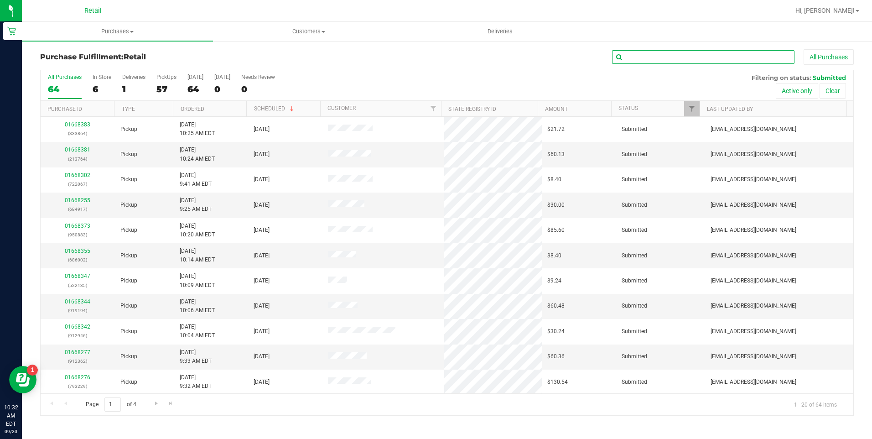
click at [668, 62] on input "text" at bounding box center [703, 57] width 182 height 14
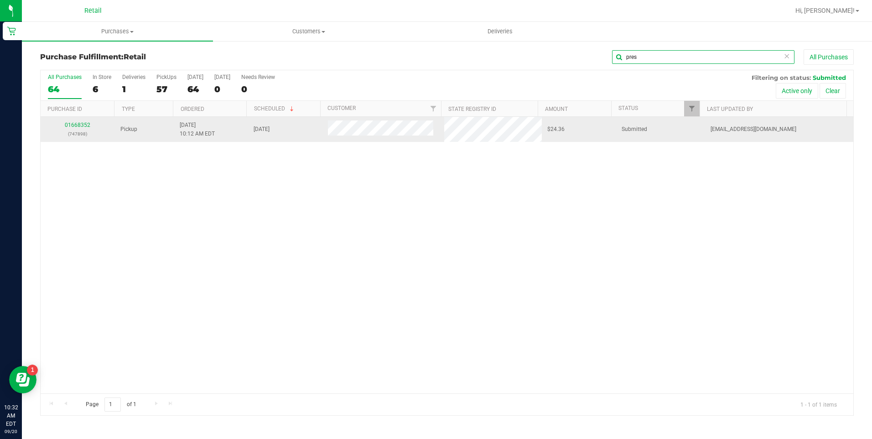
type input "pres"
click at [72, 128] on div "01668352 (747898)" at bounding box center [77, 129] width 63 height 17
click at [77, 123] on link "01668352" at bounding box center [78, 125] width 26 height 6
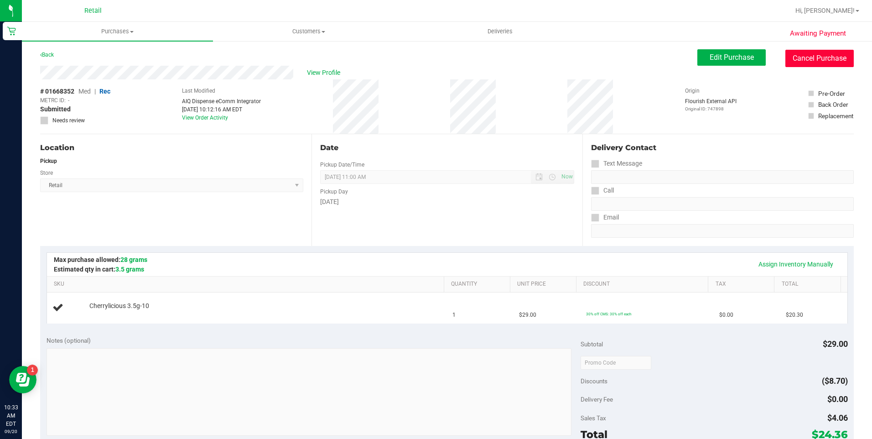
click at [826, 57] on button "Cancel Purchase" at bounding box center [819, 58] width 68 height 17
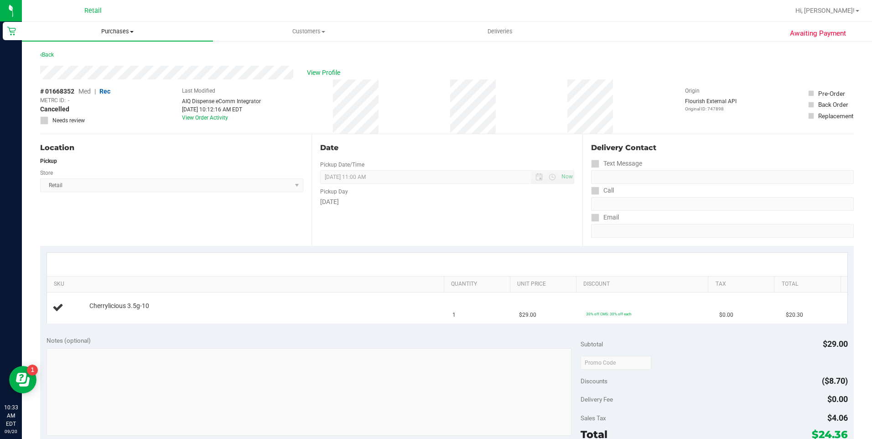
click at [114, 31] on span "Purchases" at bounding box center [117, 31] width 191 height 8
click at [102, 62] on li "Fulfillment" at bounding box center [117, 66] width 191 height 11
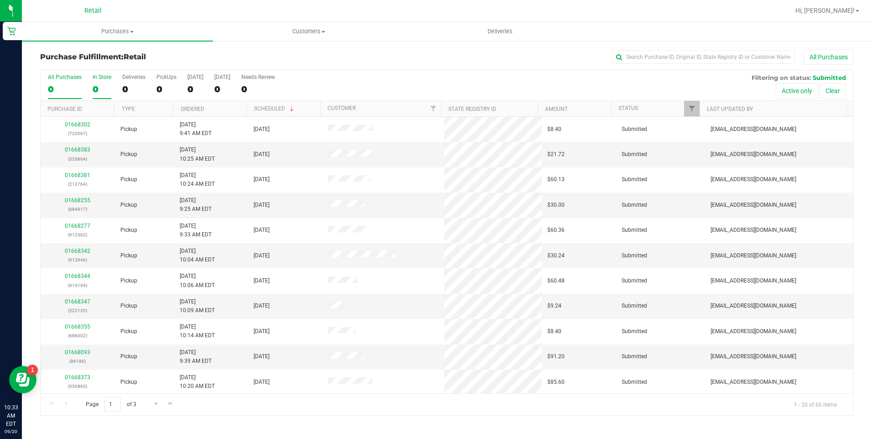
click at [97, 87] on div "0" at bounding box center [102, 89] width 19 height 10
click at [0, 0] on input "In Store 0" at bounding box center [0, 0] width 0 height 0
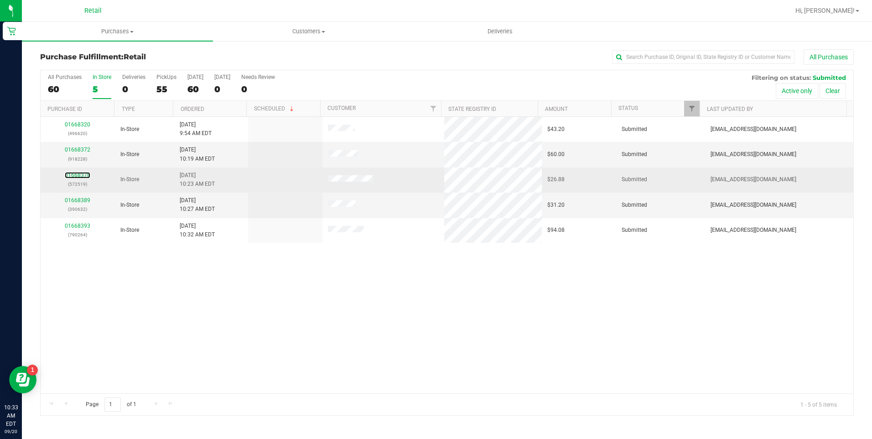
click at [83, 177] on link "01668378" at bounding box center [78, 175] width 26 height 6
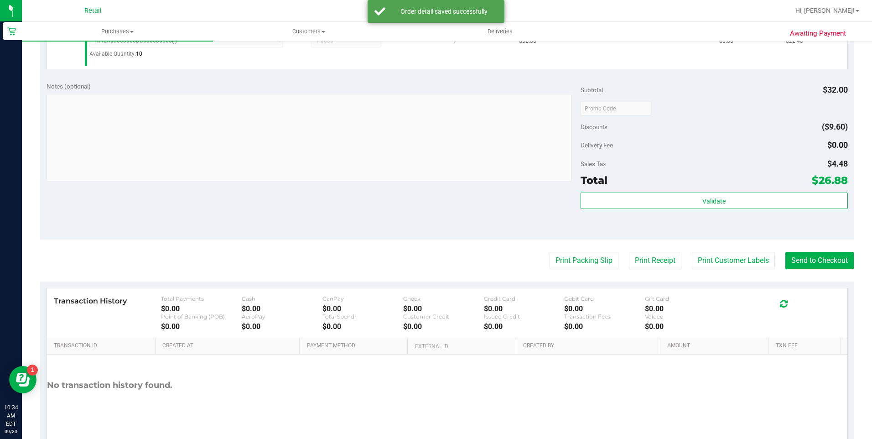
scroll to position [305, 0]
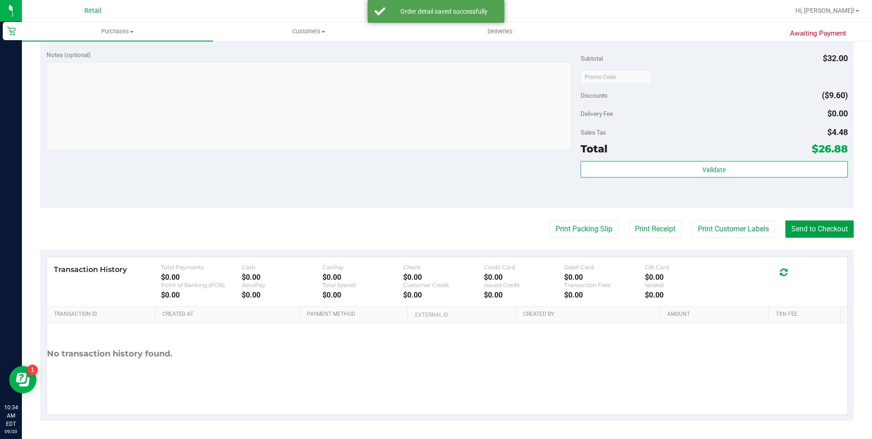
click at [805, 226] on button "Send to Checkout" at bounding box center [819, 228] width 68 height 17
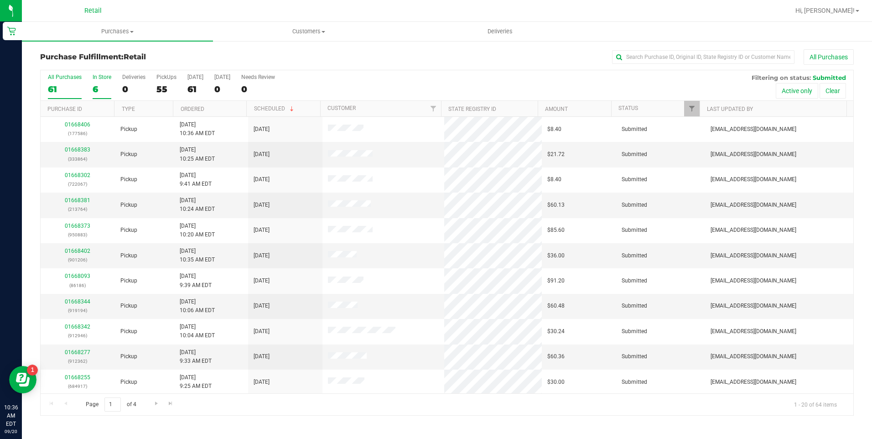
click at [93, 93] on div "6" at bounding box center [102, 89] width 19 height 10
click at [0, 0] on input "In Store 6" at bounding box center [0, 0] width 0 height 0
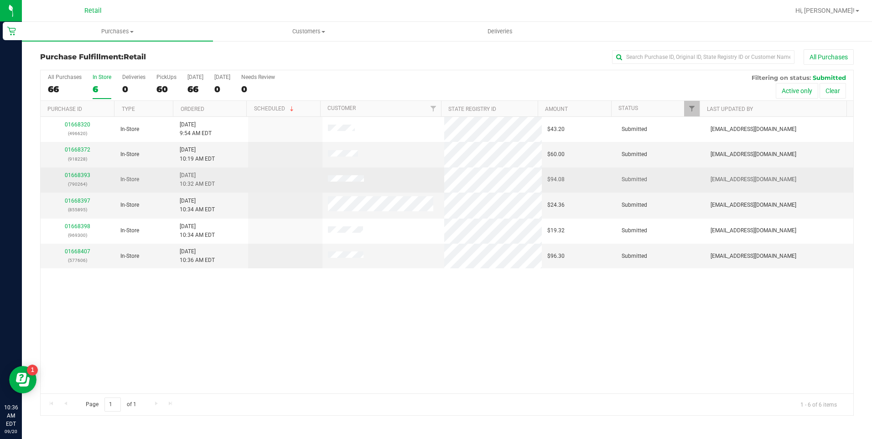
click at [82, 180] on p "(790264)" at bounding box center [77, 184] width 63 height 9
click at [84, 177] on link "01668393" at bounding box center [78, 175] width 26 height 6
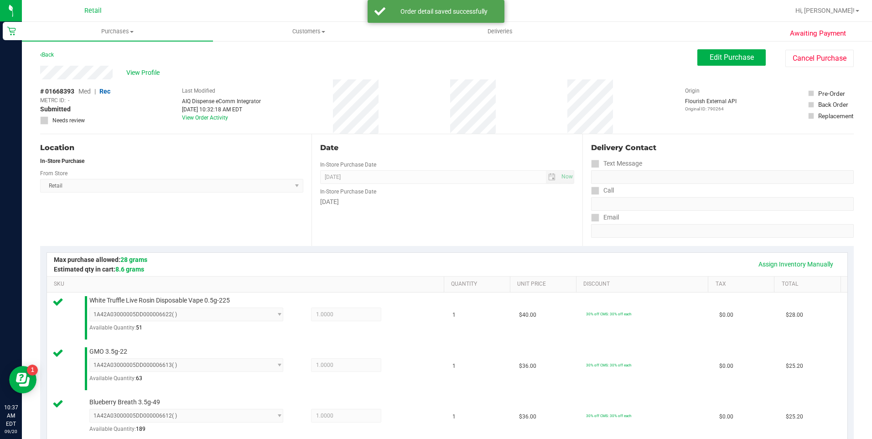
scroll to position [407, 0]
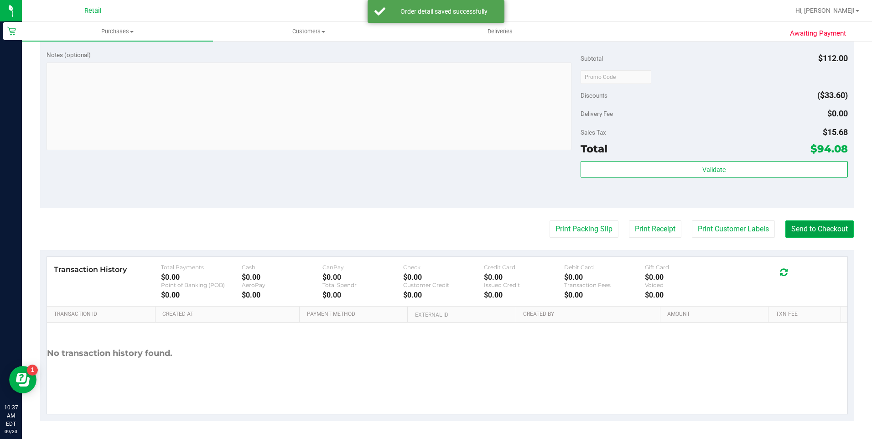
click at [813, 227] on button "Send to Checkout" at bounding box center [819, 228] width 68 height 17
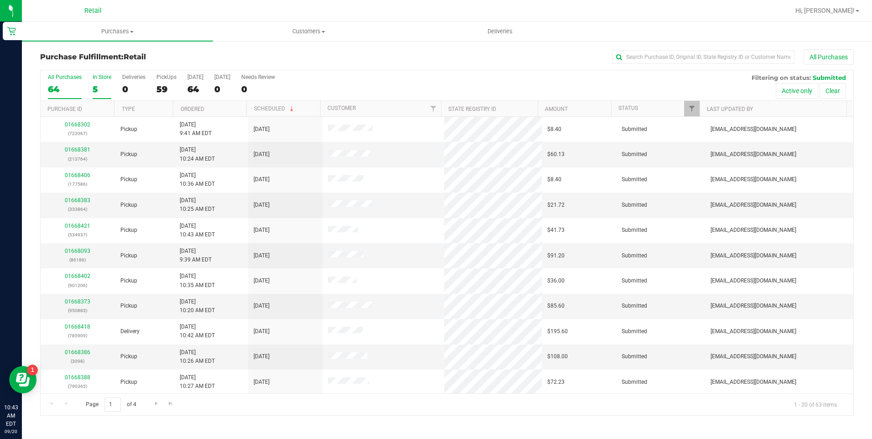
click at [95, 86] on div "5" at bounding box center [102, 89] width 19 height 10
click at [0, 0] on input "In Store 5" at bounding box center [0, 0] width 0 height 0
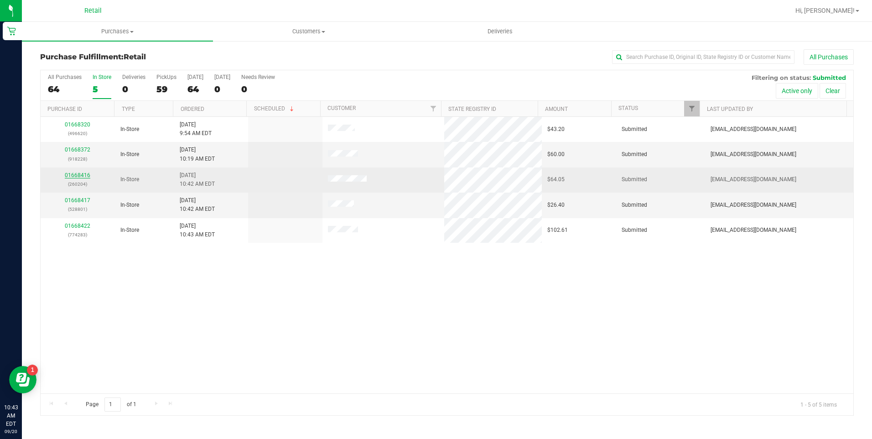
click at [78, 174] on link "01668416" at bounding box center [78, 175] width 26 height 6
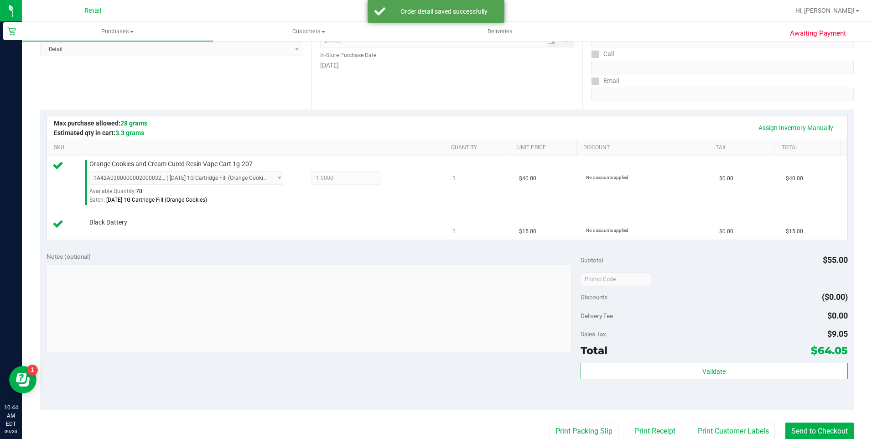
scroll to position [137, 0]
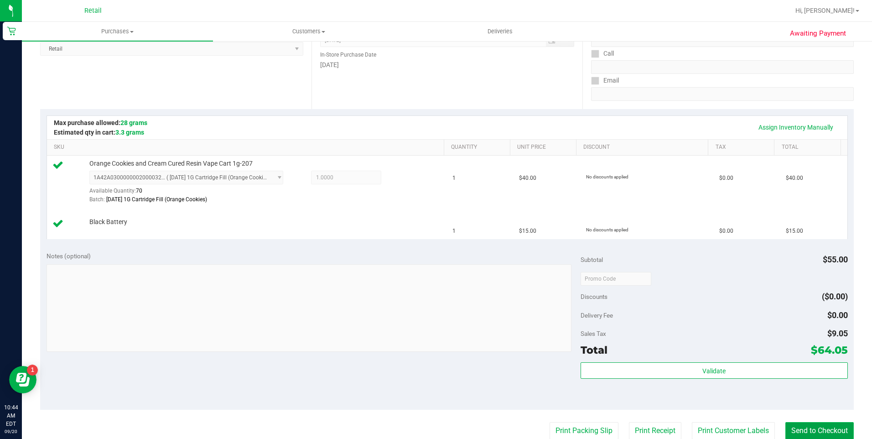
click at [816, 427] on button "Send to Checkout" at bounding box center [819, 430] width 68 height 17
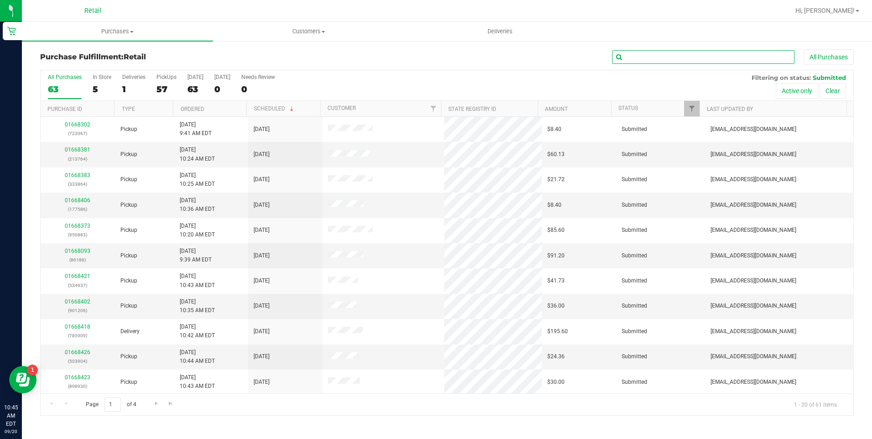
click at [643, 56] on input "text" at bounding box center [703, 57] width 182 height 14
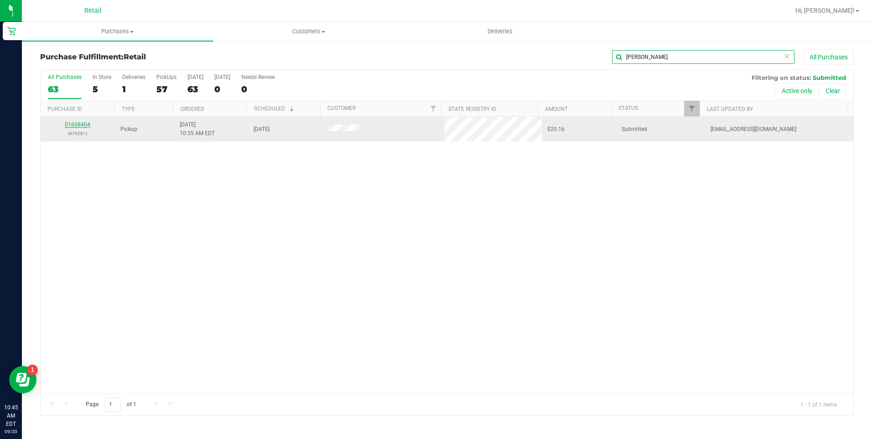
type input "peck"
click at [85, 125] on link "01668404" at bounding box center [78, 124] width 26 height 6
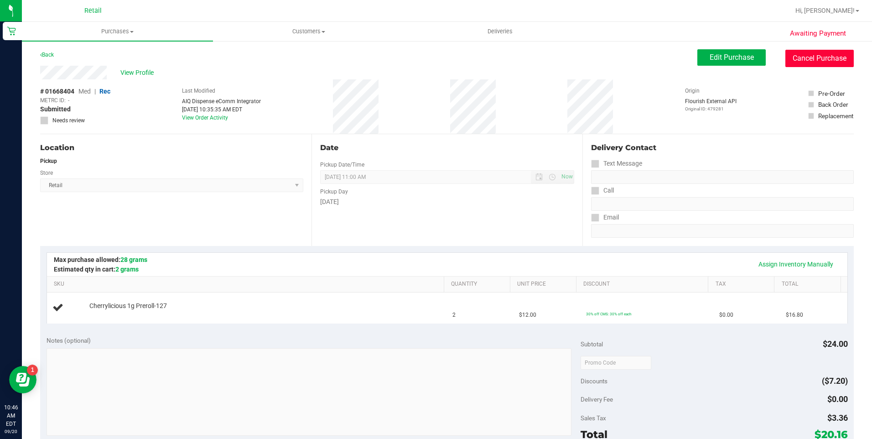
click at [787, 66] on button "Cancel Purchase" at bounding box center [819, 58] width 68 height 17
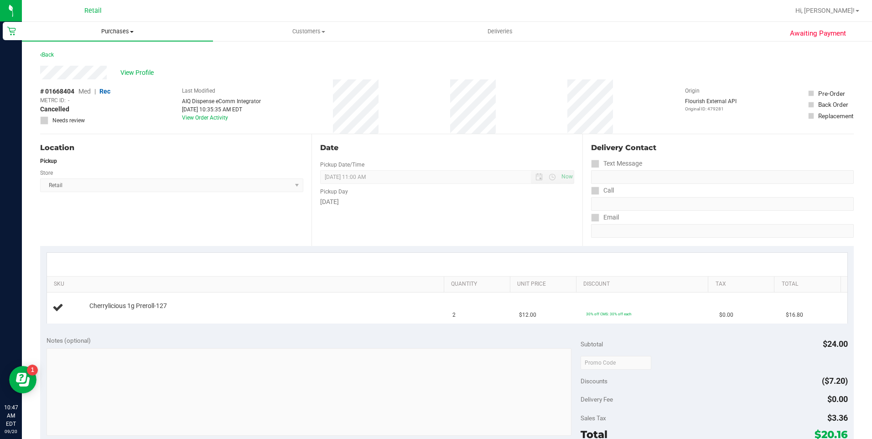
click at [131, 30] on span "Purchases" at bounding box center [117, 31] width 191 height 8
click at [114, 41] on retail "Purchases Summary of purchases Fulfillment All purchases Customers All customer…" at bounding box center [447, 373] width 850 height 702
click at [114, 32] on span "Purchases" at bounding box center [117, 31] width 191 height 8
click at [69, 68] on span "Fulfillment" at bounding box center [50, 66] width 57 height 8
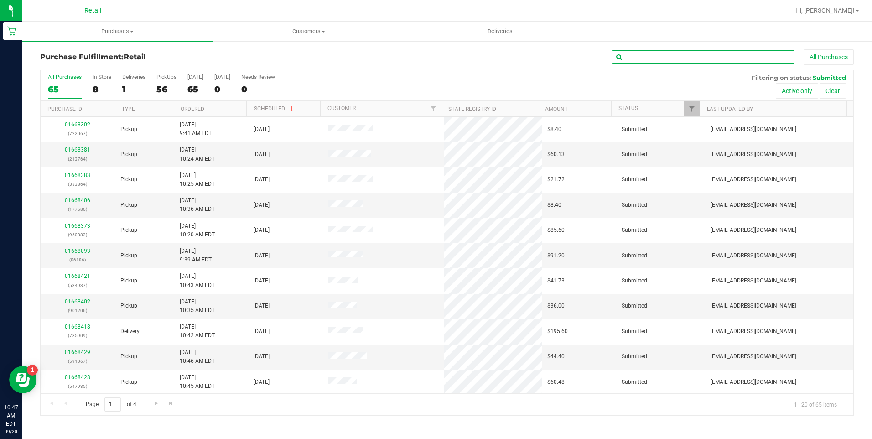
click at [716, 52] on input "text" at bounding box center [703, 57] width 182 height 14
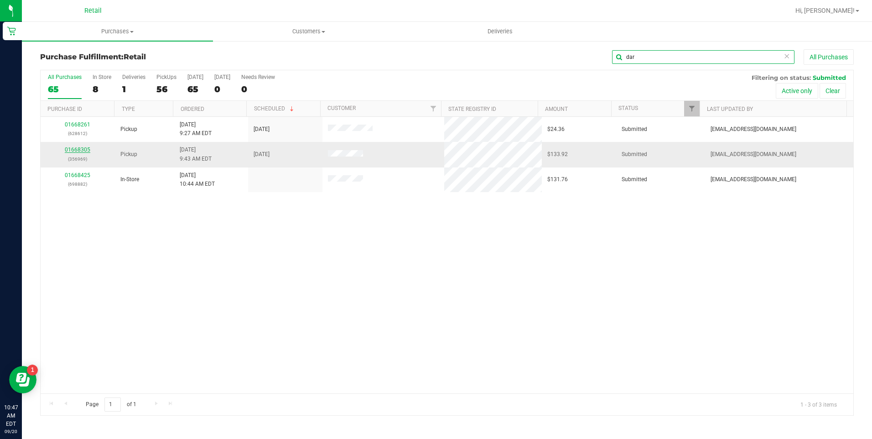
type input "dar"
click at [81, 150] on link "01668305" at bounding box center [78, 149] width 26 height 6
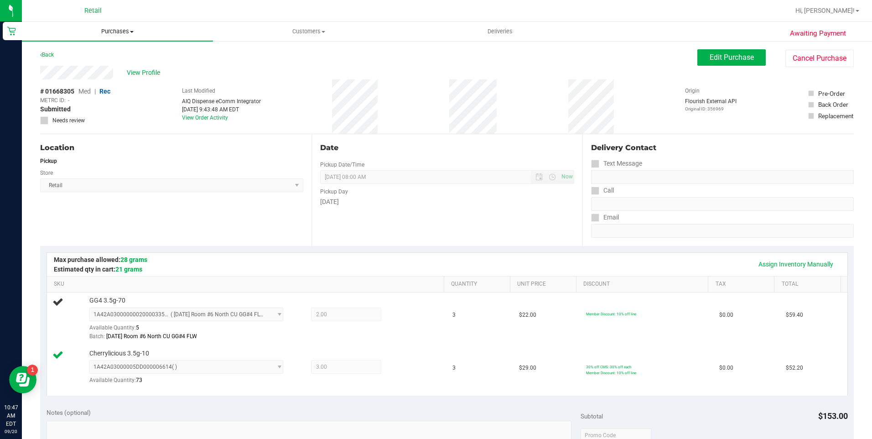
click at [111, 29] on span "Purchases" at bounding box center [117, 31] width 191 height 8
click at [83, 62] on li "Fulfillment" at bounding box center [117, 66] width 191 height 11
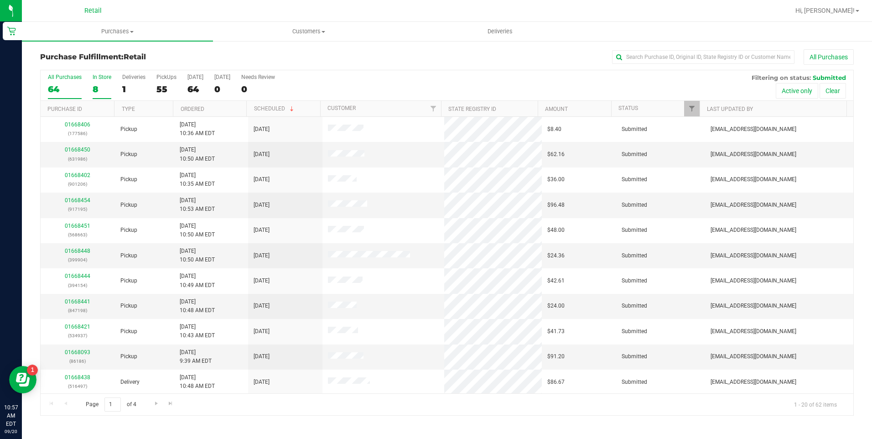
click at [95, 90] on div "8" at bounding box center [102, 89] width 19 height 10
click at [0, 0] on input "In Store 8" at bounding box center [0, 0] width 0 height 0
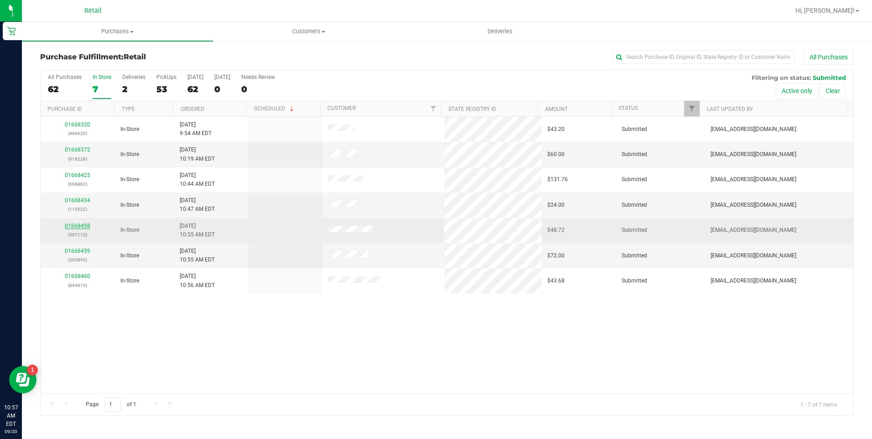
click at [72, 228] on link "01668458" at bounding box center [78, 225] width 26 height 6
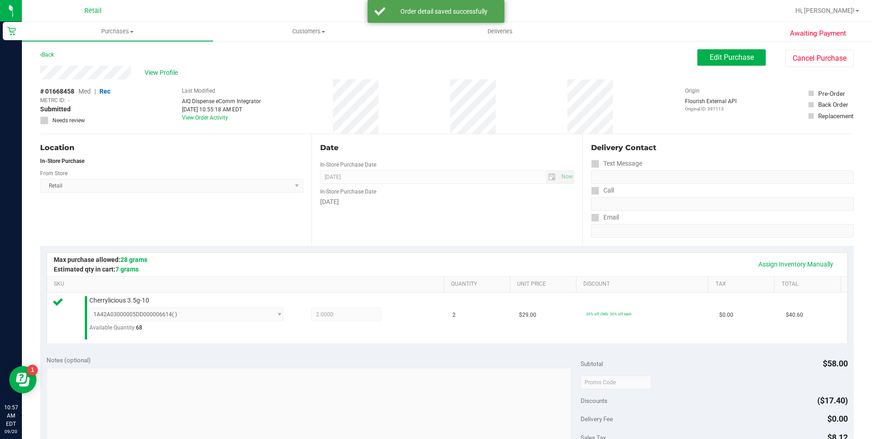
scroll to position [305, 0]
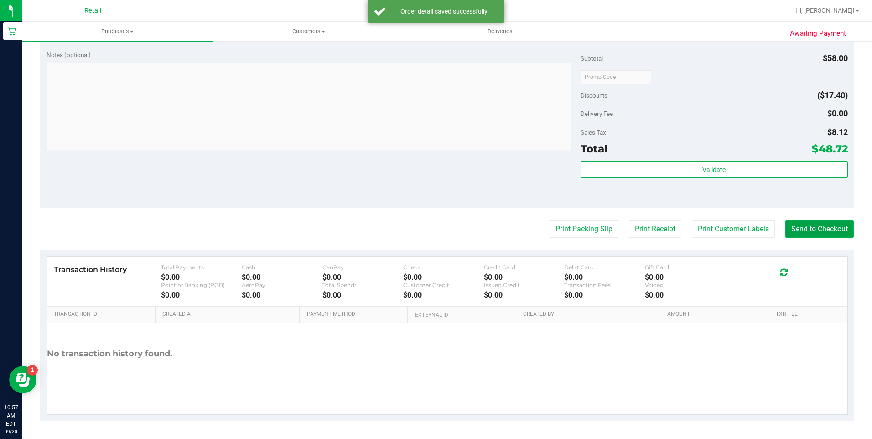
click at [812, 232] on button "Send to Checkout" at bounding box center [819, 228] width 68 height 17
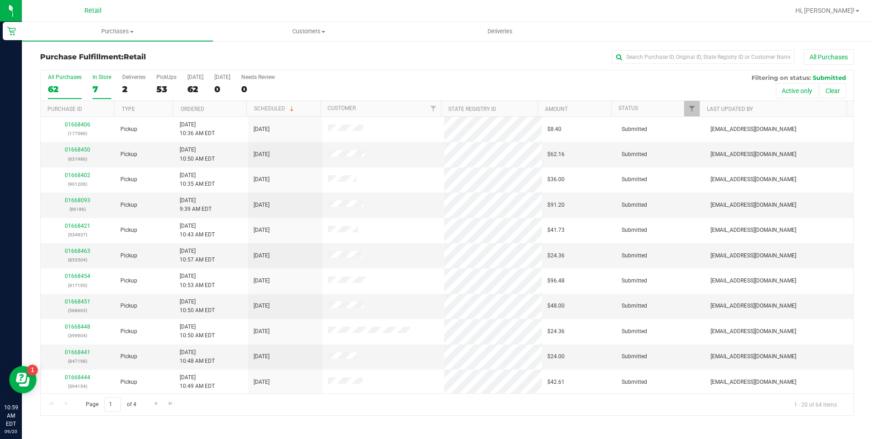
click at [95, 87] on div "7" at bounding box center [102, 89] width 19 height 10
click at [0, 0] on input "In Store 7" at bounding box center [0, 0] width 0 height 0
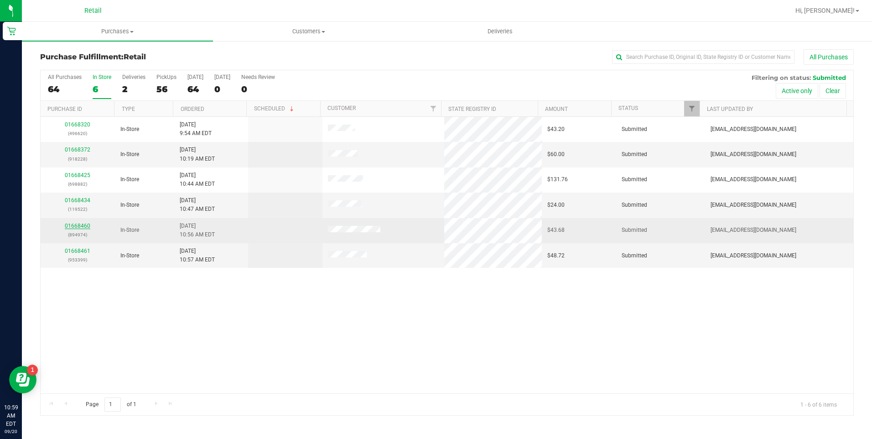
click at [80, 224] on link "01668460" at bounding box center [78, 225] width 26 height 6
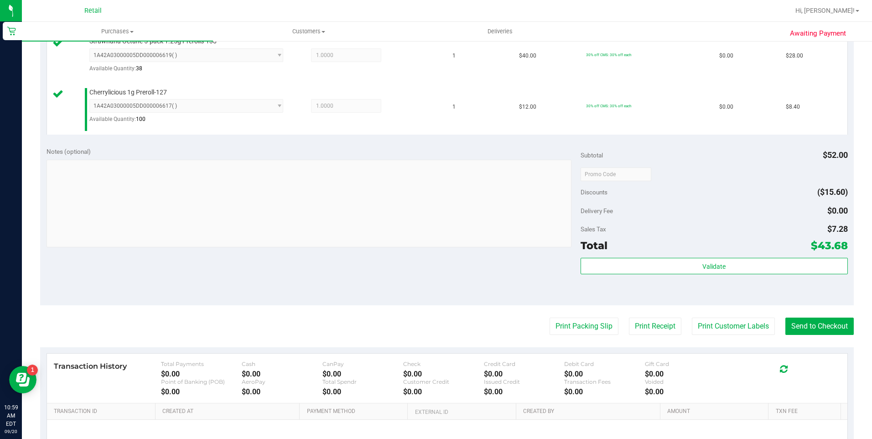
scroll to position [274, 0]
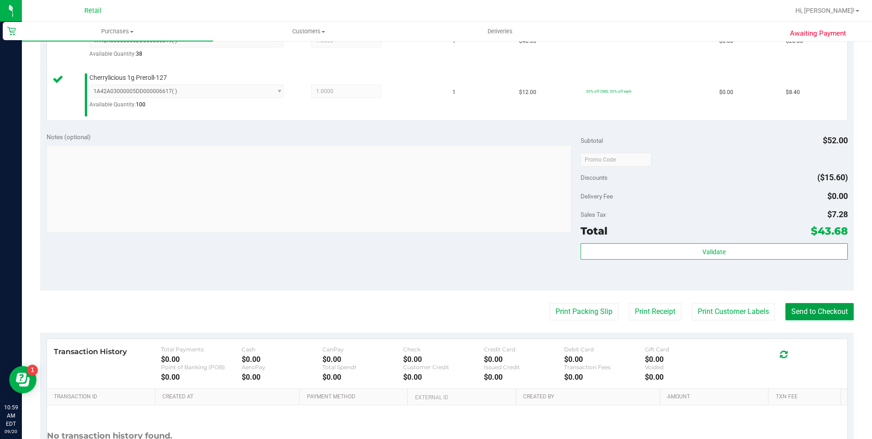
click at [811, 311] on button "Send to Checkout" at bounding box center [819, 311] width 68 height 17
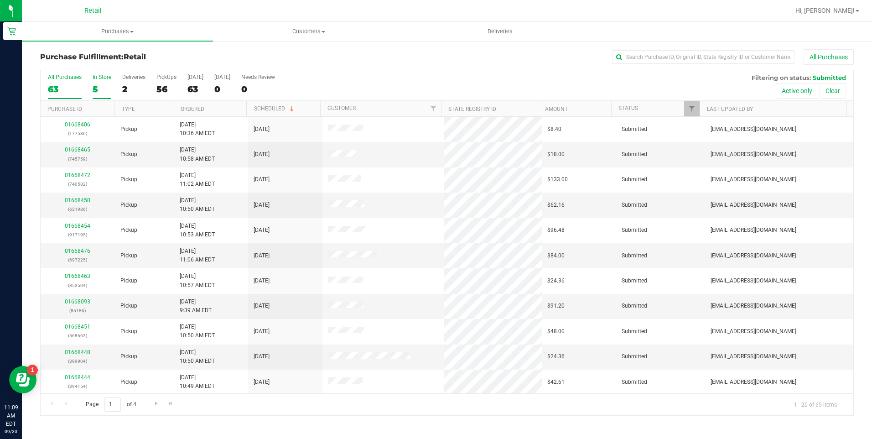
click at [93, 84] on div "5" at bounding box center [102, 89] width 19 height 10
click at [0, 0] on input "In Store 5" at bounding box center [0, 0] width 0 height 0
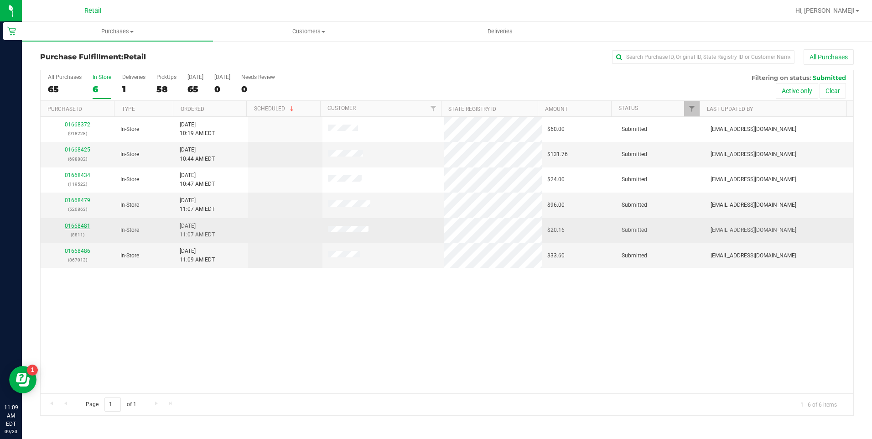
click at [85, 227] on link "01668481" at bounding box center [78, 225] width 26 height 6
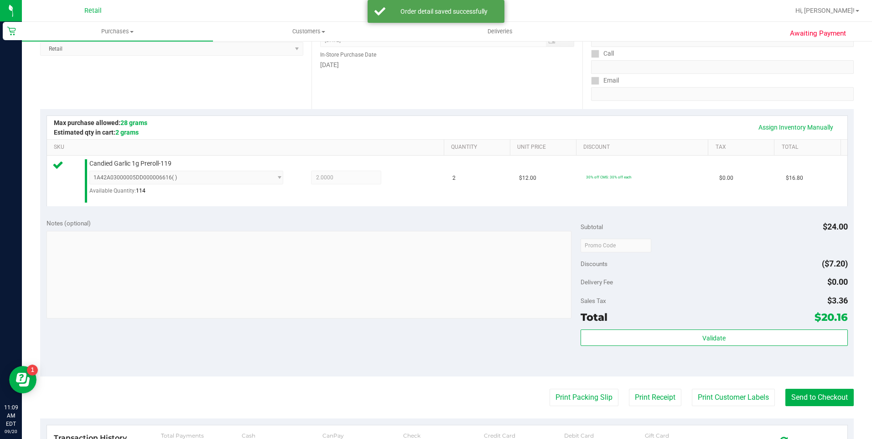
scroll to position [228, 0]
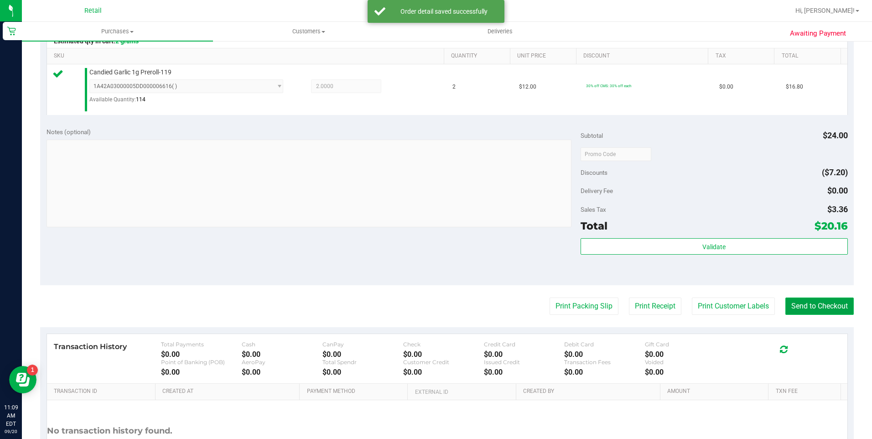
click at [811, 314] on button "Send to Checkout" at bounding box center [819, 305] width 68 height 17
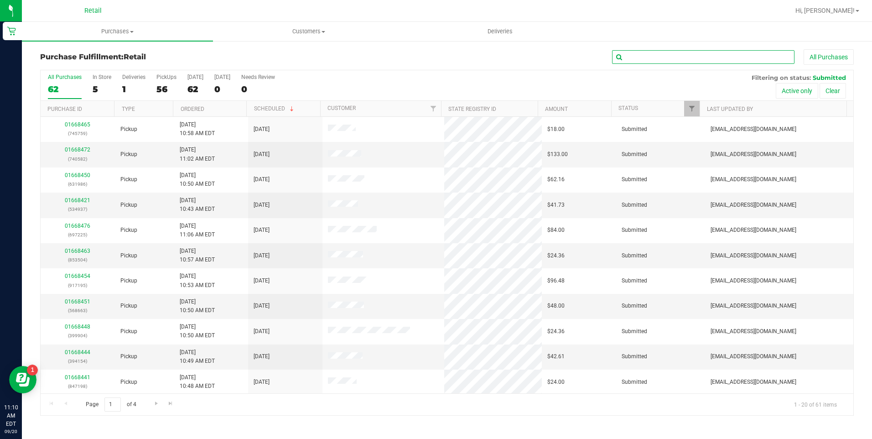
click at [697, 62] on input "text" at bounding box center [703, 57] width 182 height 14
type input "er"
click at [99, 84] on div "5" at bounding box center [102, 89] width 19 height 10
click at [0, 0] on input "In Store 5" at bounding box center [0, 0] width 0 height 0
click at [103, 87] on div "7" at bounding box center [102, 89] width 19 height 10
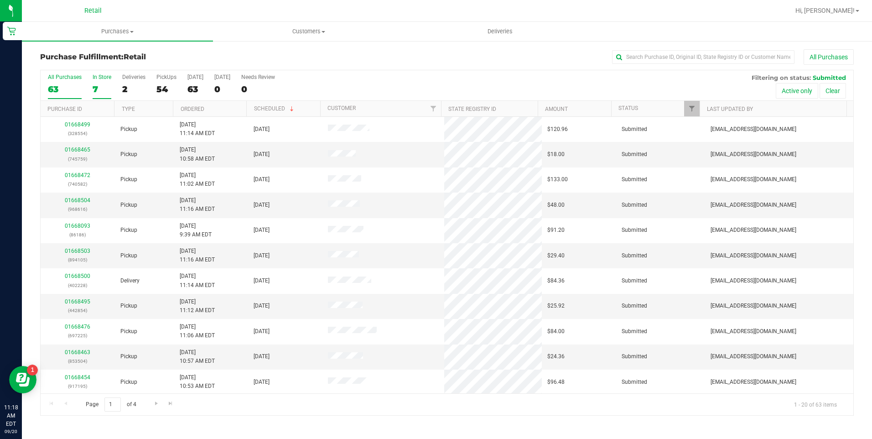
click at [0, 0] on input "In Store 7" at bounding box center [0, 0] width 0 height 0
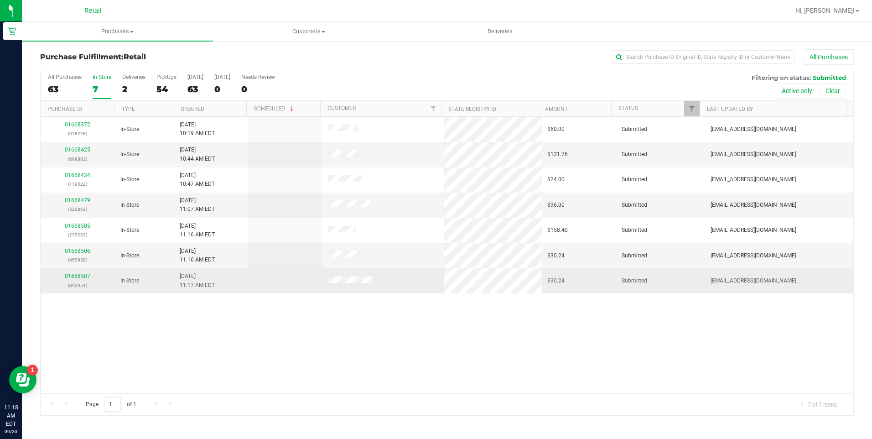
click at [86, 276] on link "01668507" at bounding box center [78, 276] width 26 height 6
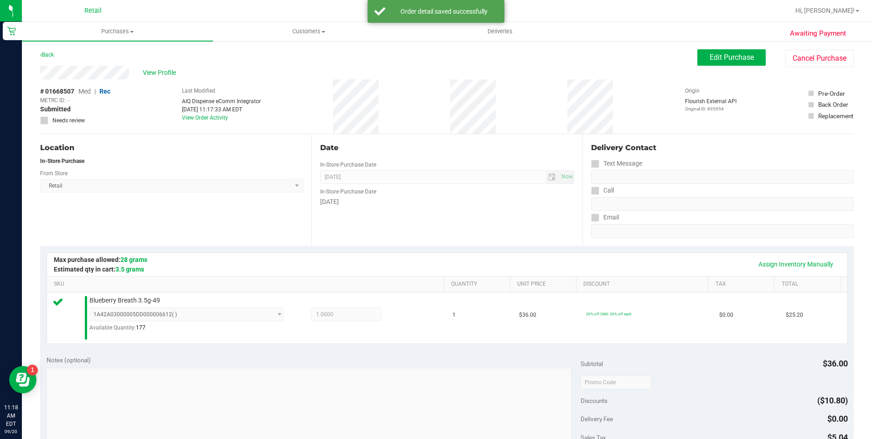
scroll to position [305, 0]
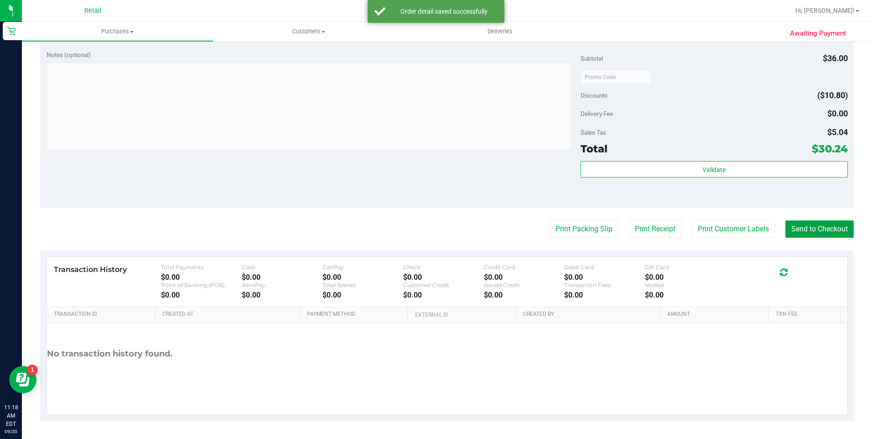
click at [840, 231] on button "Send to Checkout" at bounding box center [819, 228] width 68 height 17
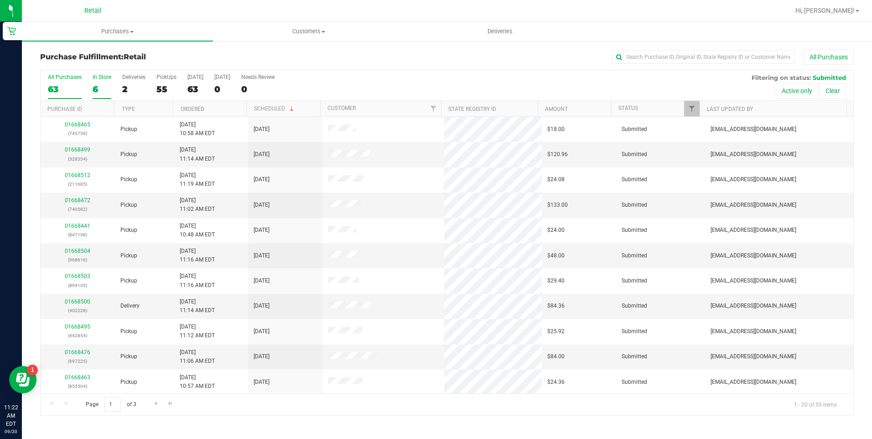
click at [97, 84] on div "6" at bounding box center [102, 89] width 19 height 10
click at [0, 0] on input "In Store 6" at bounding box center [0, 0] width 0 height 0
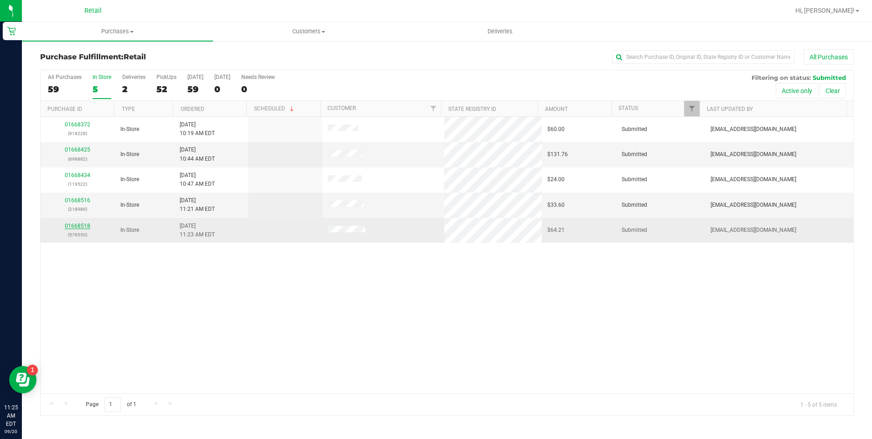
click at [83, 225] on link "01668518" at bounding box center [78, 225] width 26 height 6
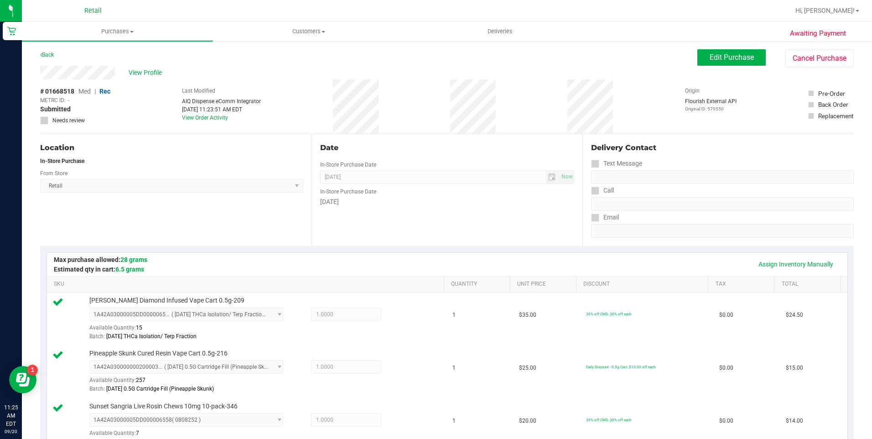
scroll to position [365, 0]
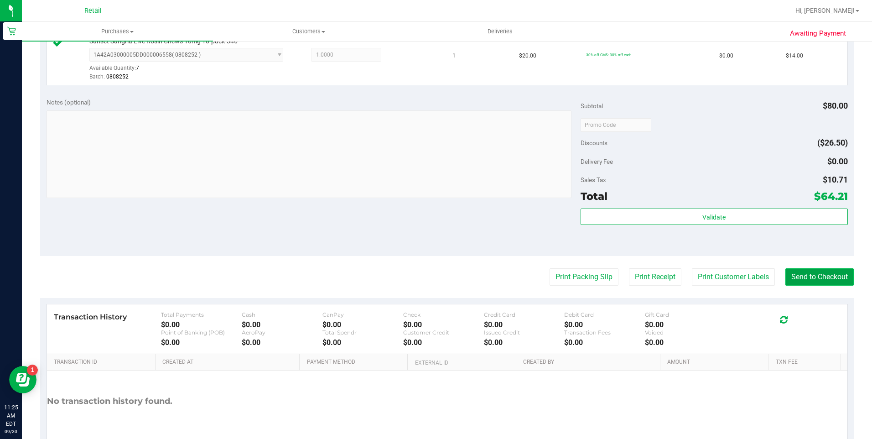
click at [796, 272] on button "Send to Checkout" at bounding box center [819, 276] width 68 height 17
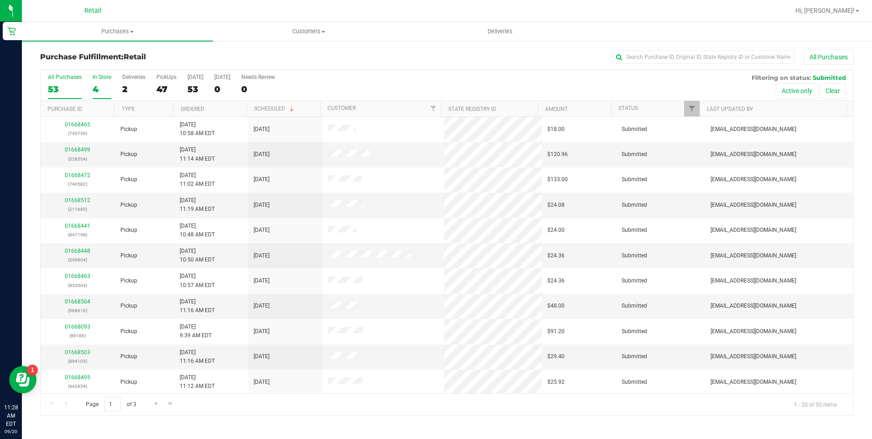
click at [100, 88] on div "4" at bounding box center [102, 89] width 19 height 10
click at [0, 0] on input "In Store 4" at bounding box center [0, 0] width 0 height 0
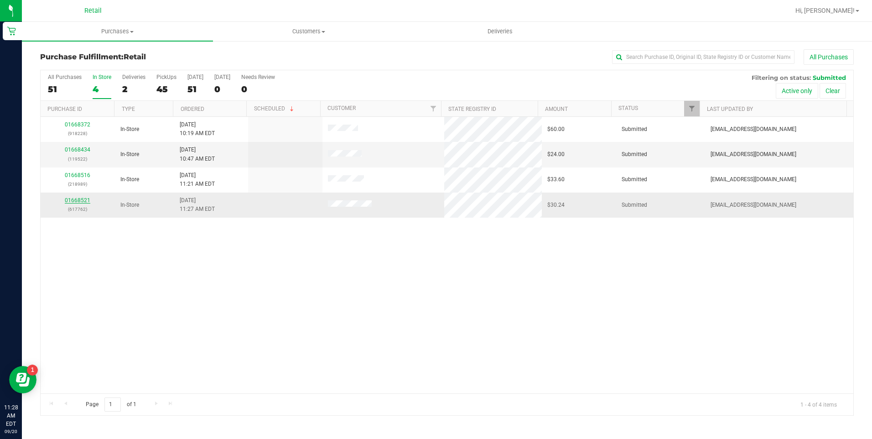
click at [73, 201] on link "01668521" at bounding box center [78, 200] width 26 height 6
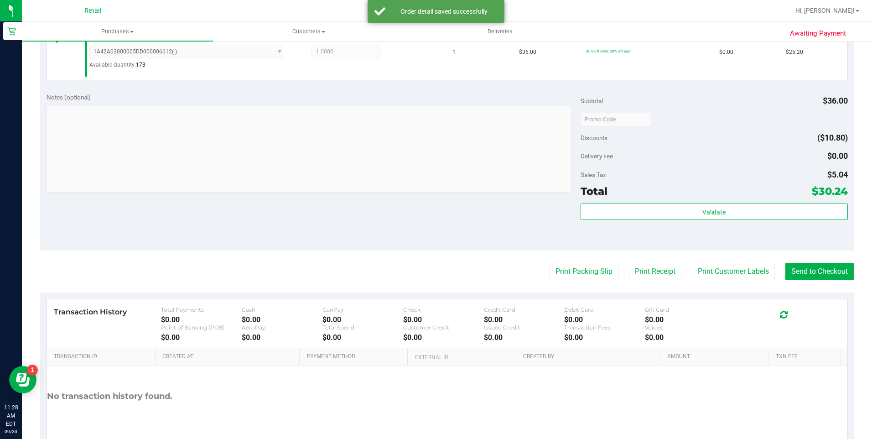
scroll to position [305, 0]
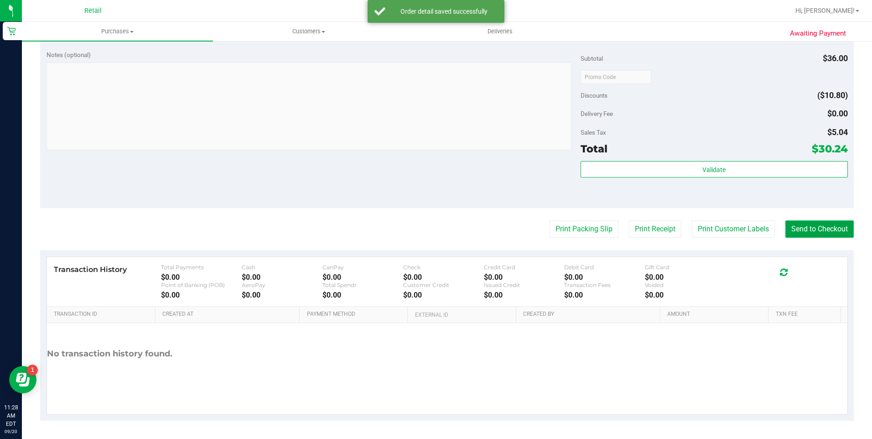
click at [818, 230] on button "Send to Checkout" at bounding box center [819, 228] width 68 height 17
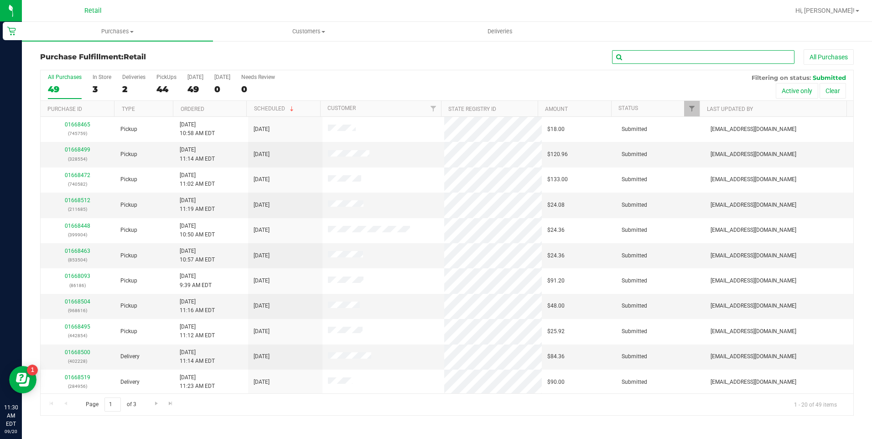
click at [651, 55] on input "text" at bounding box center [703, 57] width 182 height 14
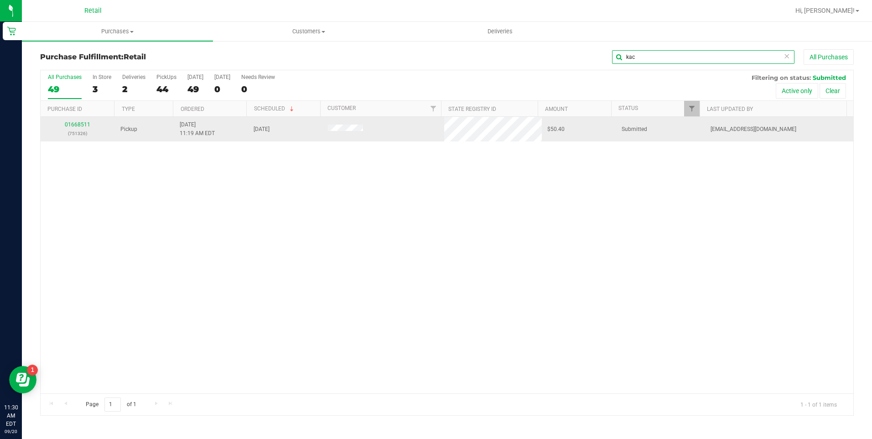
type input "kac"
click at [83, 121] on div "01668511 (751326)" at bounding box center [77, 128] width 63 height 17
click at [83, 123] on link "01668511" at bounding box center [78, 124] width 26 height 6
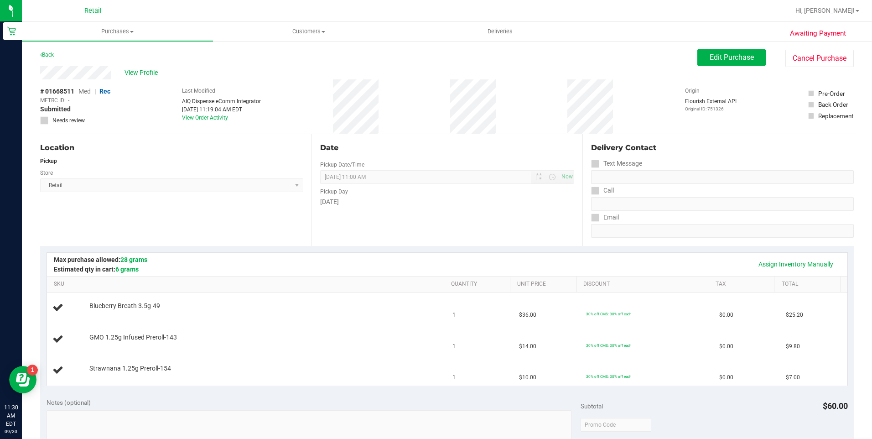
click at [817, 49] on div "Awaiting Payment Back Edit Purchase Cancel Purchase View Profile # 01668511 Med…" at bounding box center [447, 413] width 850 height 746
click at [817, 51] on button "Cancel Purchase" at bounding box center [819, 58] width 68 height 17
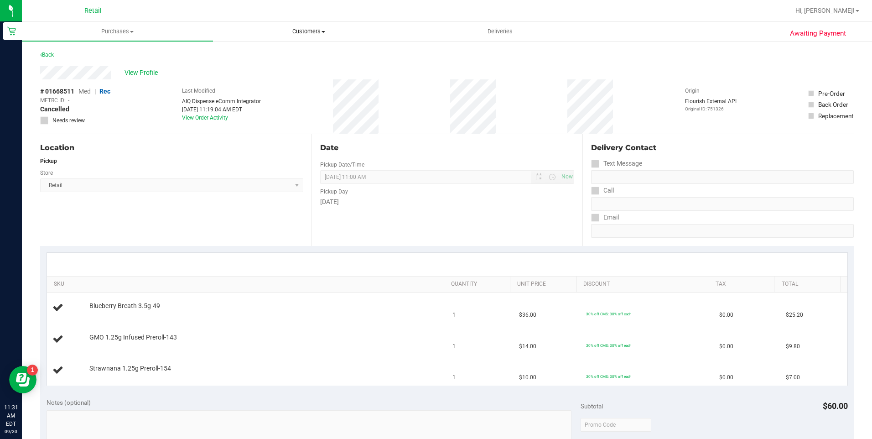
click at [269, 25] on uib-tab-heading "Customers All customers Add a new customer All physicians" at bounding box center [308, 31] width 190 height 18
click at [270, 55] on span "All customers" at bounding box center [246, 55] width 66 height 8
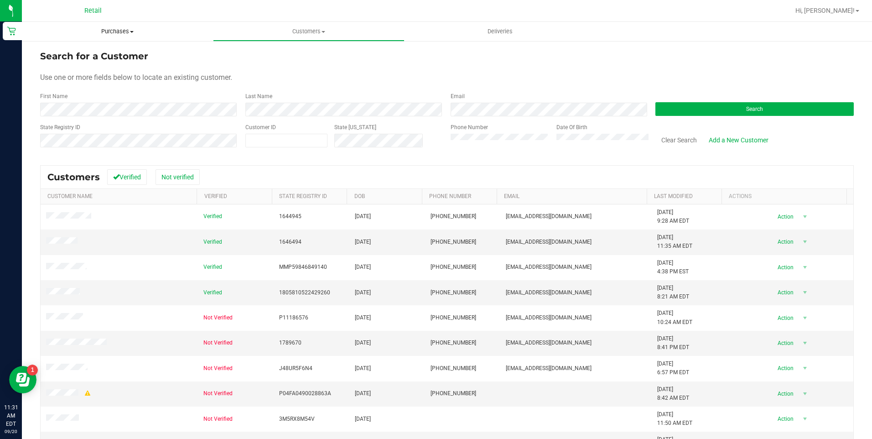
click at [125, 37] on uib-tab-heading "Purchases Summary of purchases Fulfillment All purchases" at bounding box center [117, 31] width 191 height 19
click at [58, 65] on span "Fulfillment" at bounding box center [50, 66] width 57 height 8
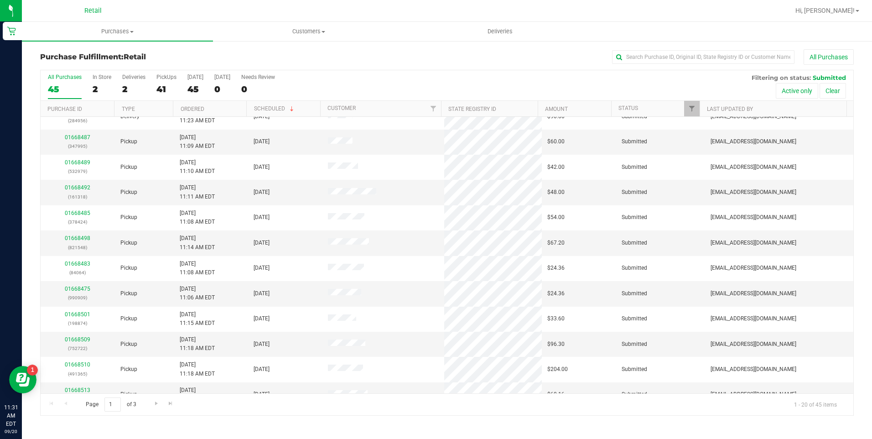
scroll to position [228, 0]
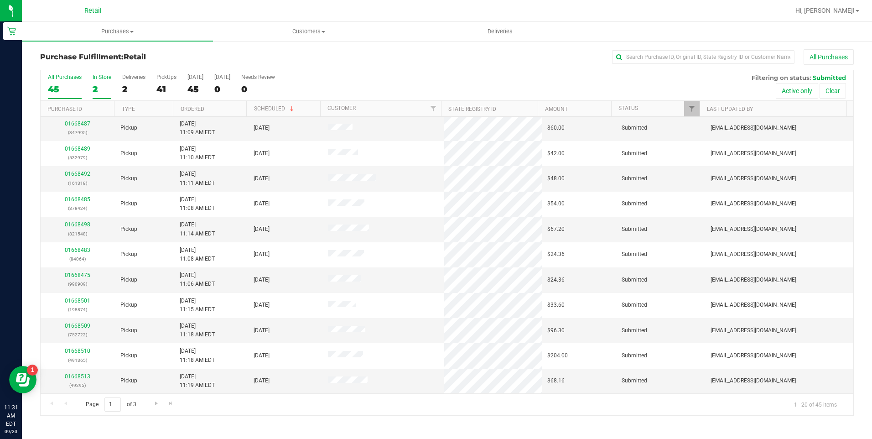
click at [104, 90] on div "2" at bounding box center [102, 89] width 19 height 10
click at [0, 0] on input "In Store 2" at bounding box center [0, 0] width 0 height 0
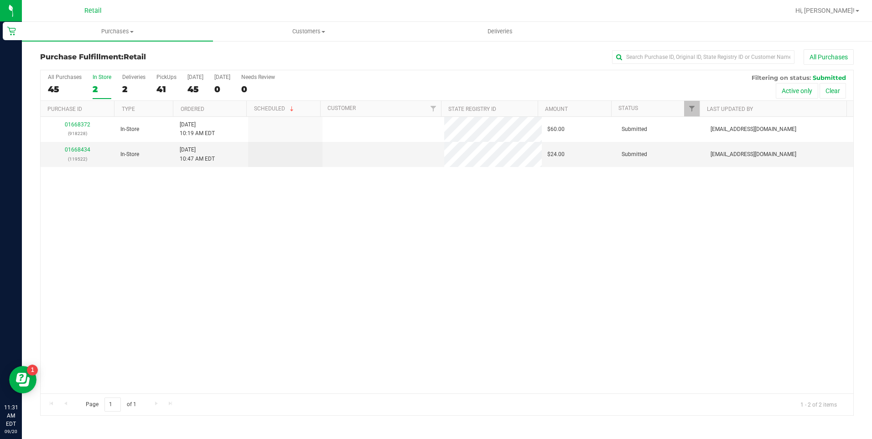
scroll to position [0, 0]
click at [321, 284] on div "01668372 (918228) In-Store 9/20/2025 10:19 AM EDT $60.00 Submitted aiqecomm@sla…" at bounding box center [447, 255] width 812 height 276
click at [332, 251] on div "01668372 (918228) In-Store 9/20/2025 10:19 AM EDT $60.00 Submitted aiqecomm@sla…" at bounding box center [447, 255] width 812 height 276
drag, startPoint x: 332, startPoint y: 251, endPoint x: 231, endPoint y: 284, distance: 106.3
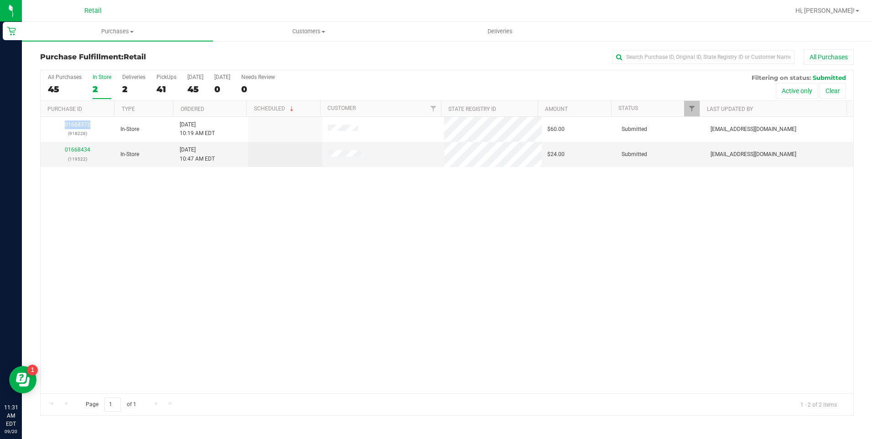
click at [231, 284] on div "01668372 (918228) In-Store 9/20/2025 10:19 AM EDT $60.00 Submitted aiqecomm@sla…" at bounding box center [447, 255] width 812 height 276
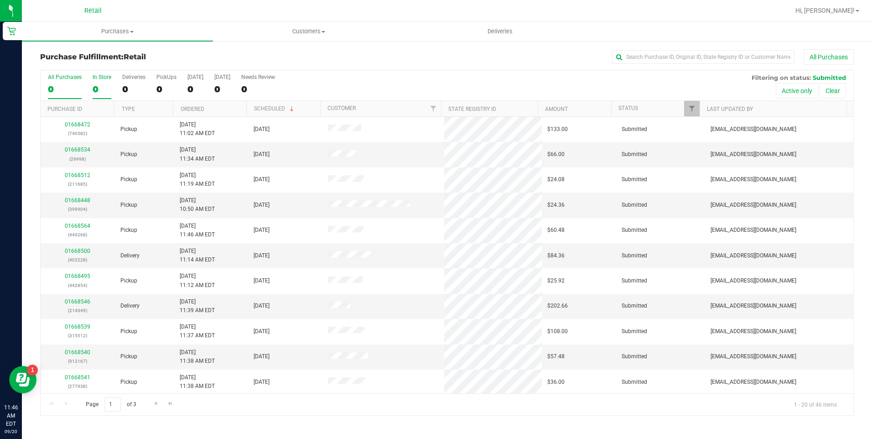
click at [98, 94] on label "In Store 0" at bounding box center [102, 86] width 19 height 25
click at [0, 0] on input "In Store 0" at bounding box center [0, 0] width 0 height 0
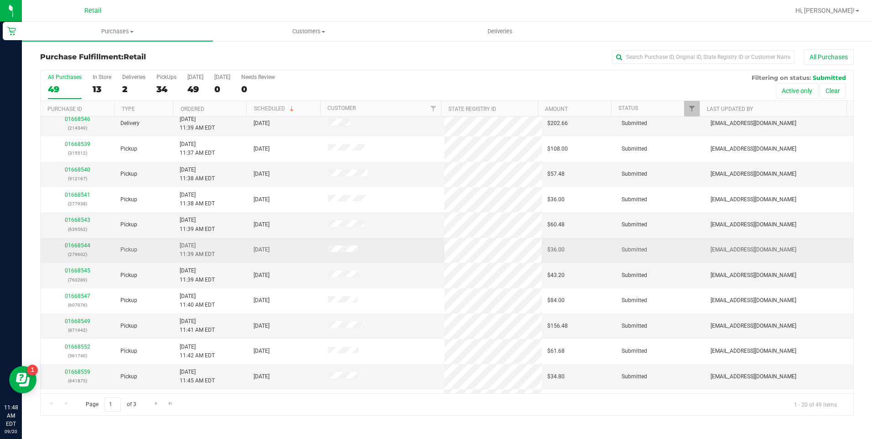
scroll to position [228, 0]
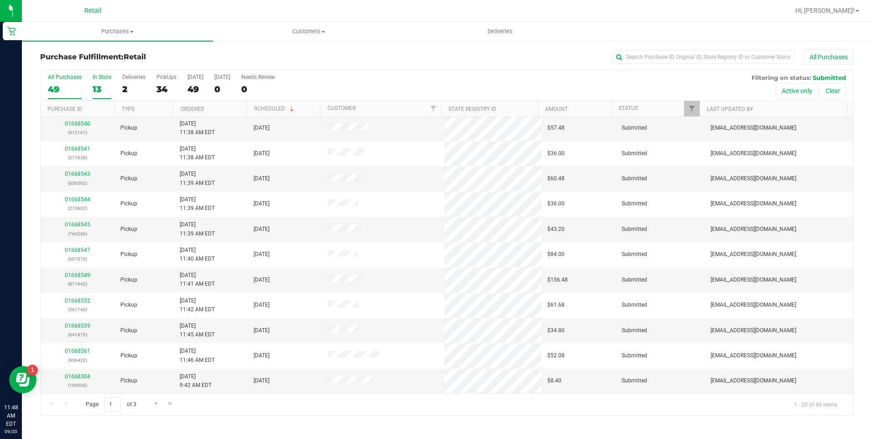
click at [96, 86] on div "13" at bounding box center [102, 89] width 19 height 10
click at [0, 0] on input "In Store 13" at bounding box center [0, 0] width 0 height 0
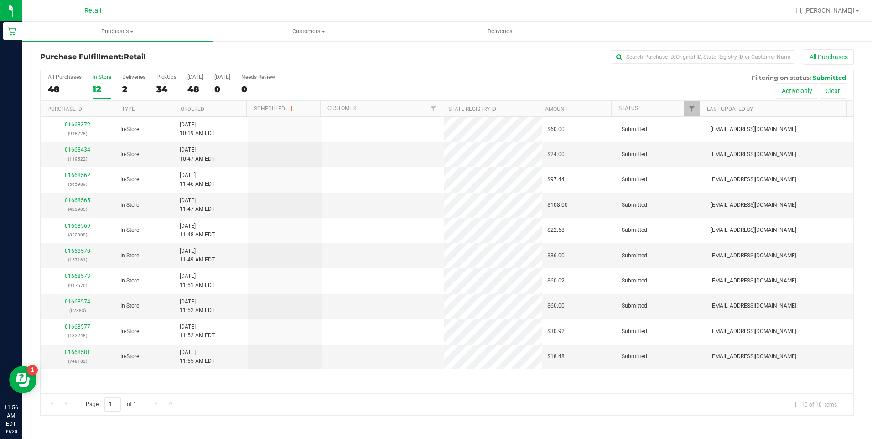
scroll to position [0, 0]
click at [74, 253] on link "01668570" at bounding box center [78, 251] width 26 height 6
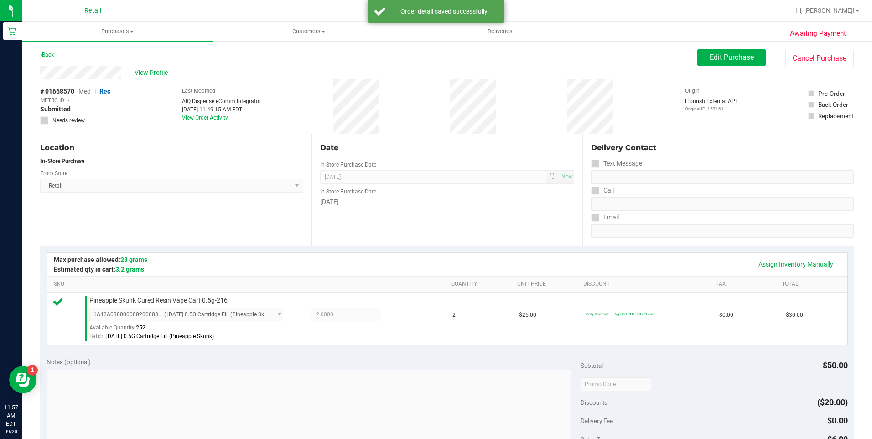
scroll to position [274, 0]
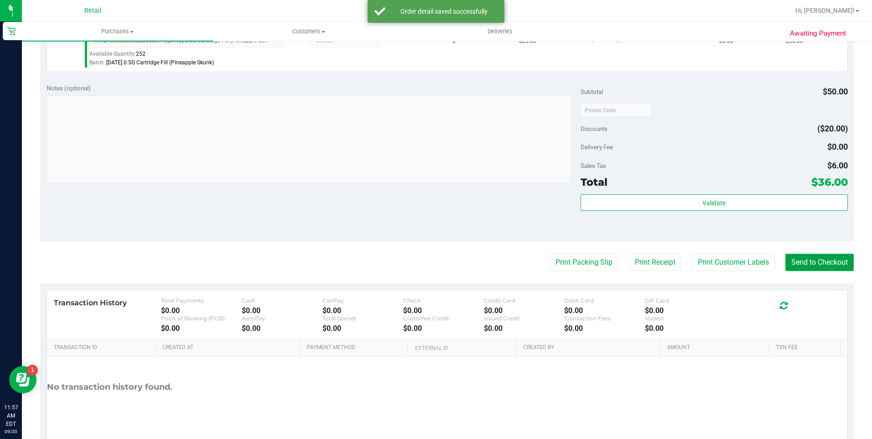
click at [785, 263] on button "Send to Checkout" at bounding box center [819, 261] width 68 height 17
